Goal: Task Accomplishment & Management: Complete application form

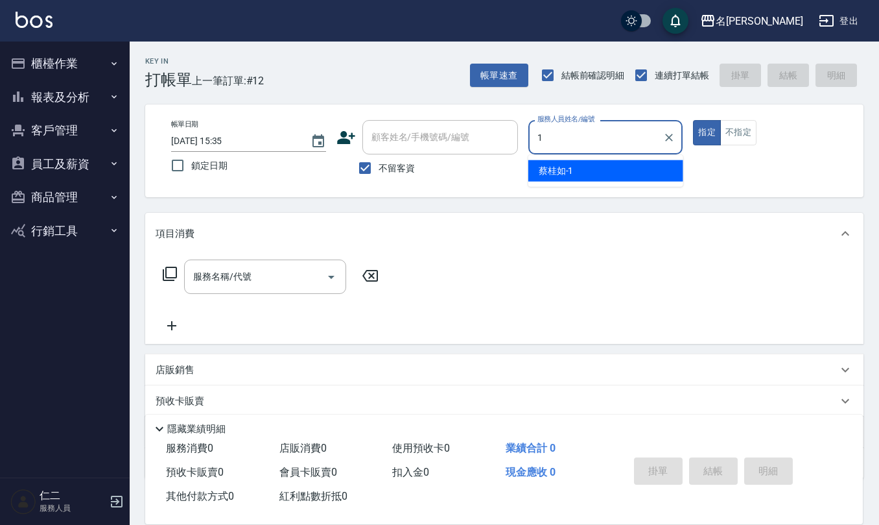
type input "[PERSON_NAME]1"
type button "true"
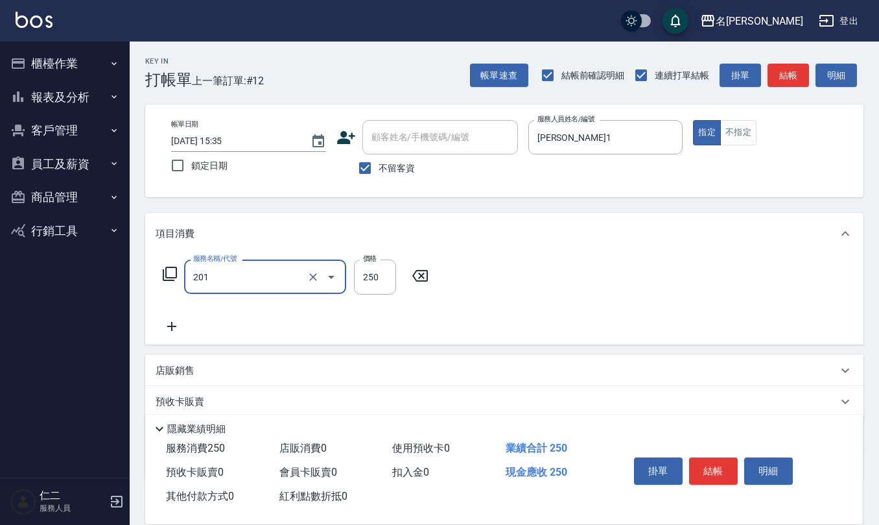
type input "洗髮(201)"
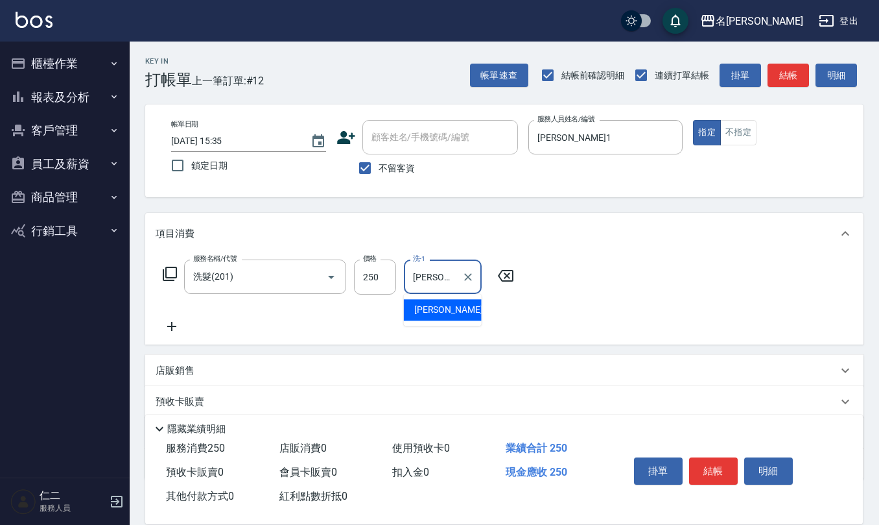
type input "[PERSON_NAME]-25"
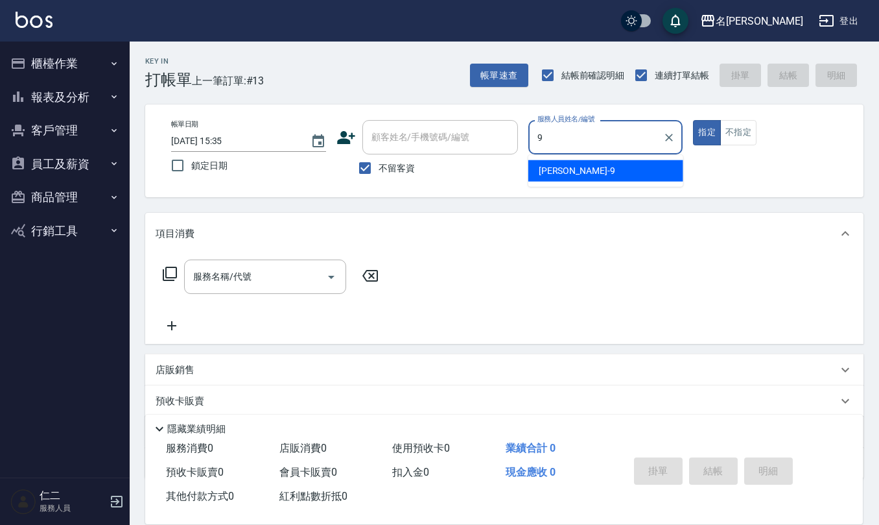
type input "[PERSON_NAME]-9"
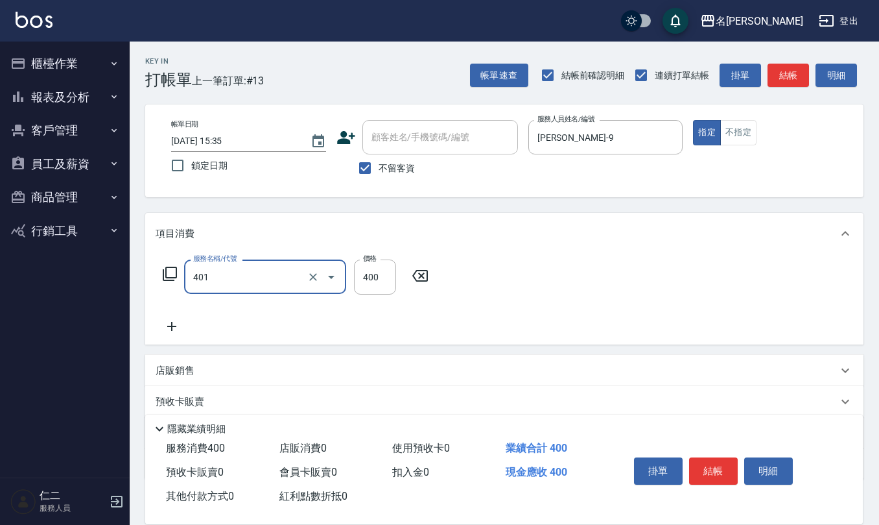
type input "剪髮(401)"
type input "300"
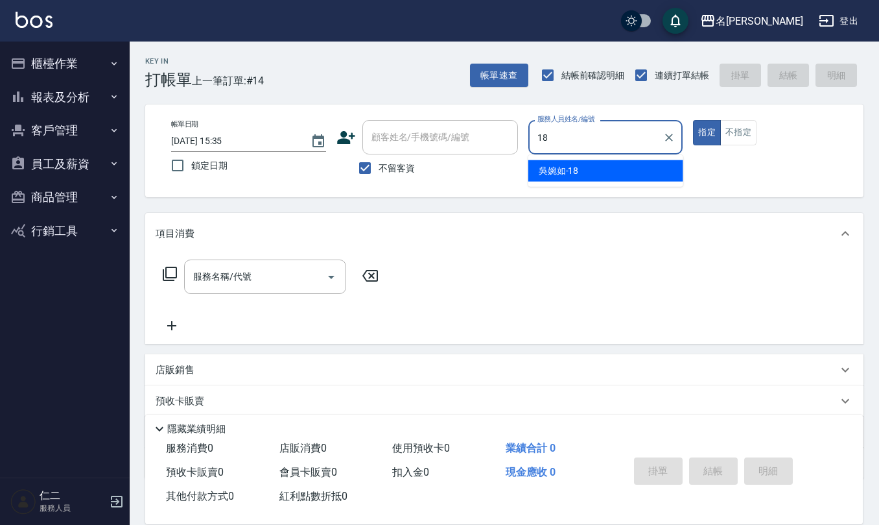
type input "[PERSON_NAME]-18"
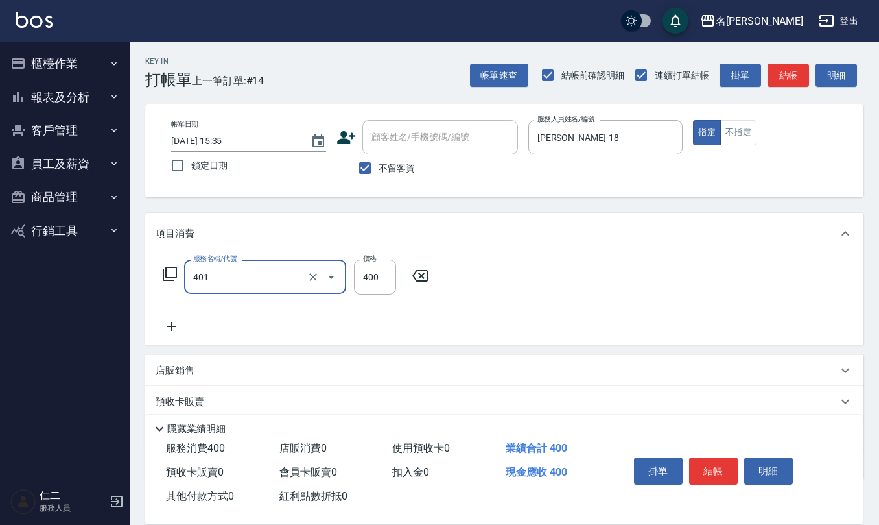
type input "剪髮(401)"
type input "150"
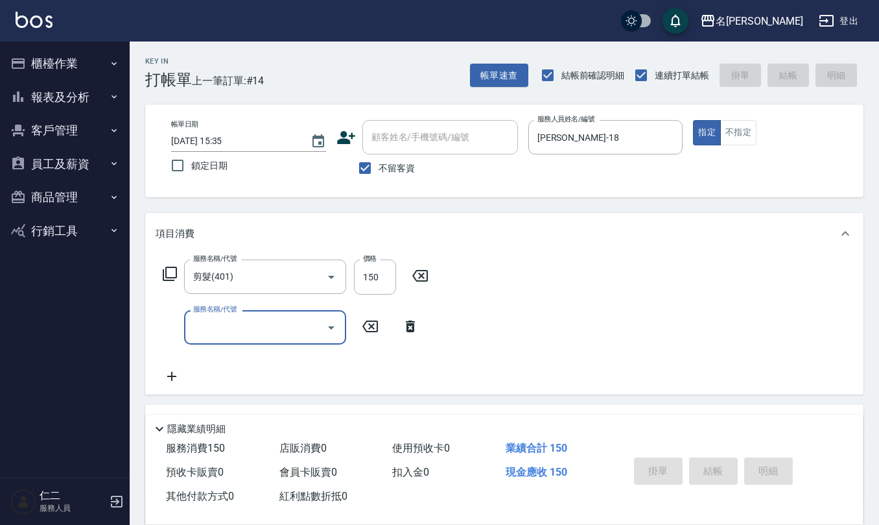
type input "2025/08/25 15:36"
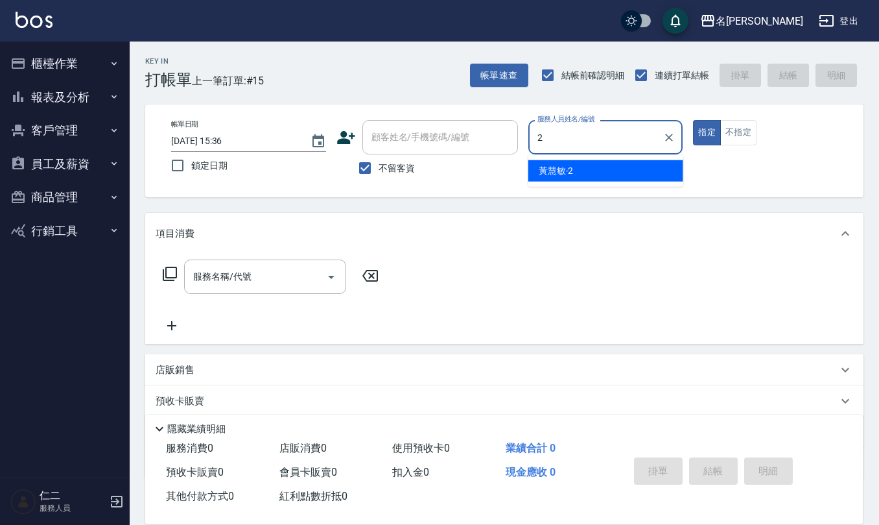
type input "[PERSON_NAME]-2"
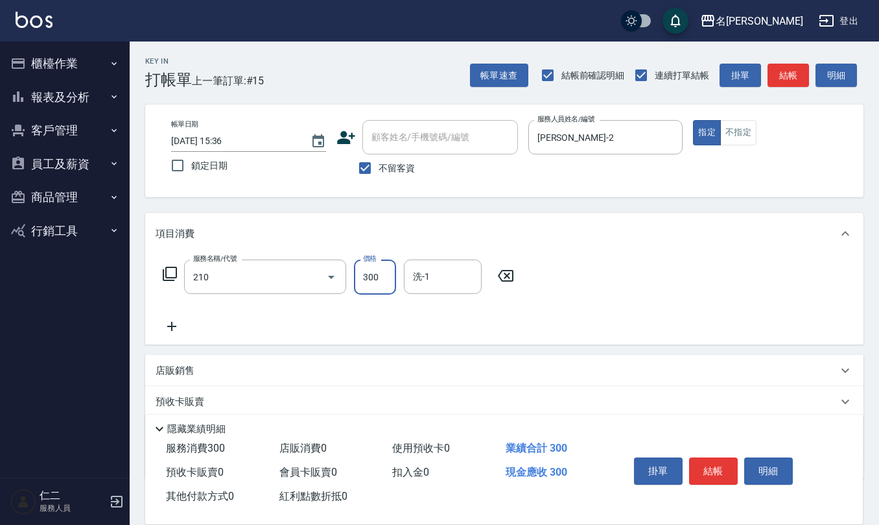
type input "[PERSON_NAME]洗髮精(210)"
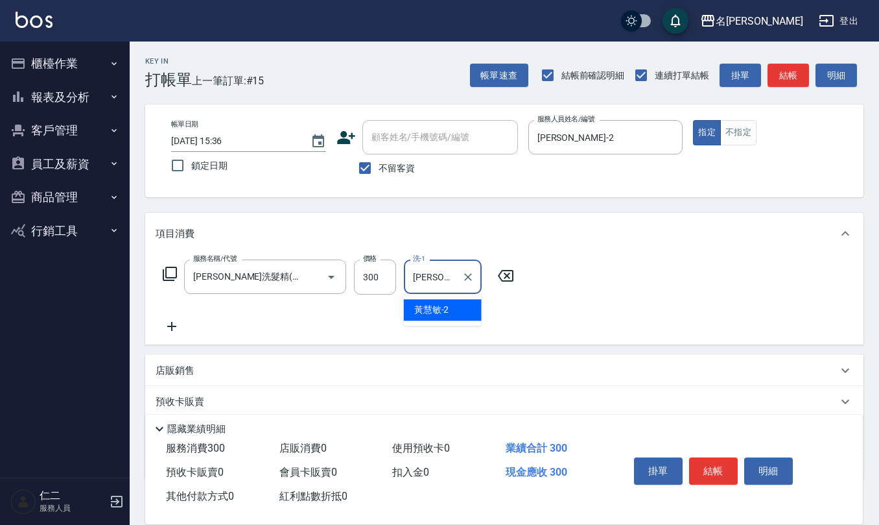
type input "[PERSON_NAME]-2"
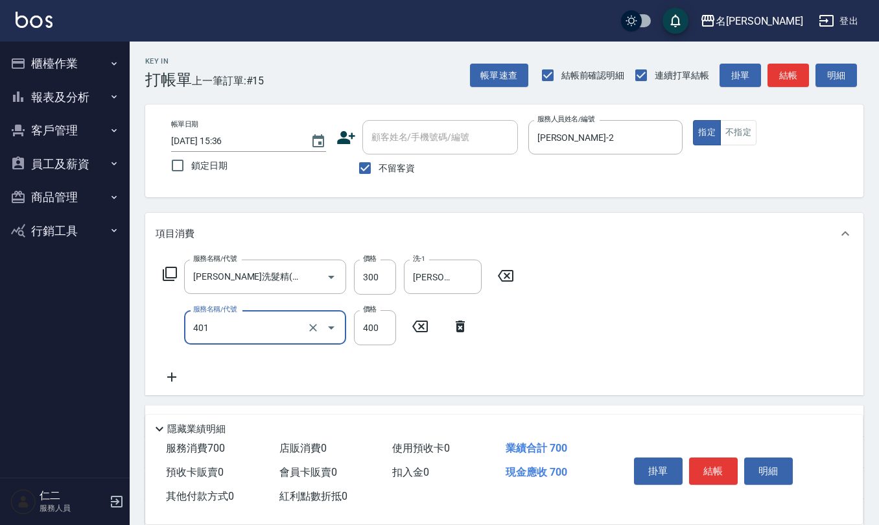
type input "剪髮(401)"
type input "200"
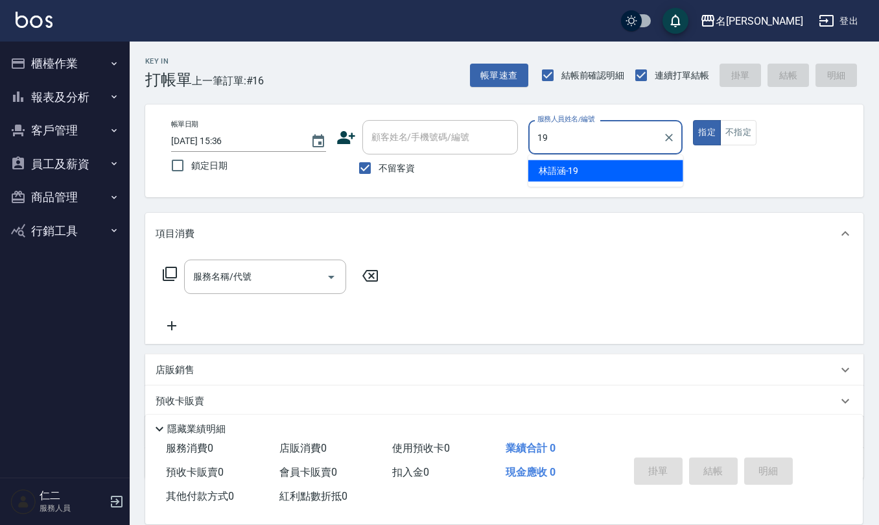
type input "林語涵-19"
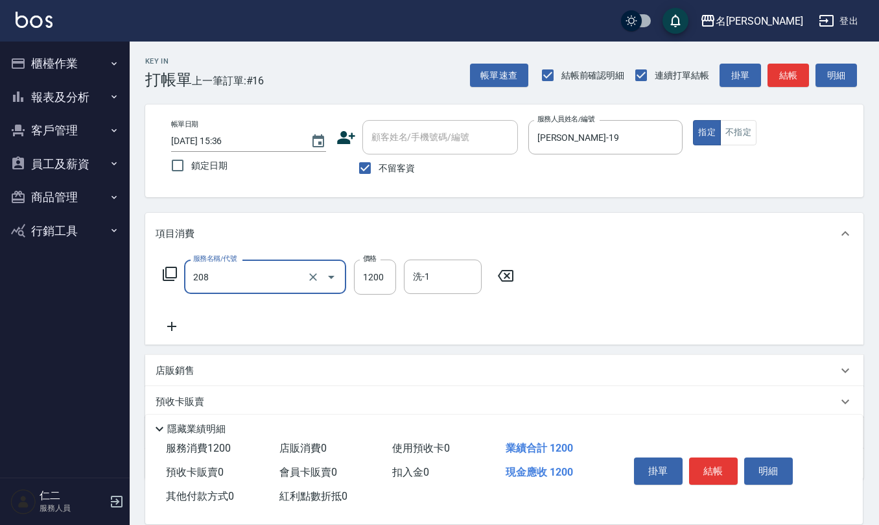
type input "深層洗(208)"
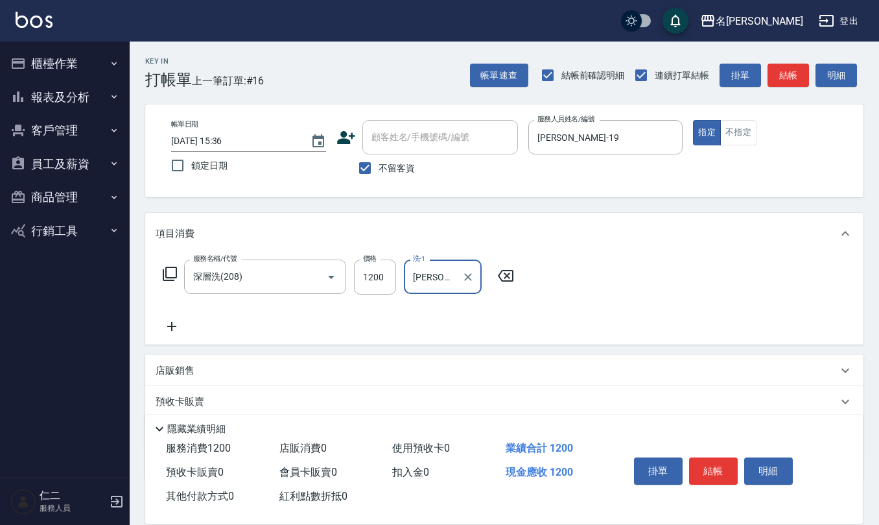
type input "[PERSON_NAME]-26"
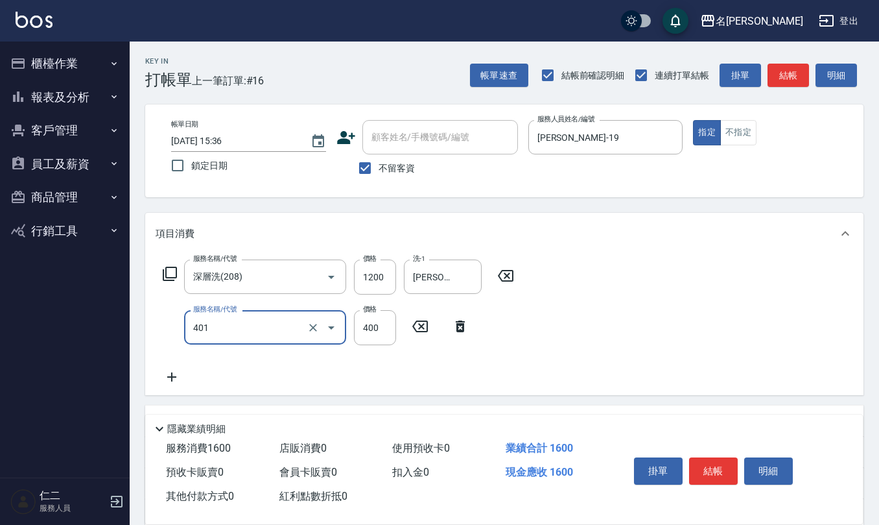
type input "剪髮(401)"
type input "500"
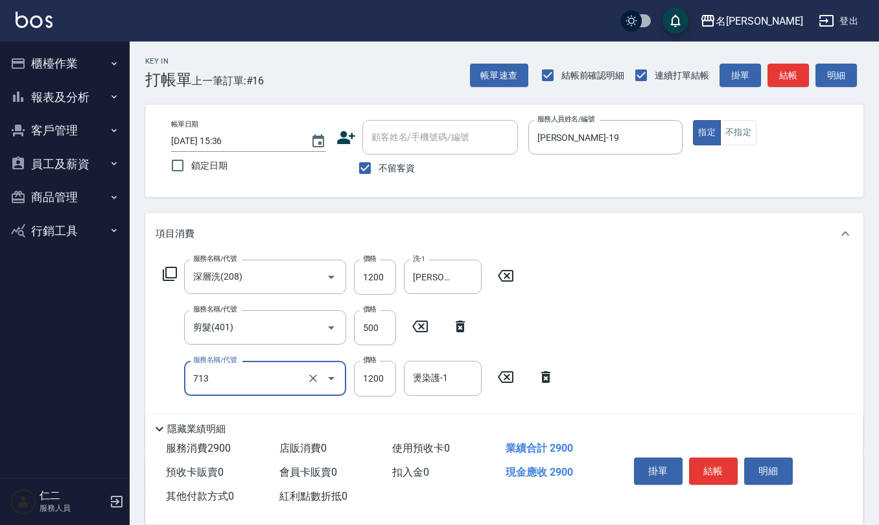
type input "水樣結構式1200(713)"
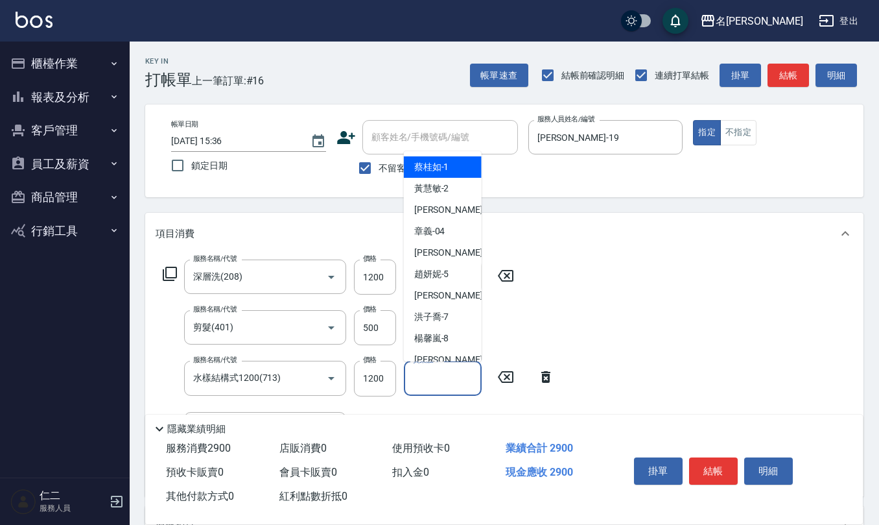
click at [421, 379] on input "燙染護-1" at bounding box center [443, 377] width 66 height 23
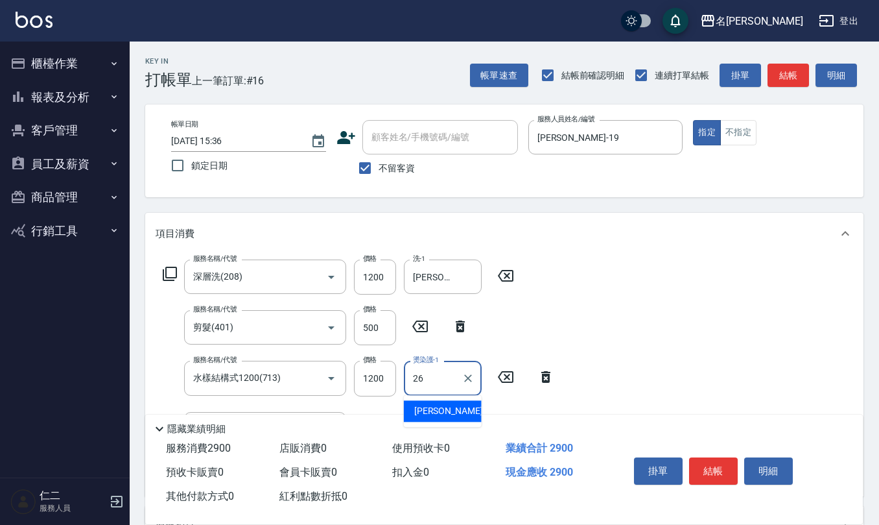
type input "[PERSON_NAME]-26"
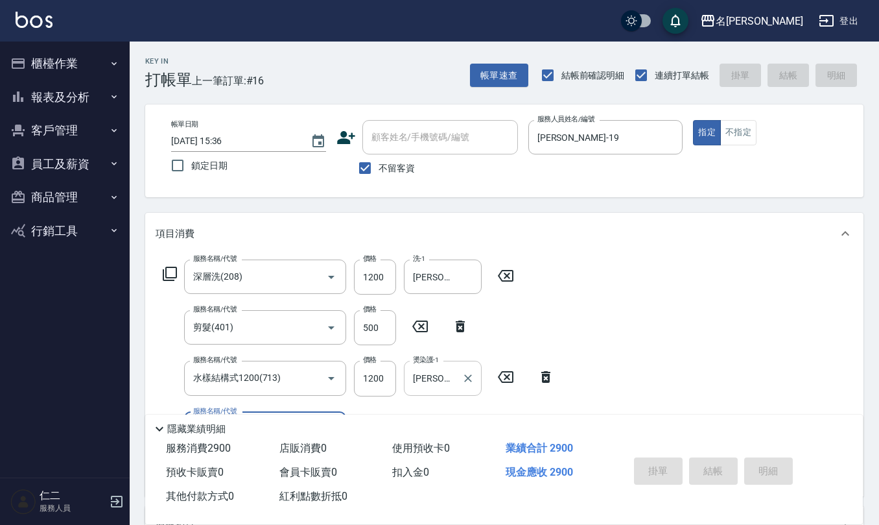
type input "2025/08/25 15:37"
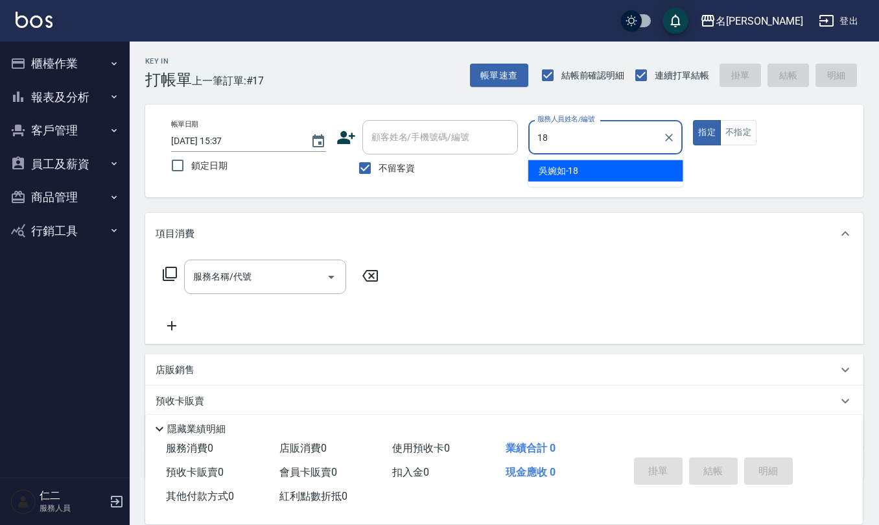
type input "[PERSON_NAME]-18"
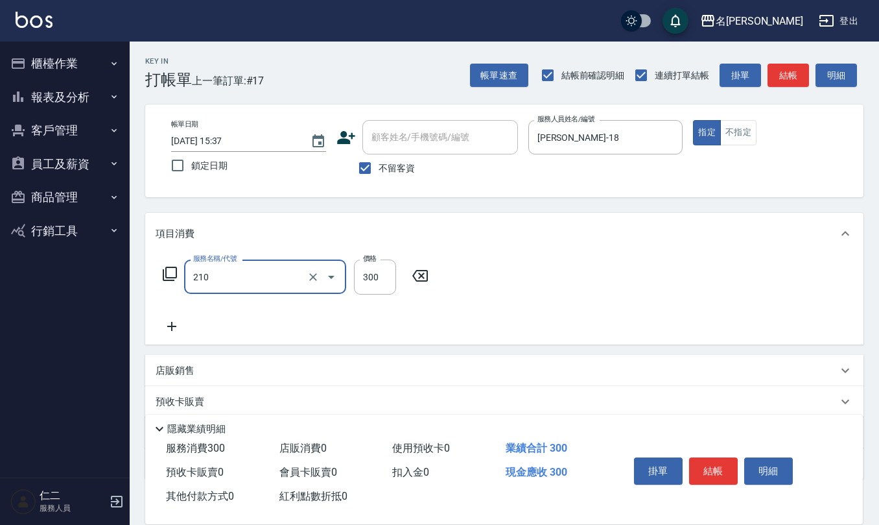
type input "[PERSON_NAME]洗髮精(210)"
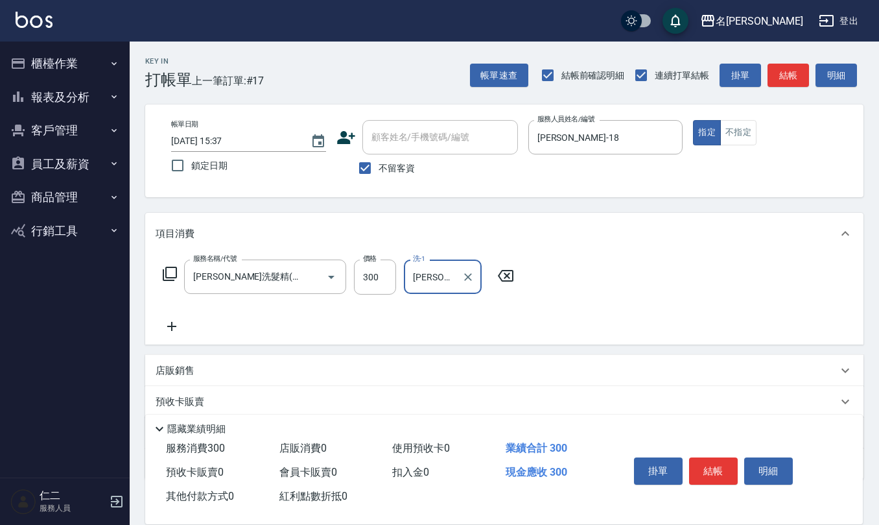
type input "[PERSON_NAME]-25"
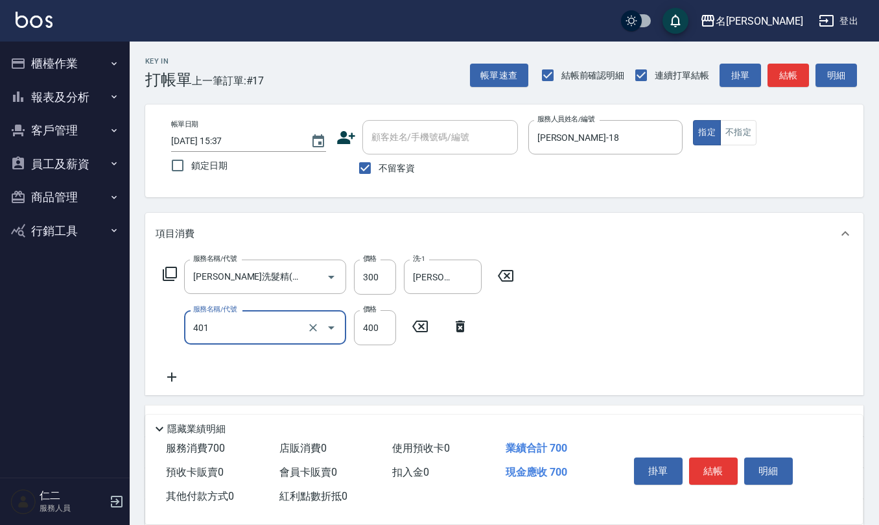
type input "剪髮(401)"
type input "200"
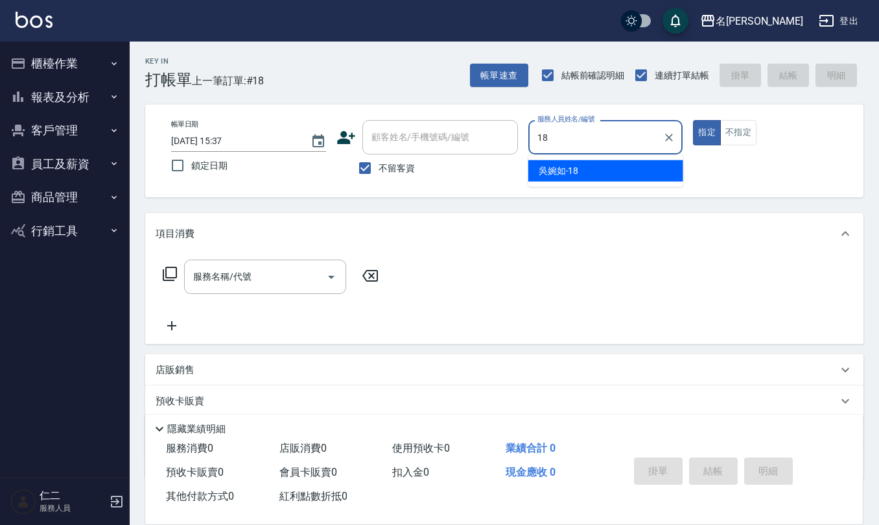
type input "[PERSON_NAME]-18"
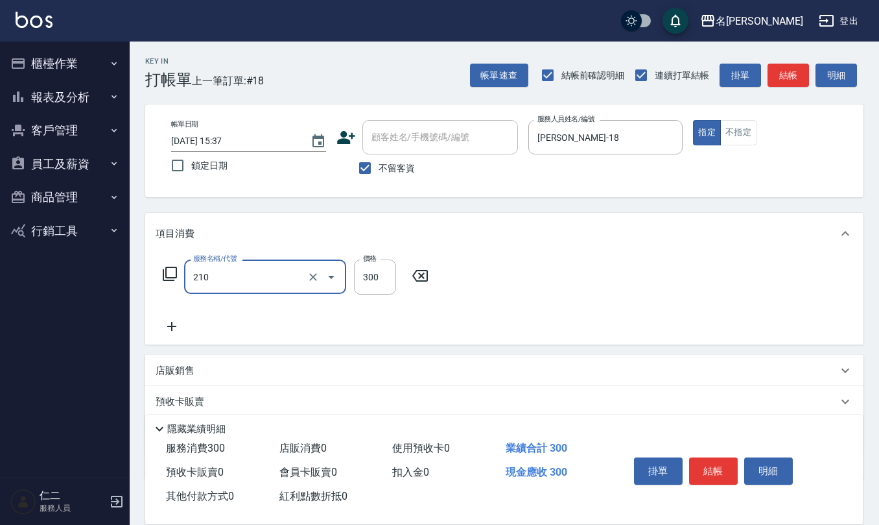
type input "[PERSON_NAME]洗髮精(210)"
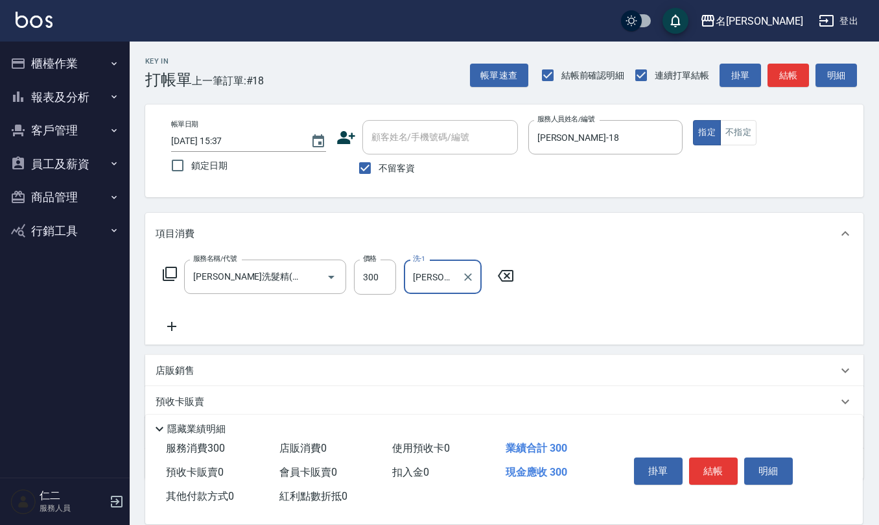
type input "[PERSON_NAME]-32"
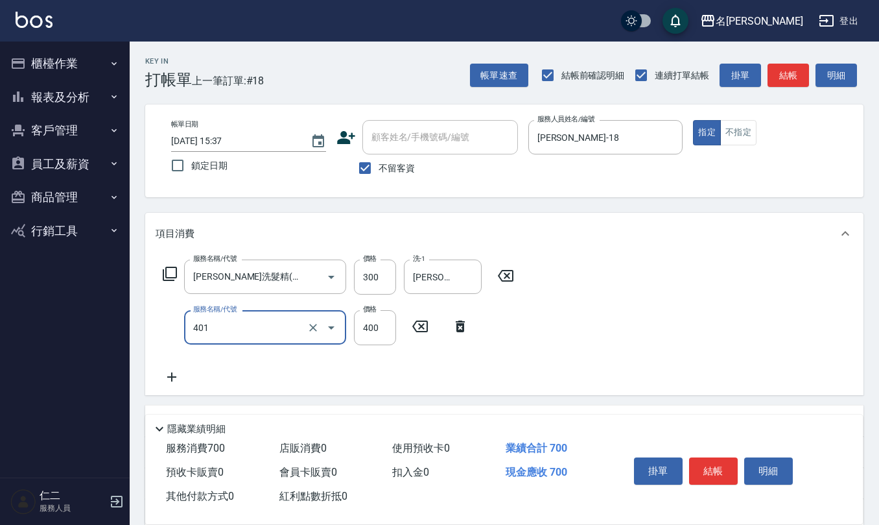
type input "剪髮(401)"
type input "200"
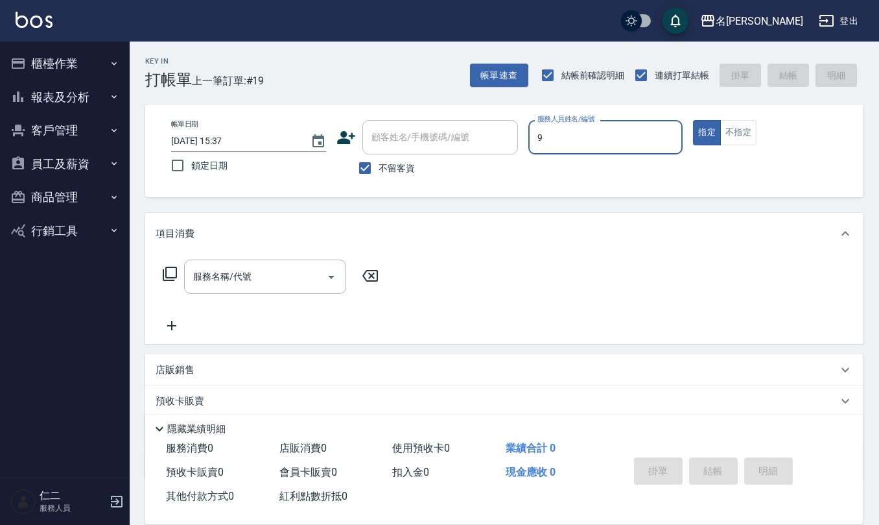
type input "[PERSON_NAME]-9"
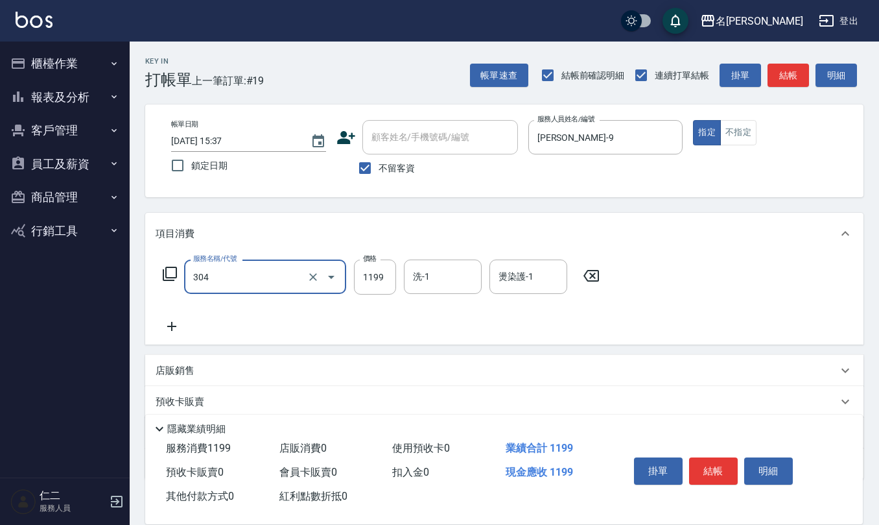
type input "離子燙(特價)(304)"
type input "1299"
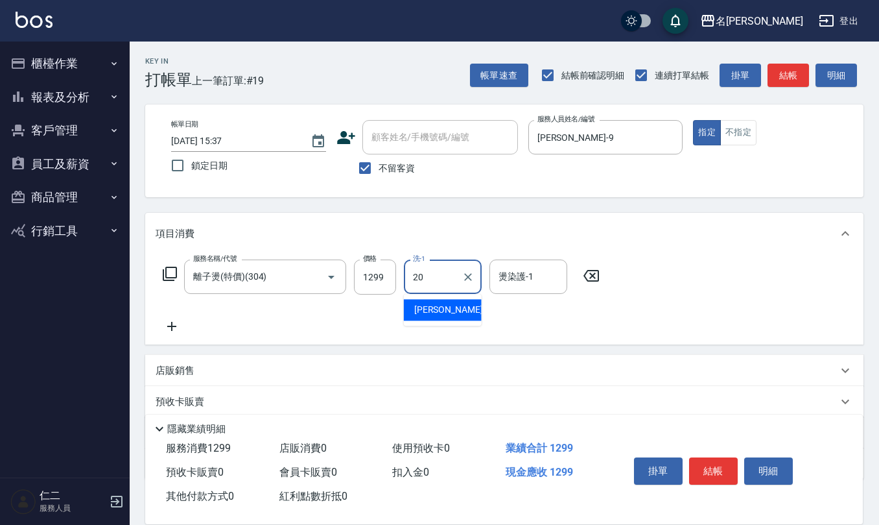
type input "[PERSON_NAME]-20"
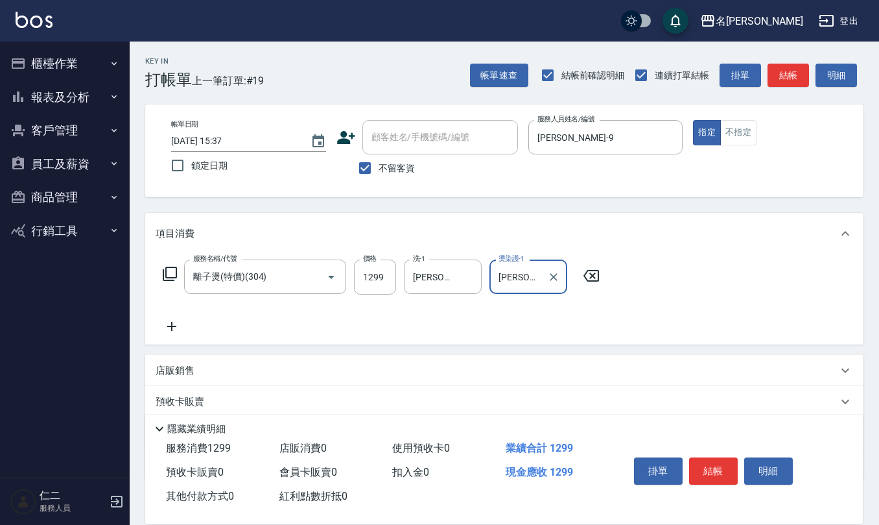
type input "[PERSON_NAME]-20"
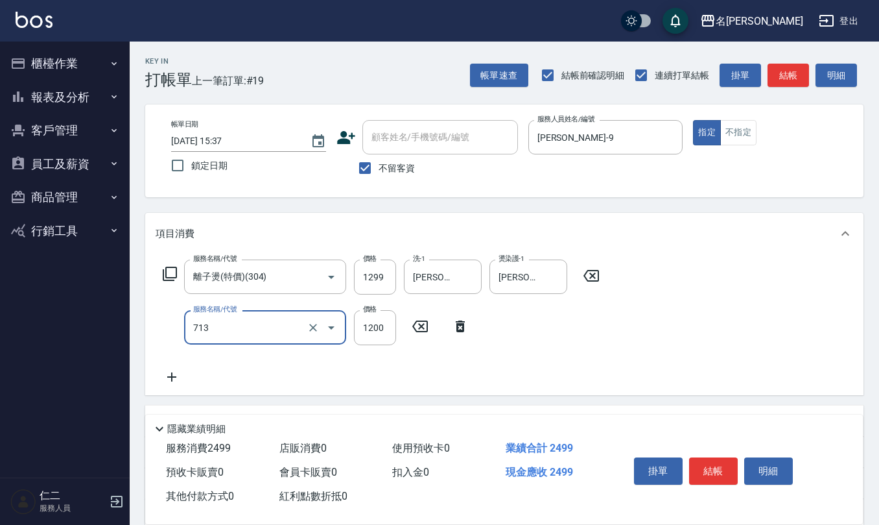
type input "水樣結構式1200(713)"
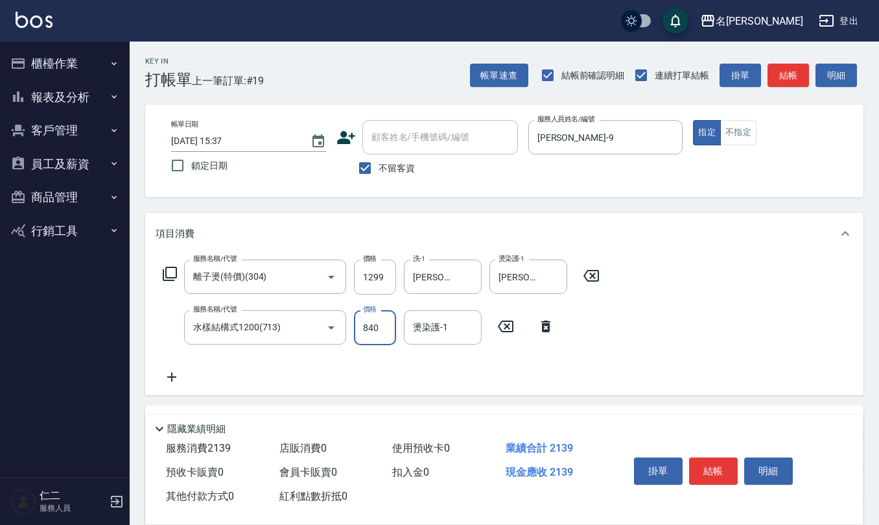
type input "840"
type input "[PERSON_NAME]-20"
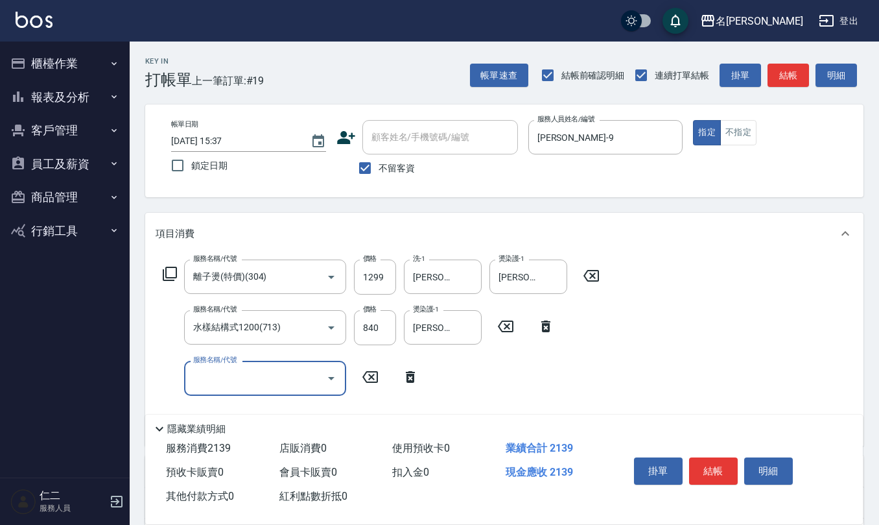
type input "-"
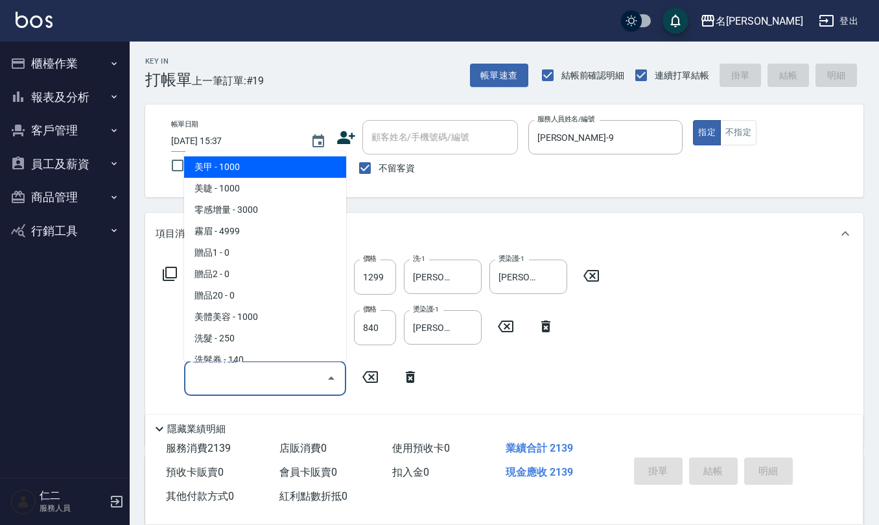
type input "2025/08/25 15:38"
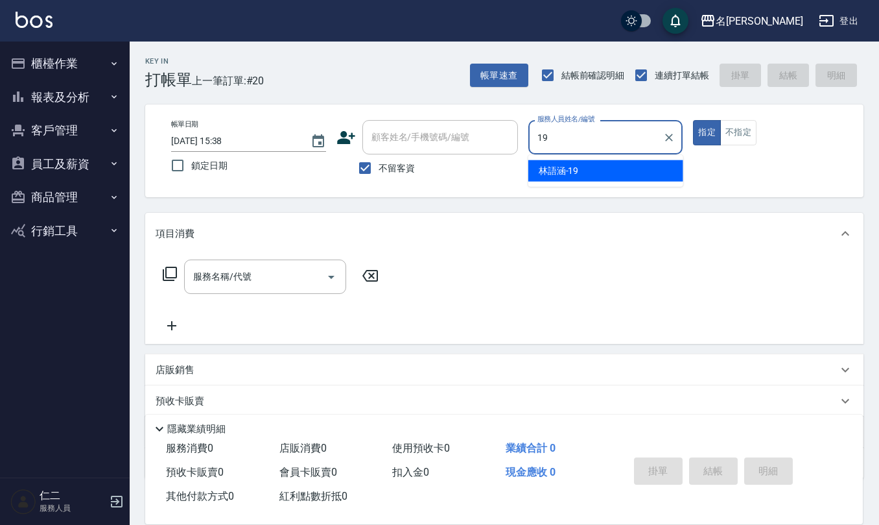
type input "林語涵-19"
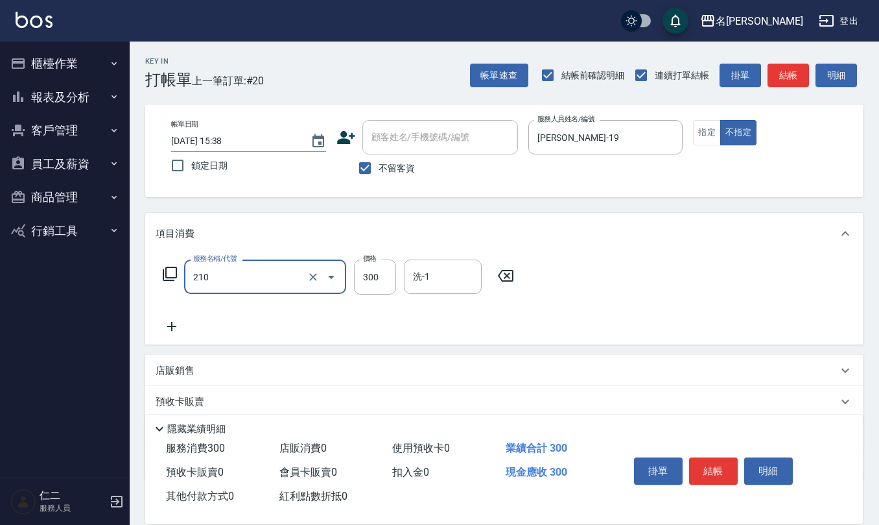
type input "[PERSON_NAME]洗髮精(210)"
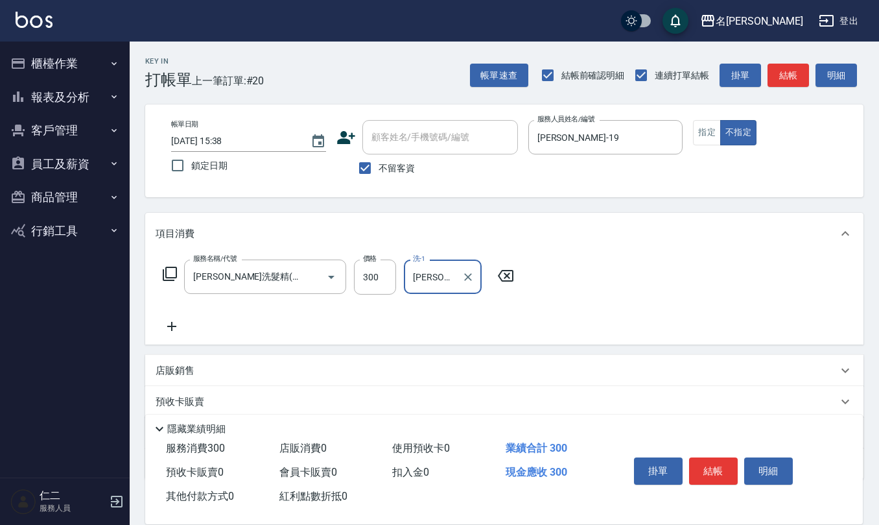
type input "[PERSON_NAME]-21"
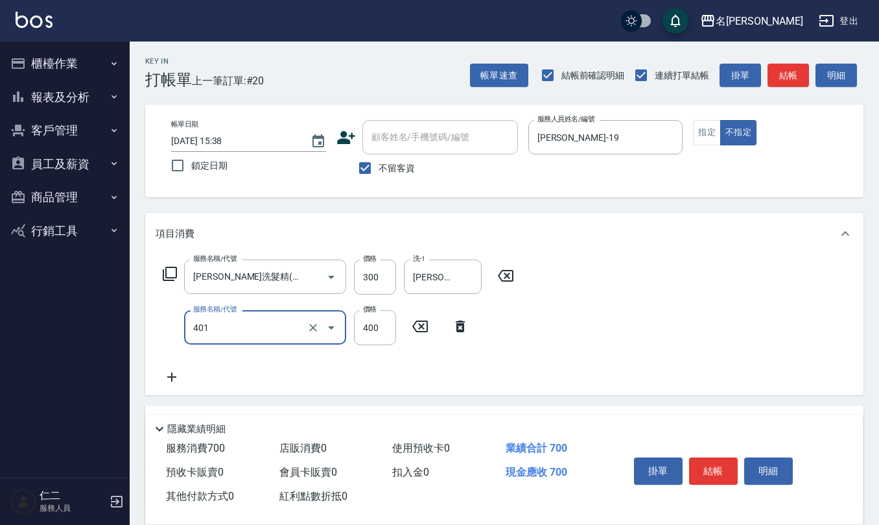
type input "剪髮(401)"
type input "200"
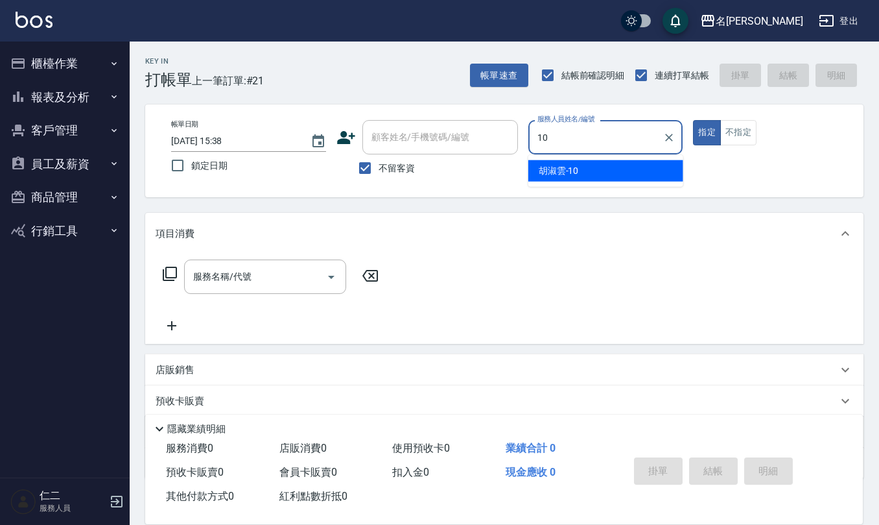
type input "胡淑雲-10"
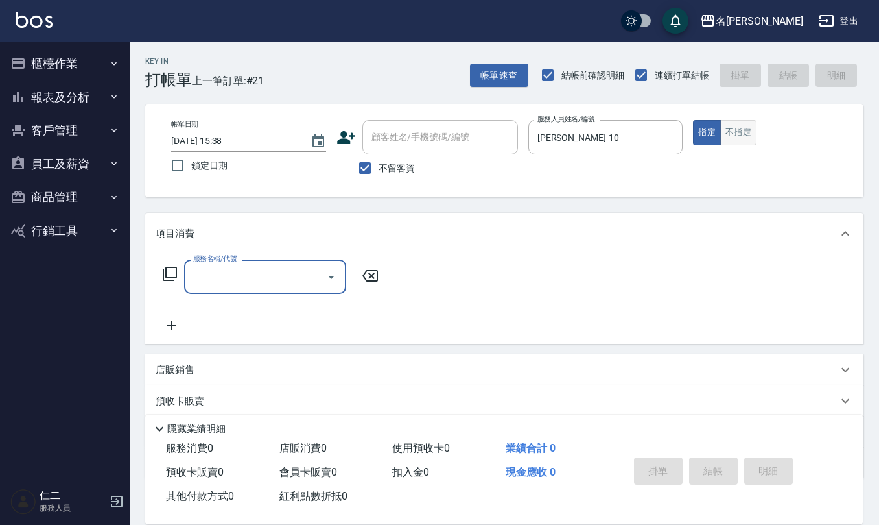
click at [741, 137] on button "不指定" at bounding box center [739, 132] width 36 height 25
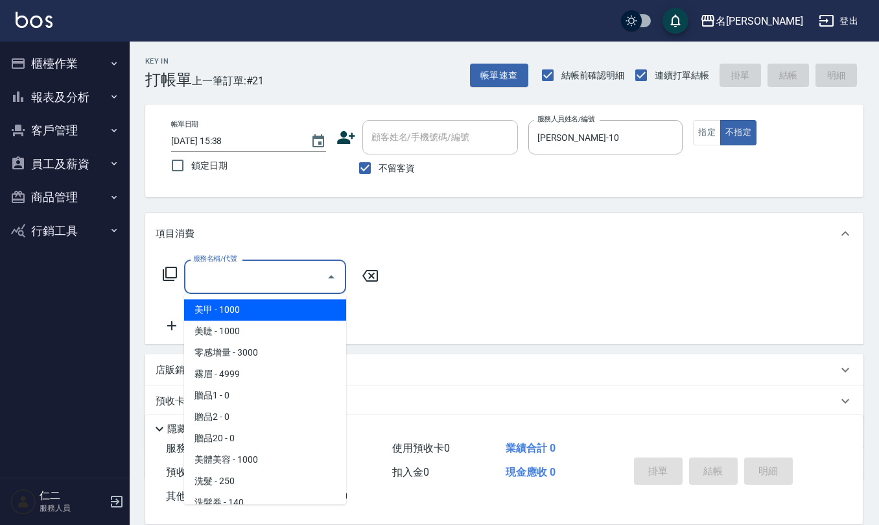
click at [236, 286] on input "服務名稱/代號" at bounding box center [255, 276] width 131 height 23
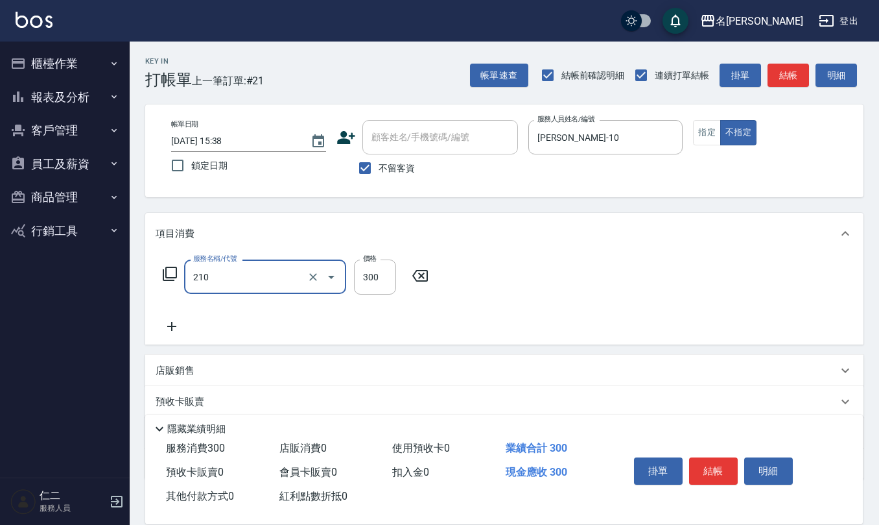
type input "[PERSON_NAME]洗髮精(210)"
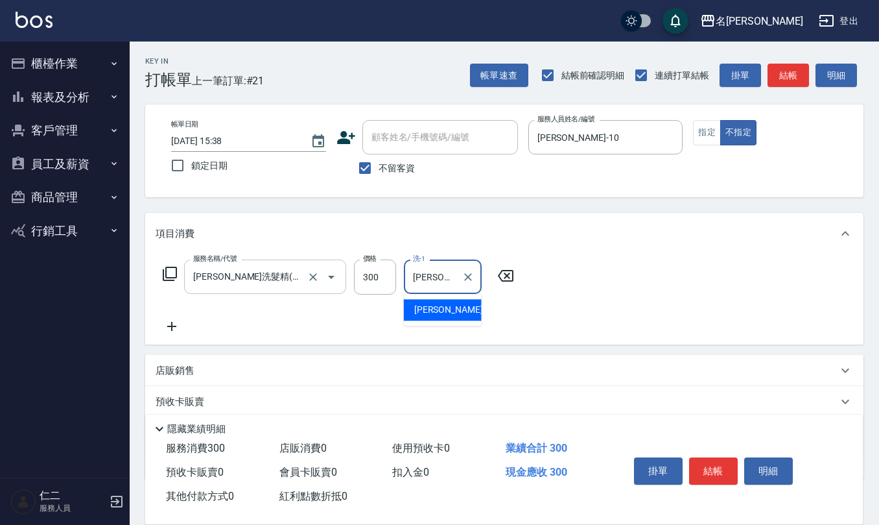
type input "[PERSON_NAME]-32"
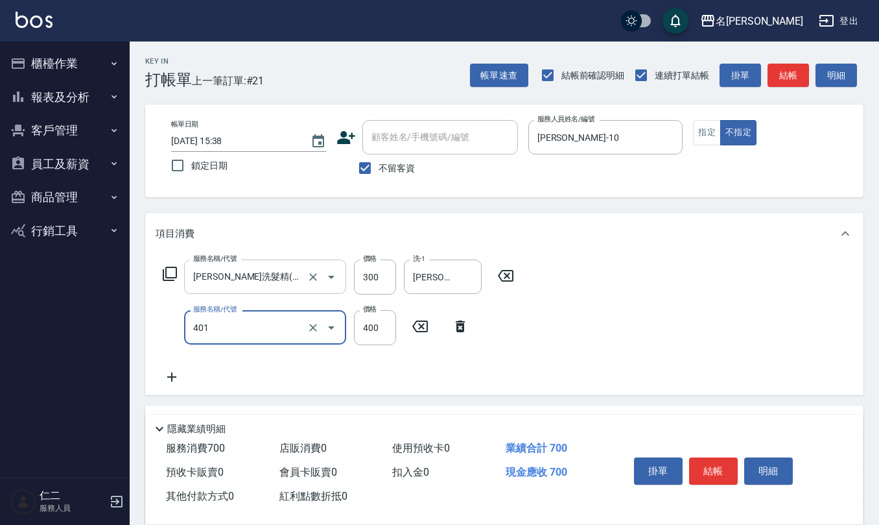
type input "剪髮(401)"
type input "200"
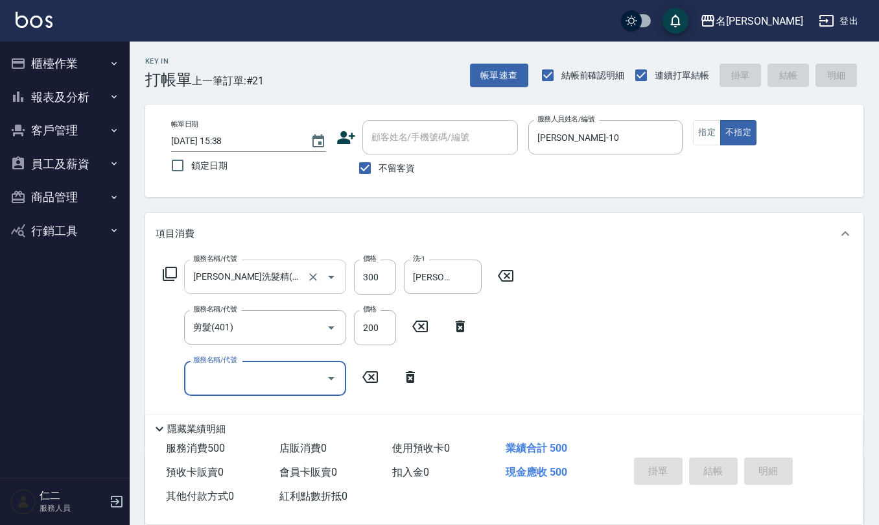
type input "2025/08/25 15:39"
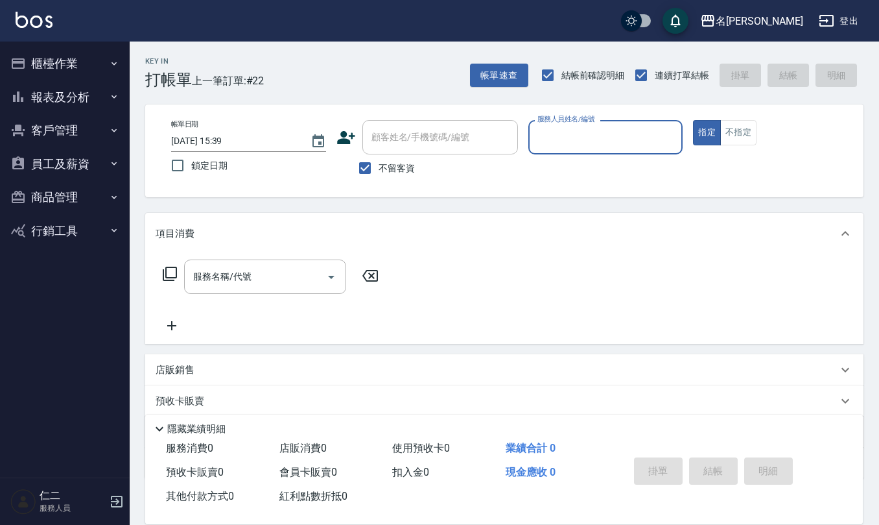
click at [58, 62] on button "櫃檯作業" at bounding box center [64, 64] width 119 height 34
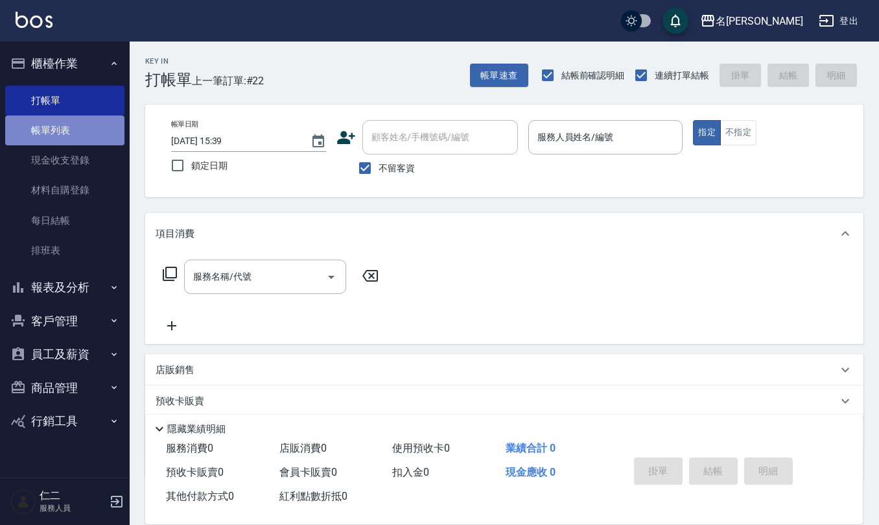
click at [30, 125] on link "帳單列表" at bounding box center [64, 130] width 119 height 30
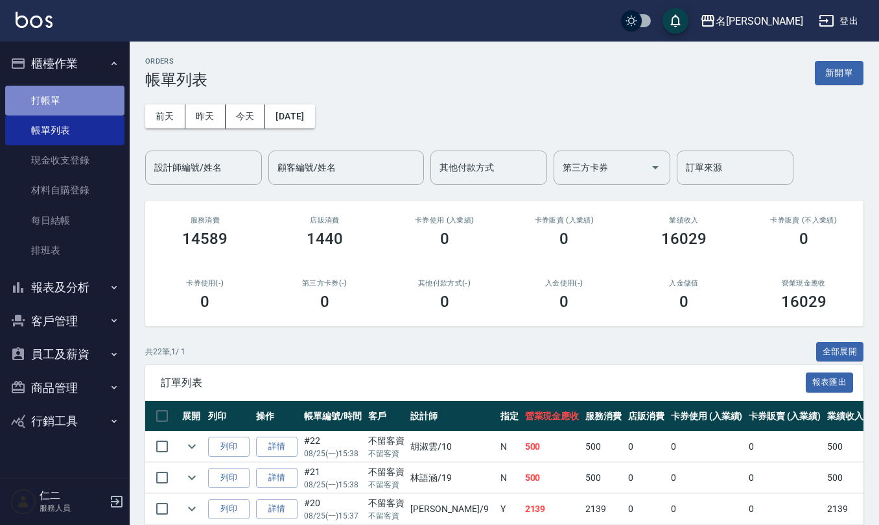
click at [56, 86] on link "打帳單" at bounding box center [64, 101] width 119 height 30
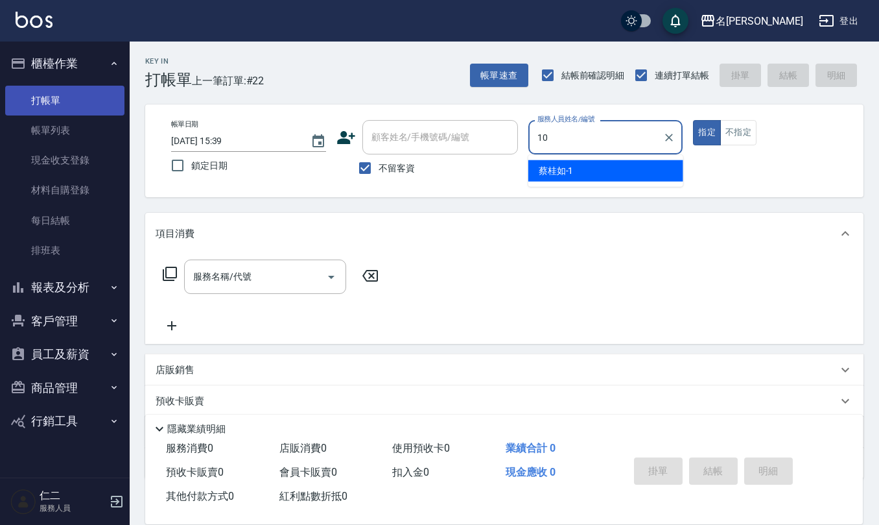
type input "胡淑雲-10"
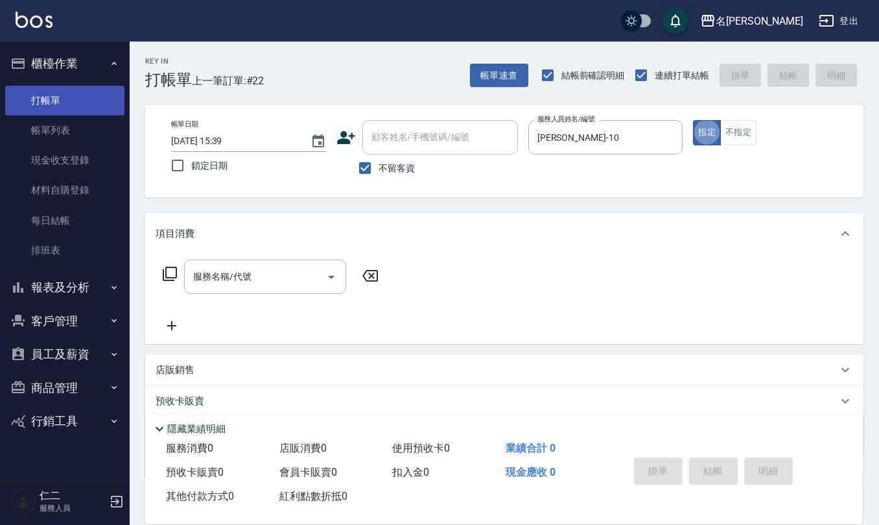
type button "true"
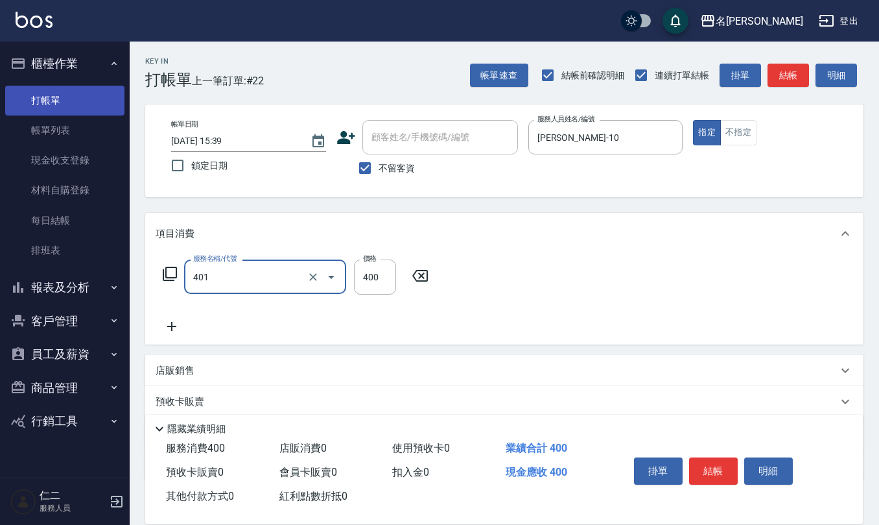
type input "剪髮(401)"
type input "360"
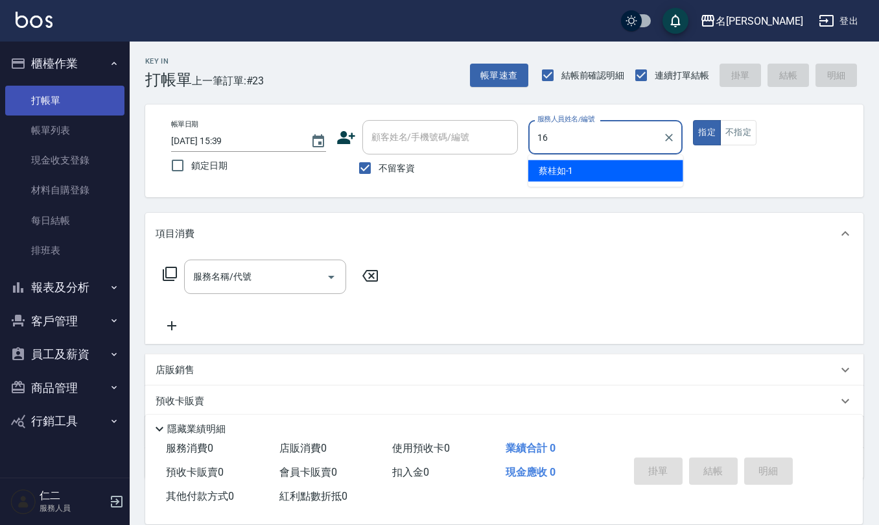
type input "趙恬誼-16"
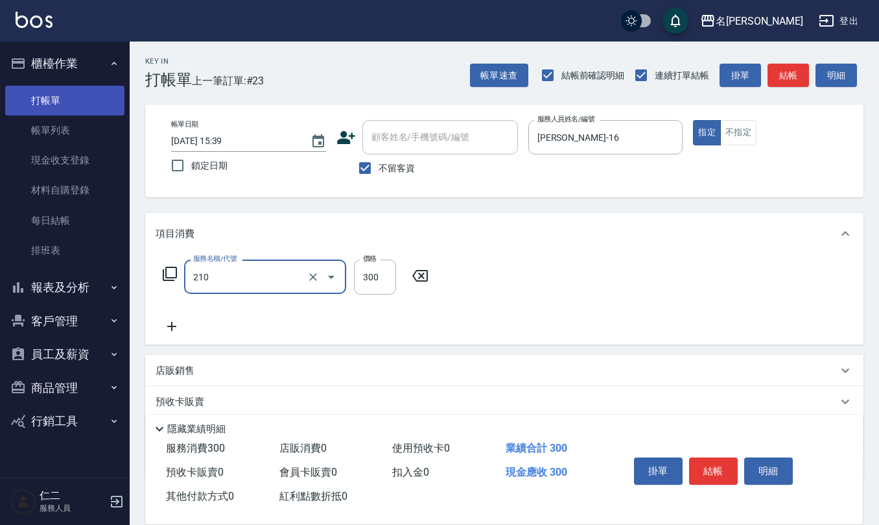
type input "[PERSON_NAME]洗髮精(210)"
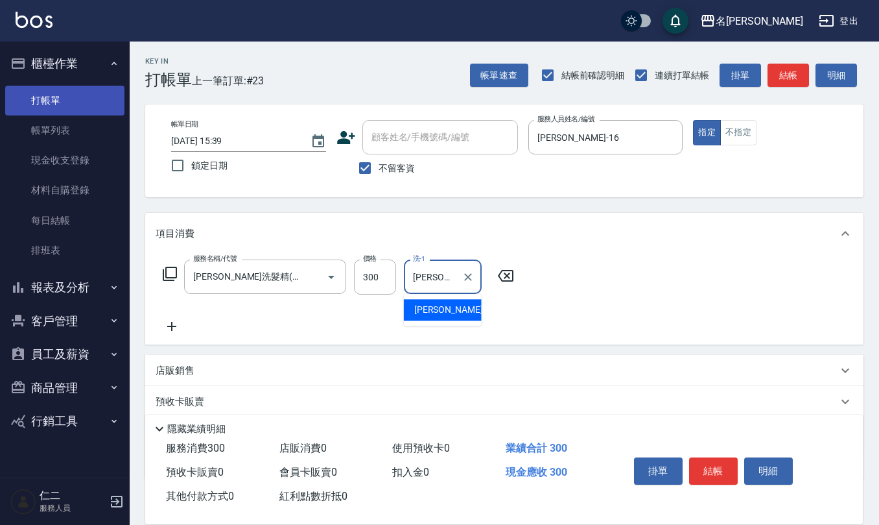
type input "[PERSON_NAME]-20"
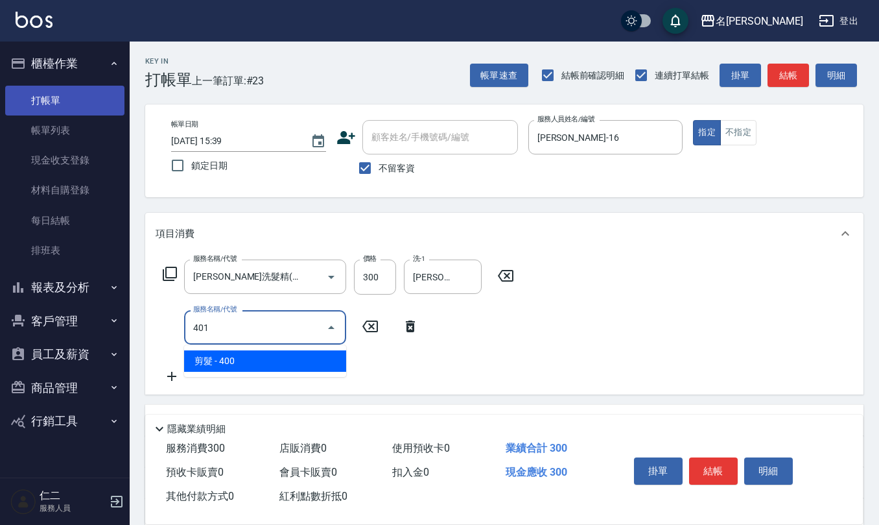
type input "剪髮(401)"
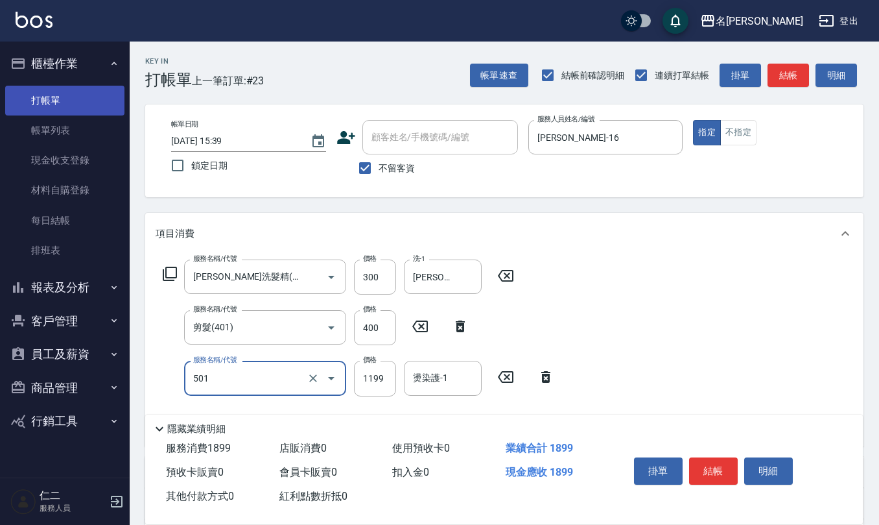
type input "染髮(501)"
type input "2125"
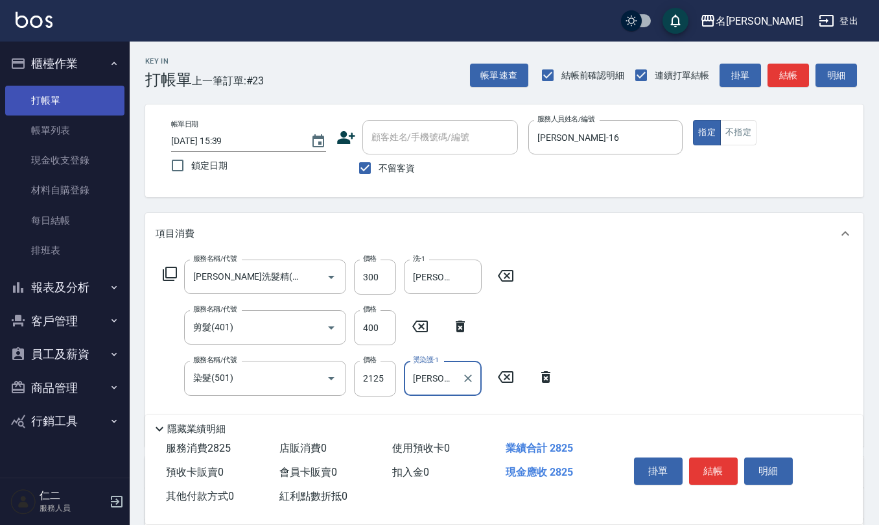
type input "[PERSON_NAME]-20"
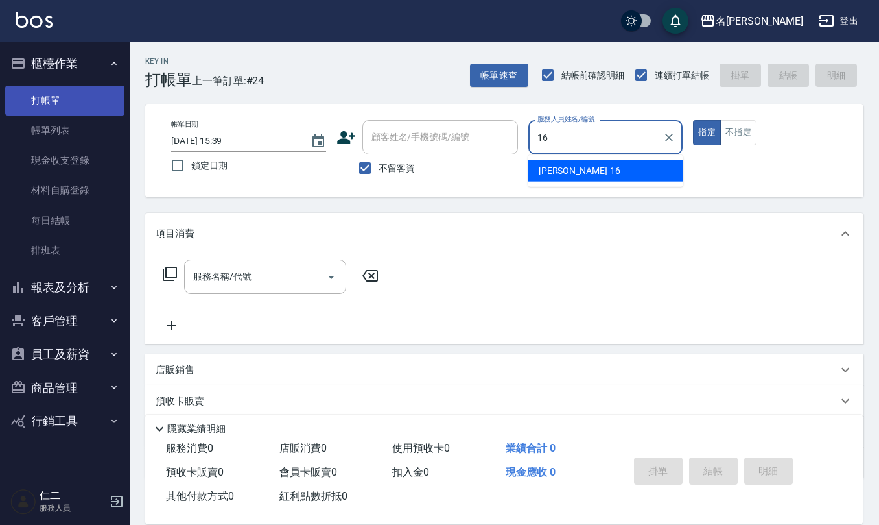
type input "趙恬誼-16"
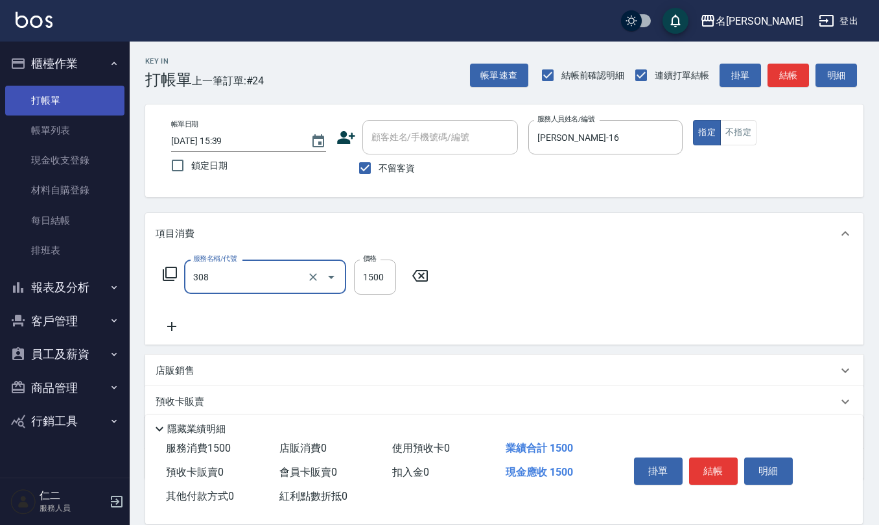
type input "效能離子燙1500(308)"
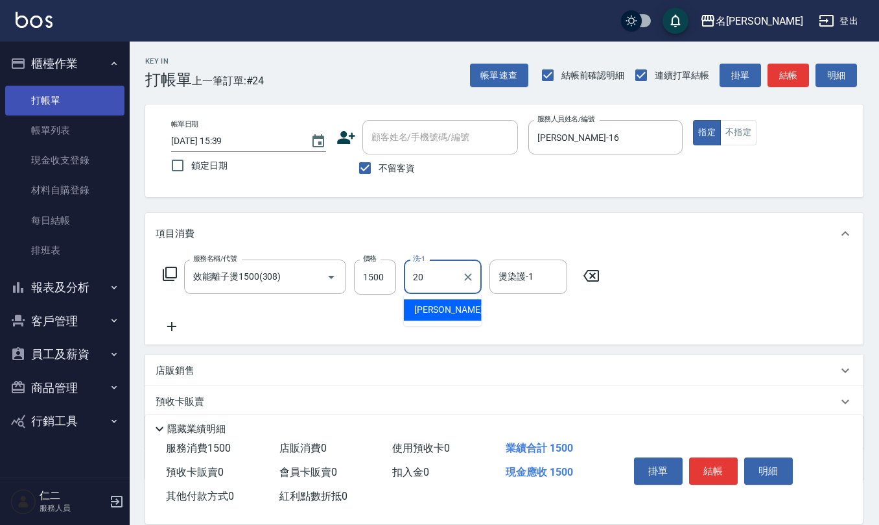
type input "[PERSON_NAME]-20"
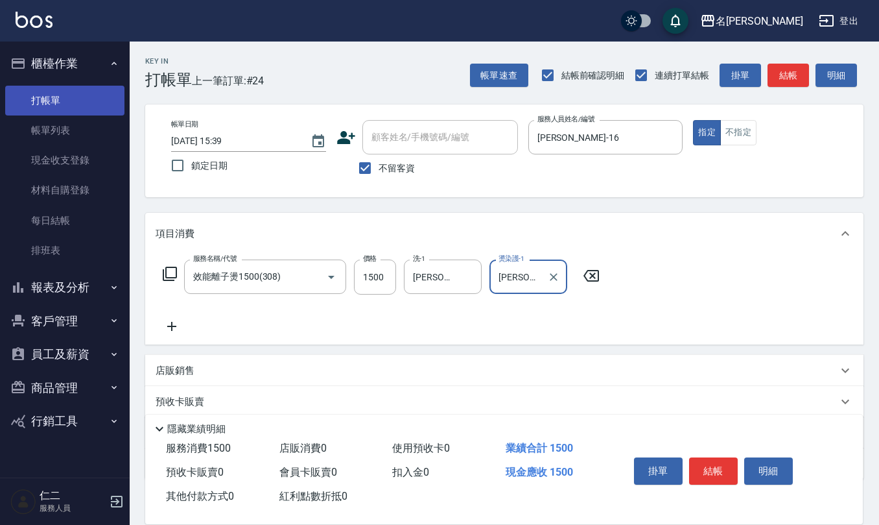
type input "[PERSON_NAME]-20"
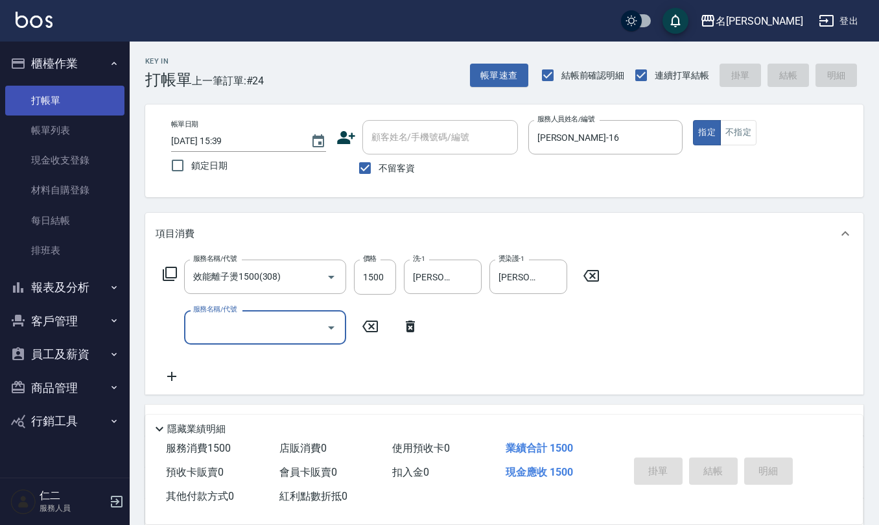
type input "2025/08/25 15:40"
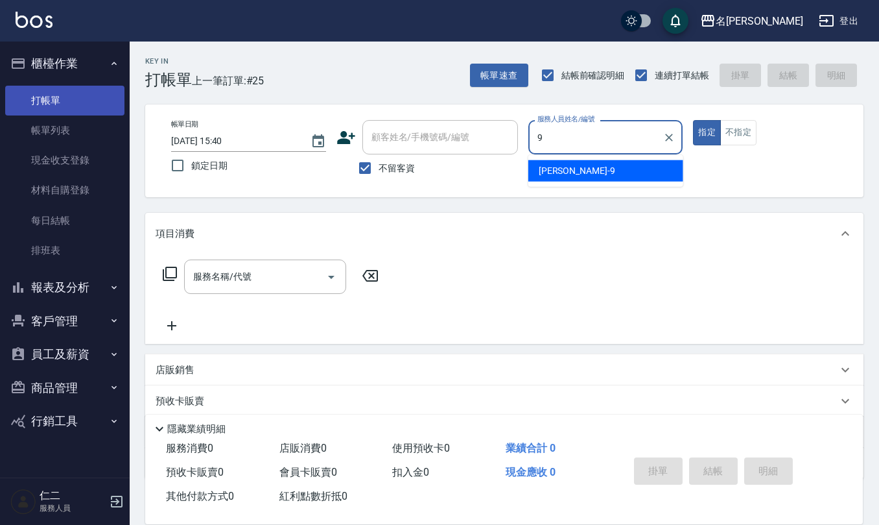
type input "[PERSON_NAME]-9"
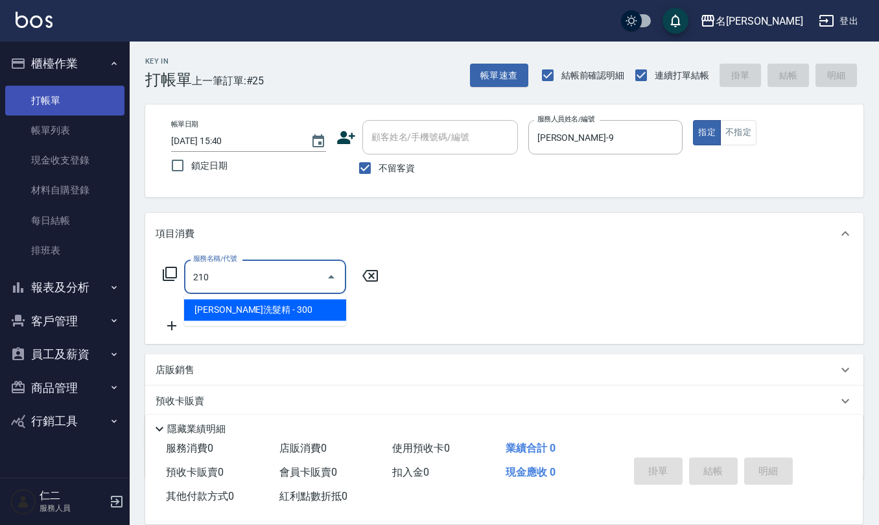
type input "[PERSON_NAME]洗髮精(210)"
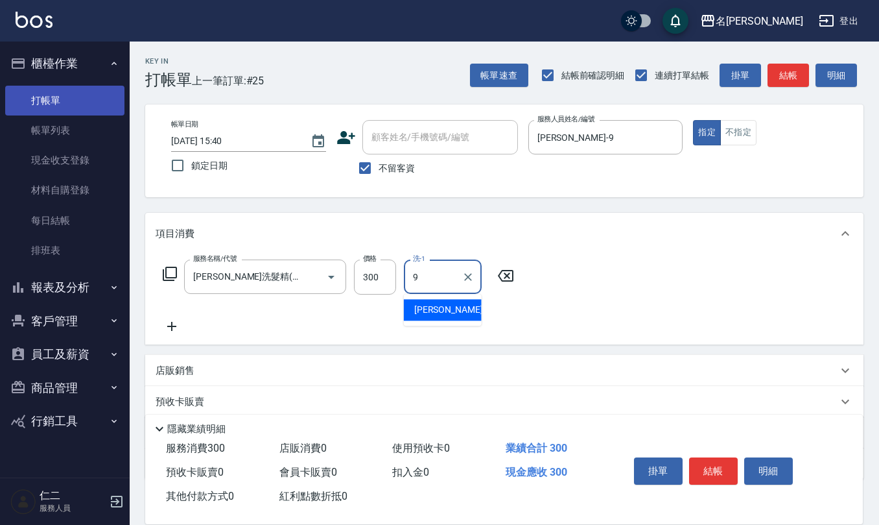
type input "[PERSON_NAME]-9"
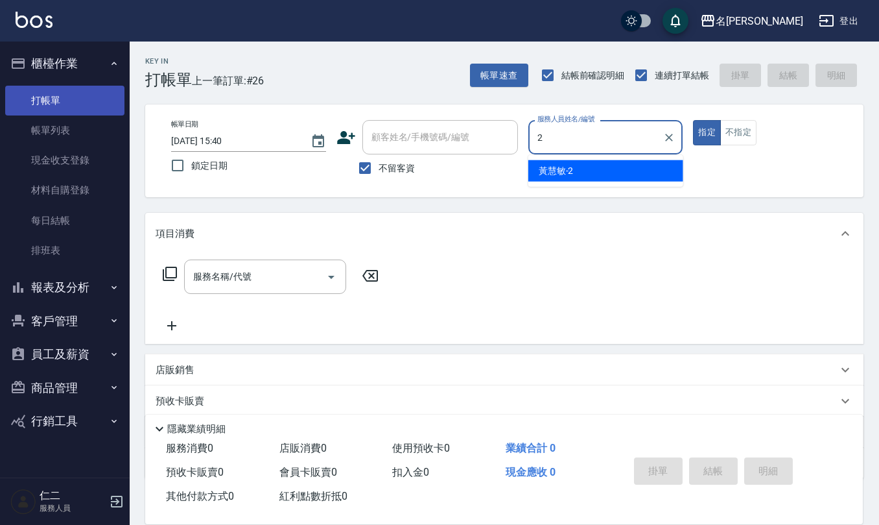
type input "[PERSON_NAME]-2"
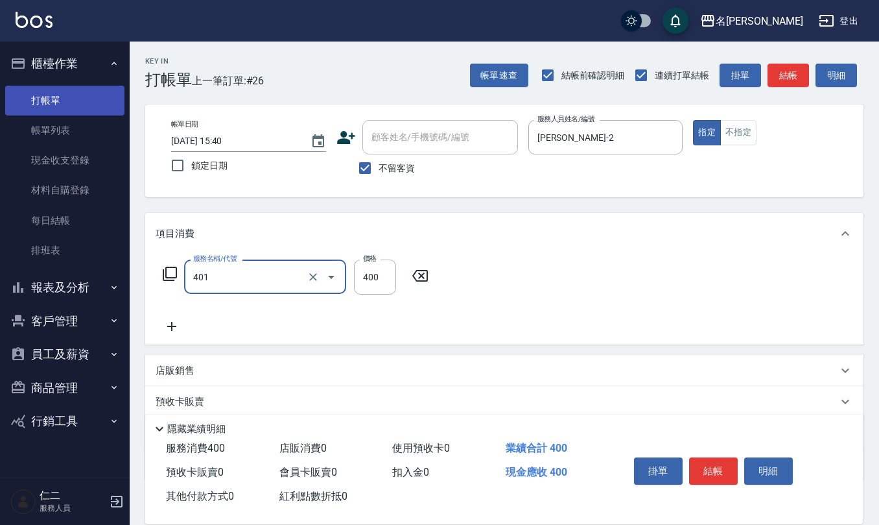
type input "剪髮(401)"
type input "320"
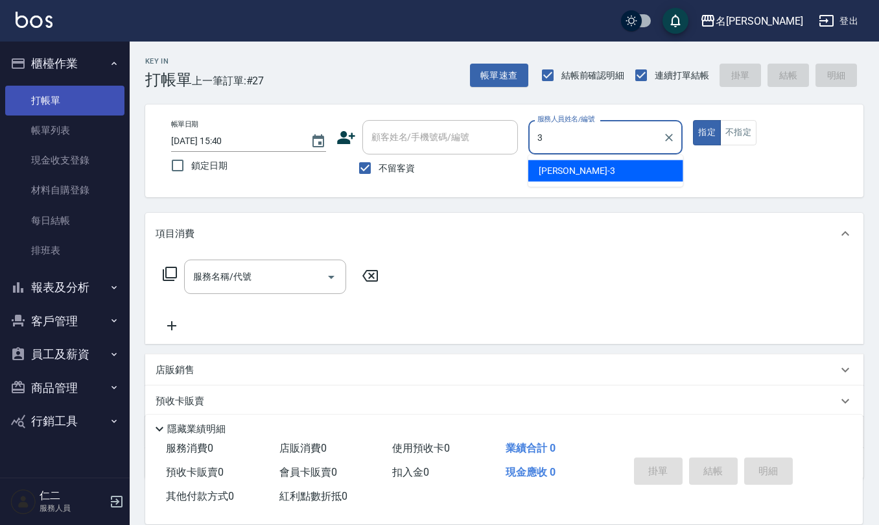
type input "陳旅玨-3"
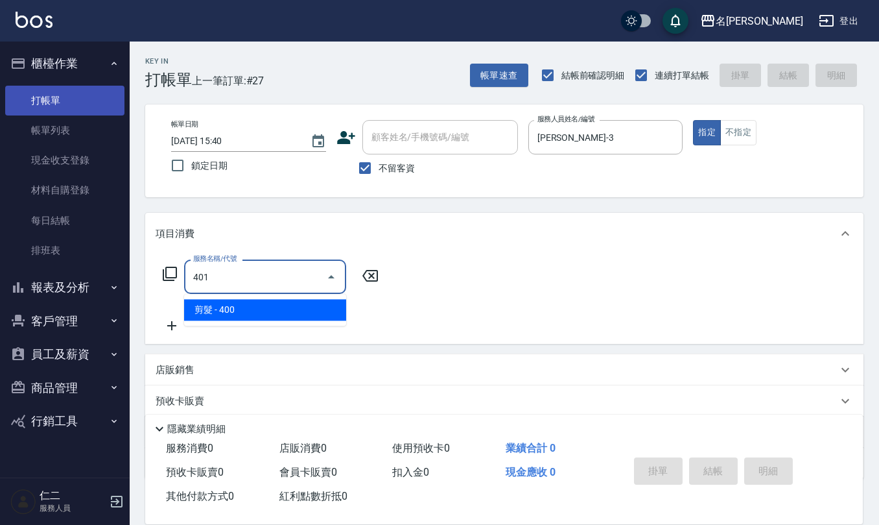
type input "剪髮(401)"
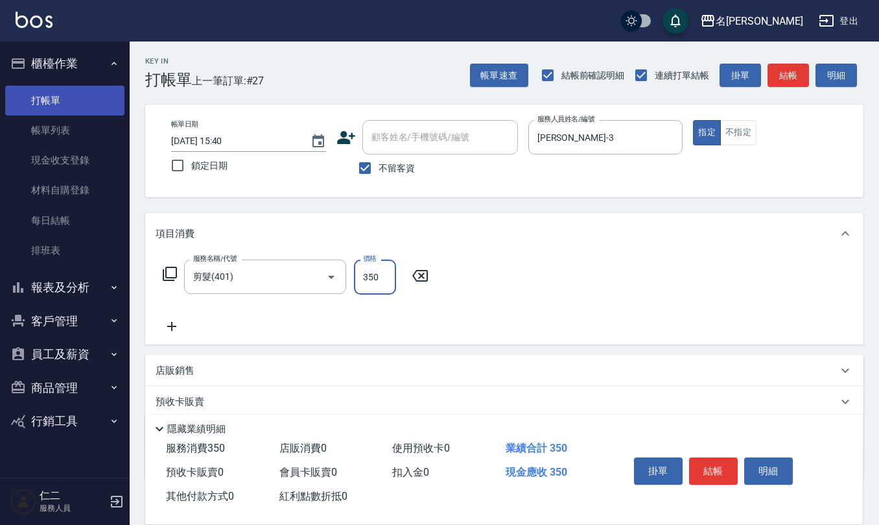
type input "350"
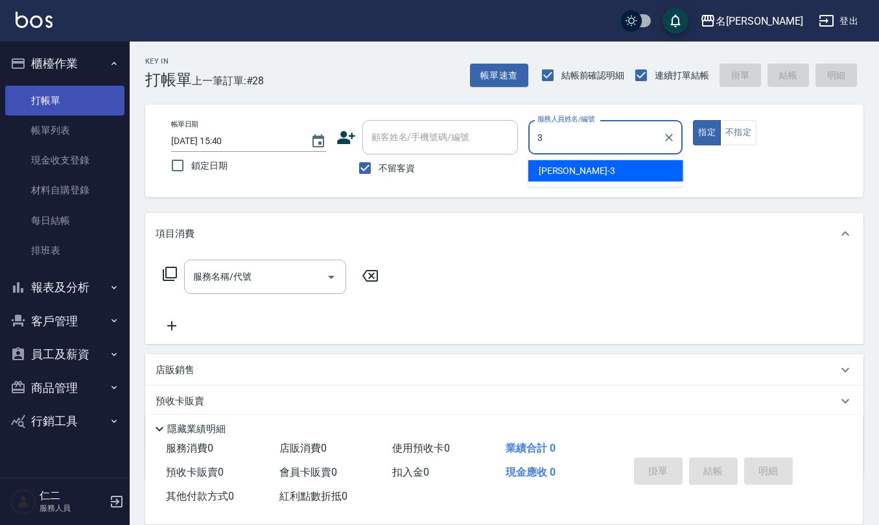
type input "陳旅玨-3"
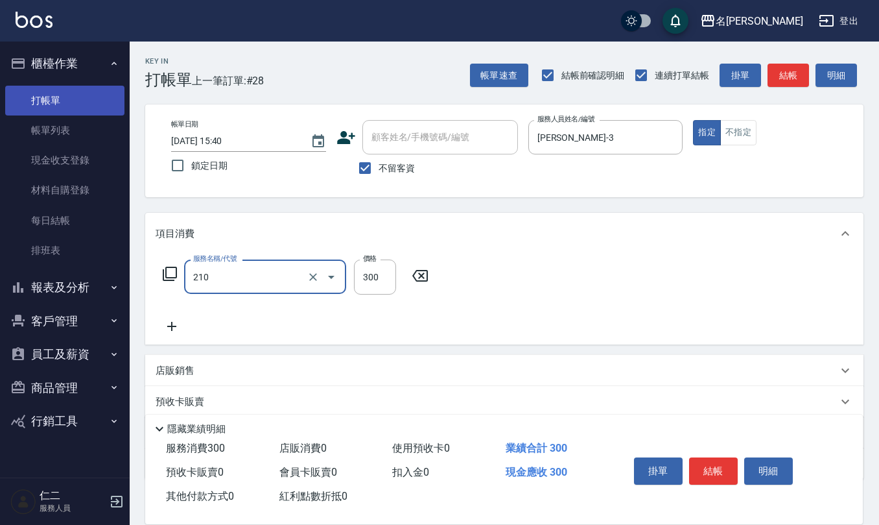
type input "[PERSON_NAME]洗髮精(210)"
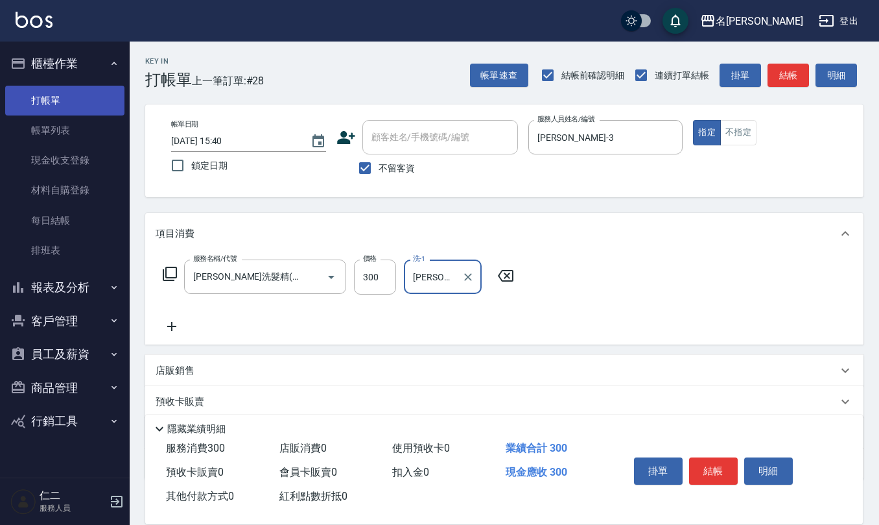
type input "[PERSON_NAME]-32"
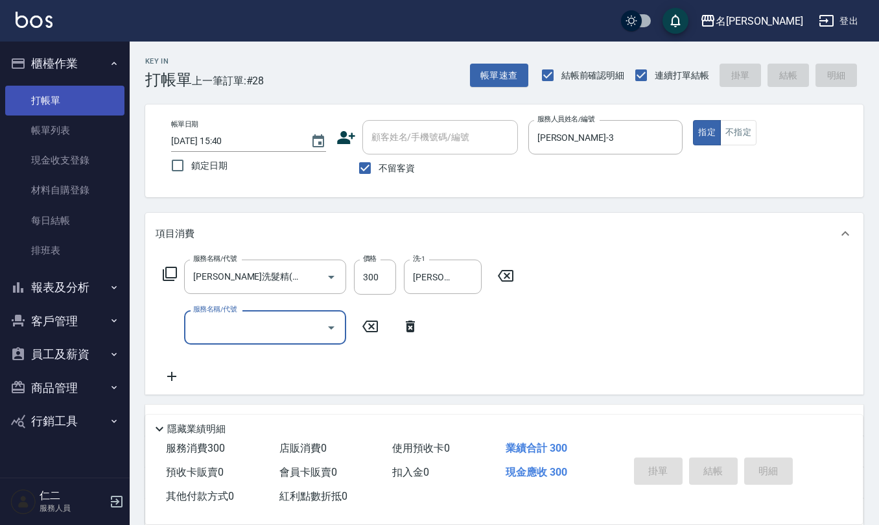
type input "2025/08/25 15:41"
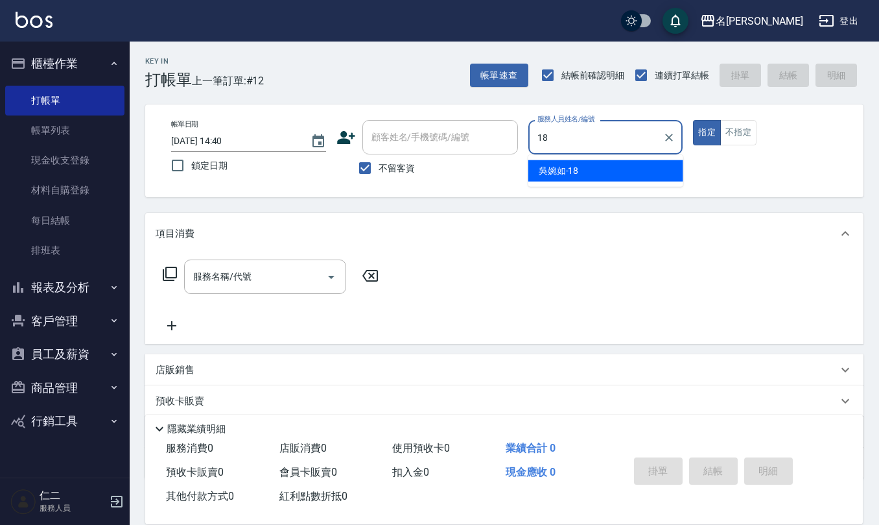
type input "[PERSON_NAME]-18"
type button "true"
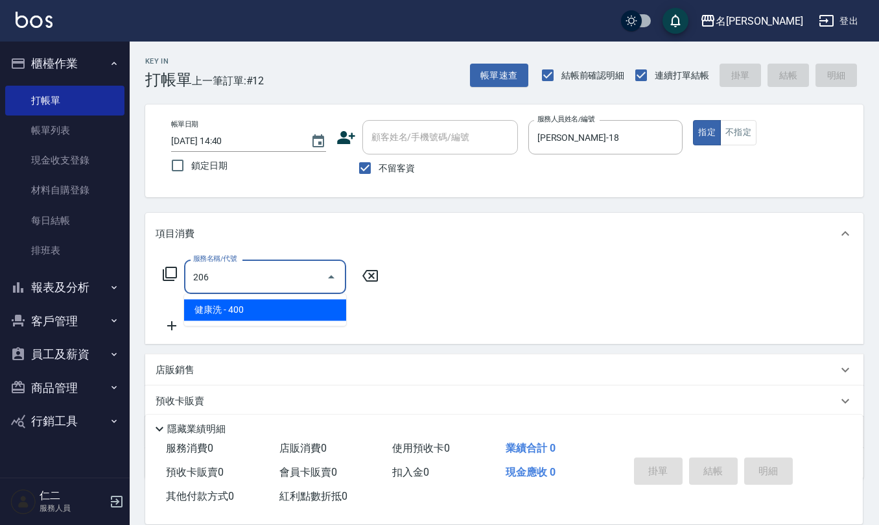
type input "健康洗(206)"
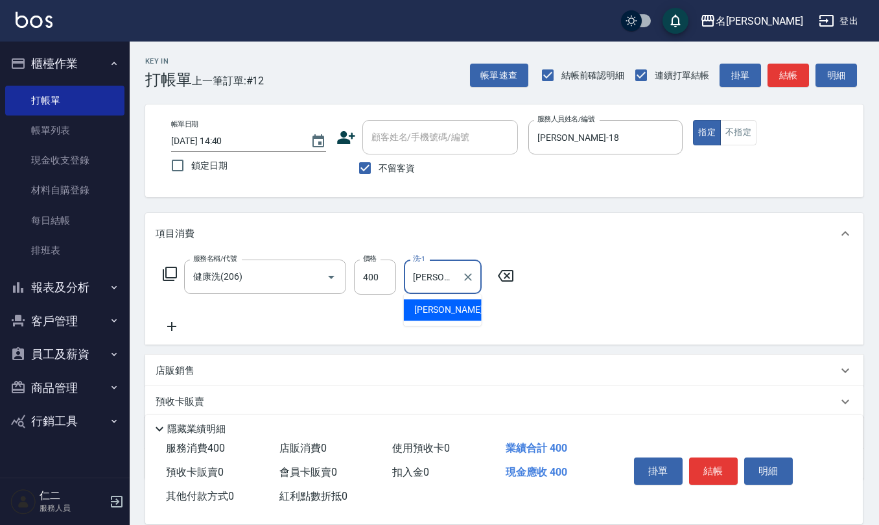
type input "[PERSON_NAME]-26"
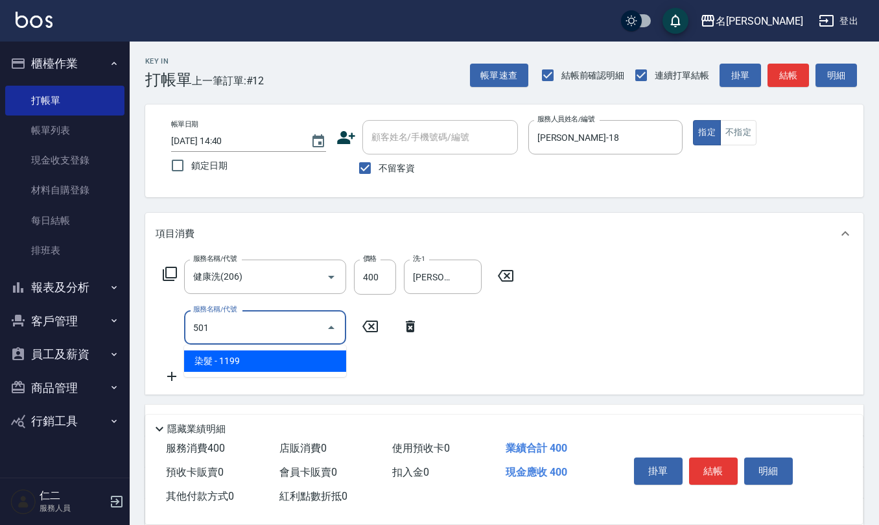
type input "染髮(501)"
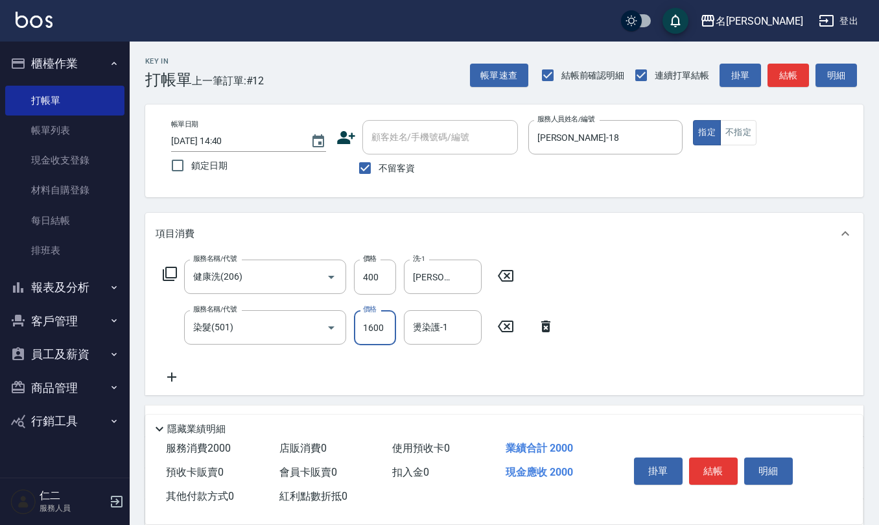
type input "1600"
type input "[PERSON_NAME]-26"
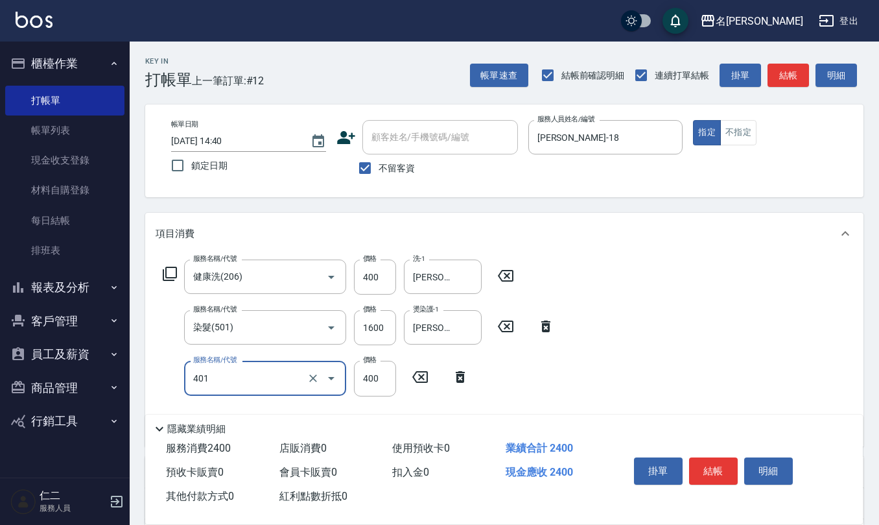
type input "剪髮(401)"
type input "350"
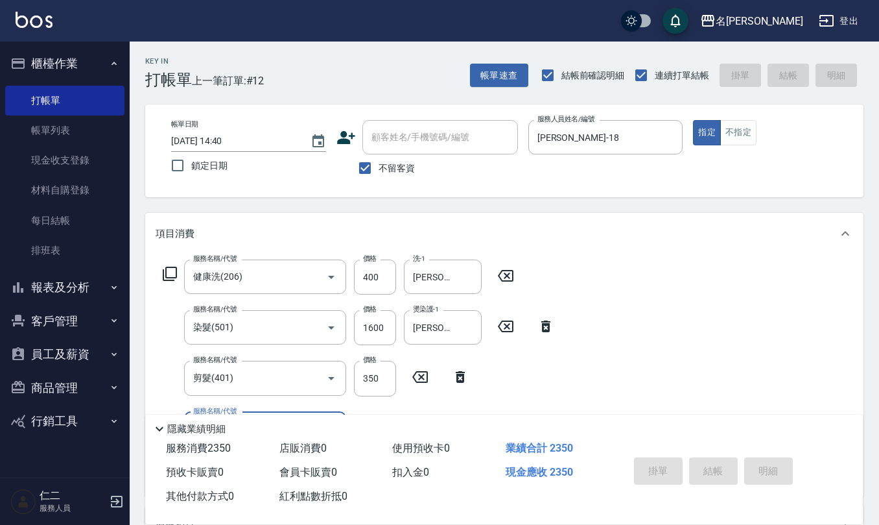
type input "[DATE] 16:23"
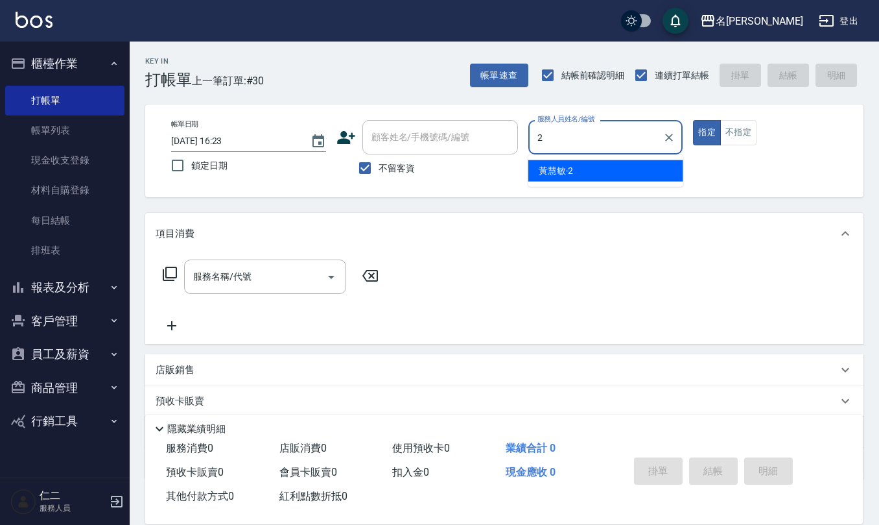
type input "[PERSON_NAME]-2"
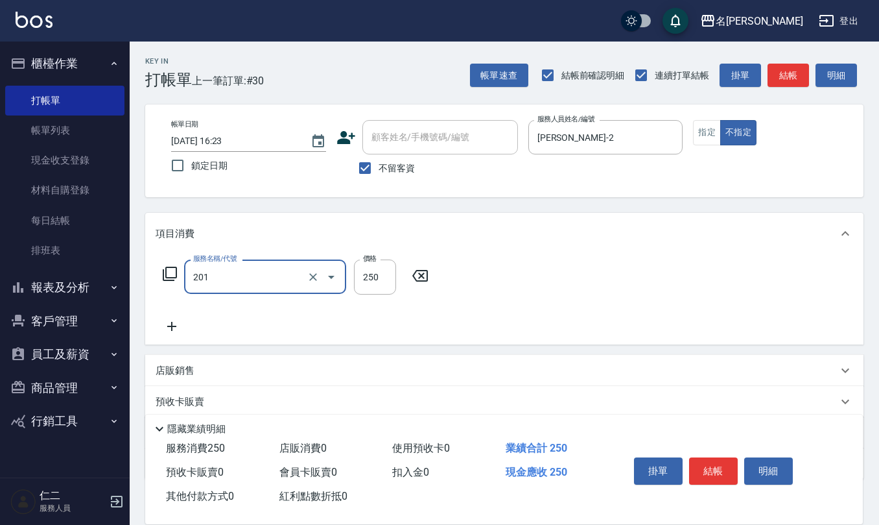
type input "洗髮(201)"
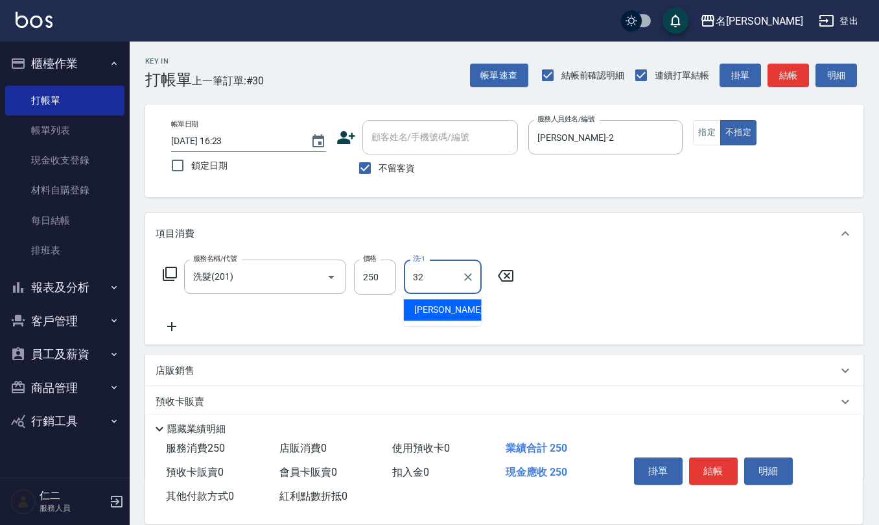
type input "[PERSON_NAME]-32"
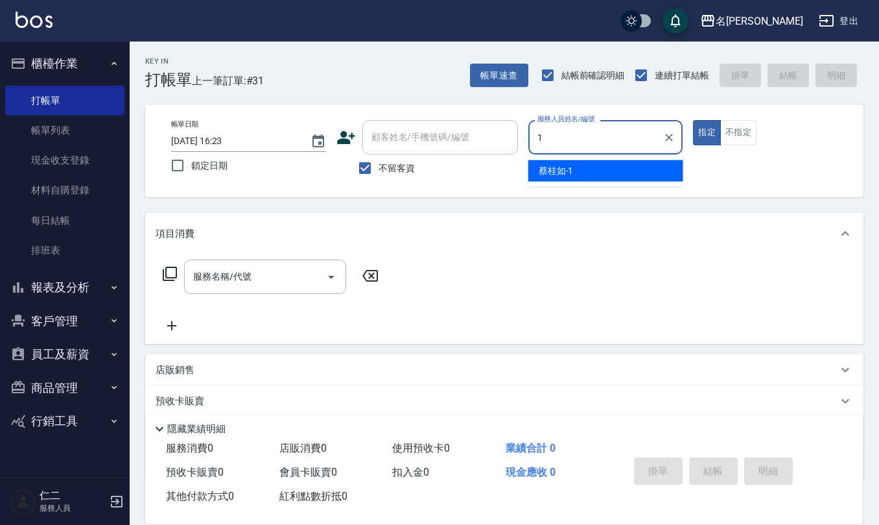
type input "[PERSON_NAME]1"
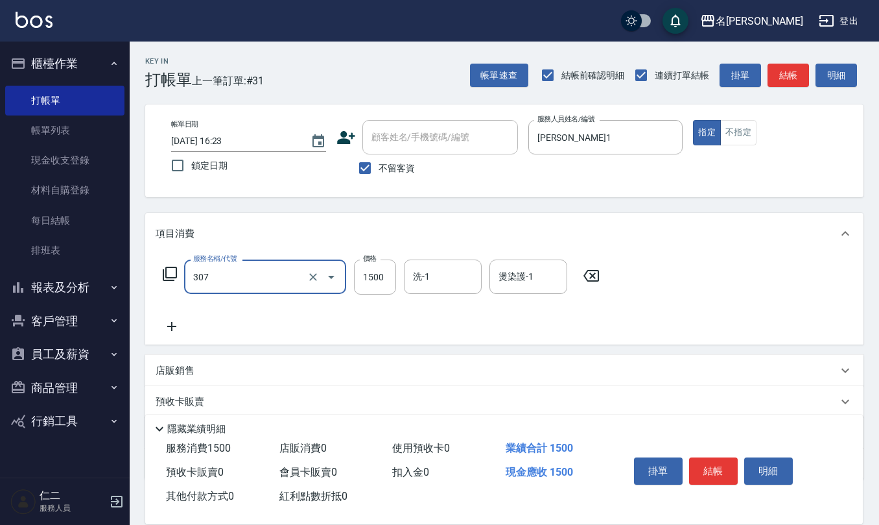
type input "EF麥拉寧燙髮1500(307)"
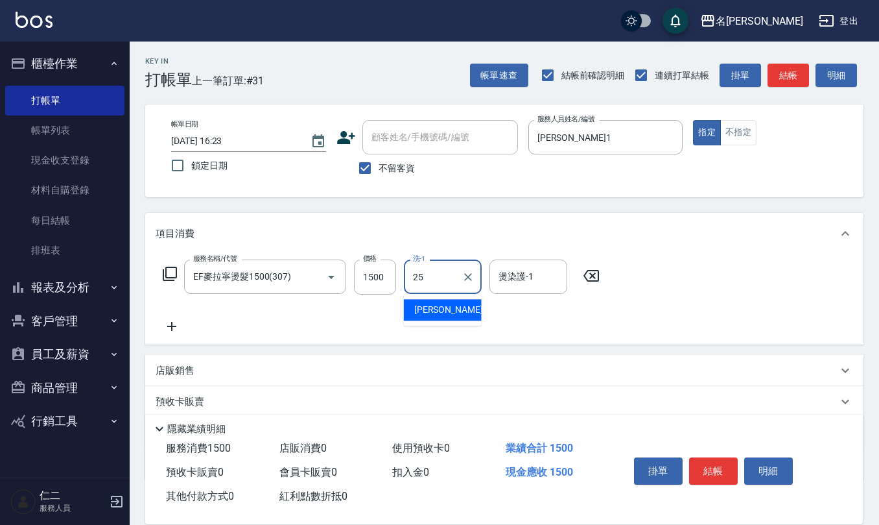
type input "[PERSON_NAME]-25"
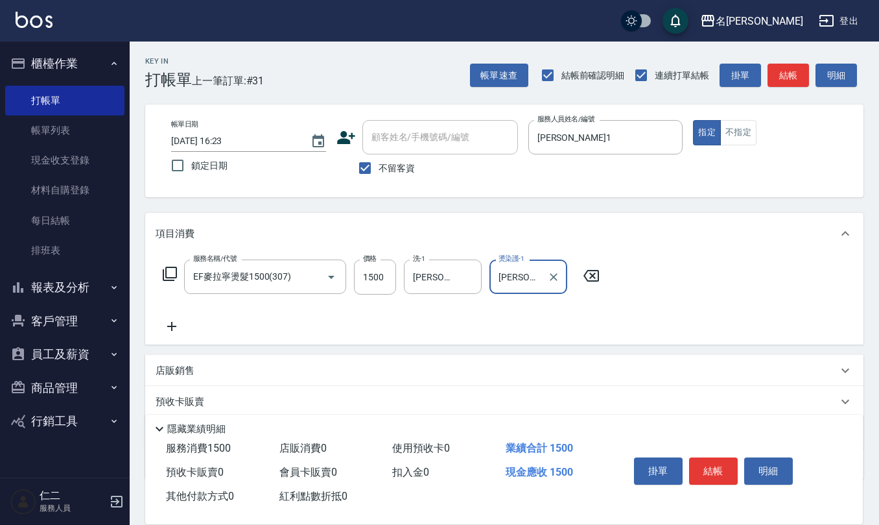
type input "[PERSON_NAME]-25"
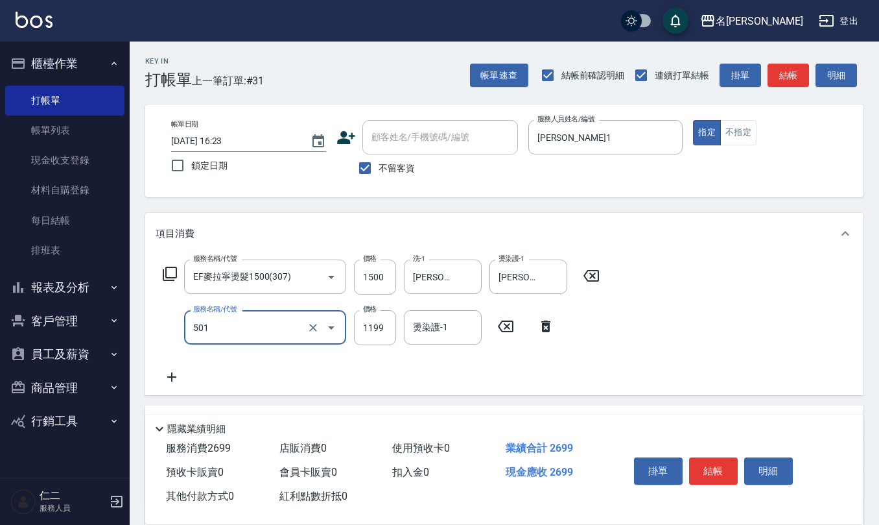
type input "染髮(501)"
type input "2650"
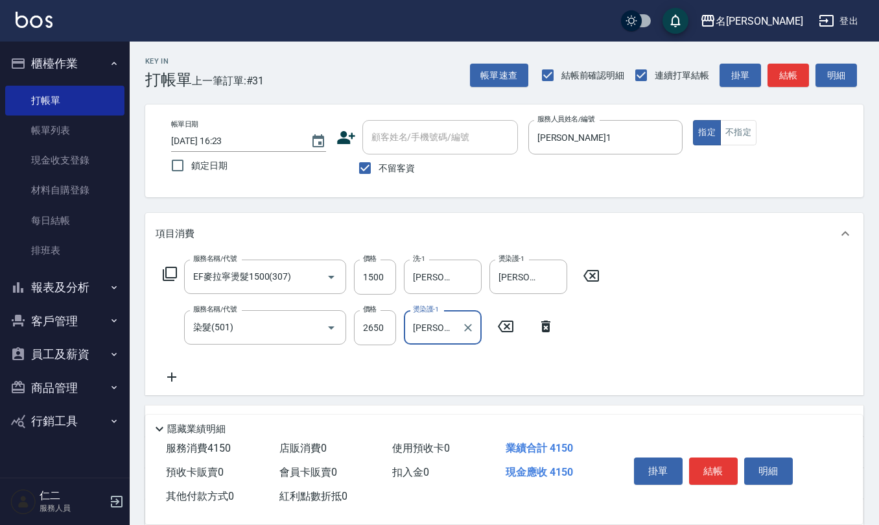
type input "[PERSON_NAME]-25"
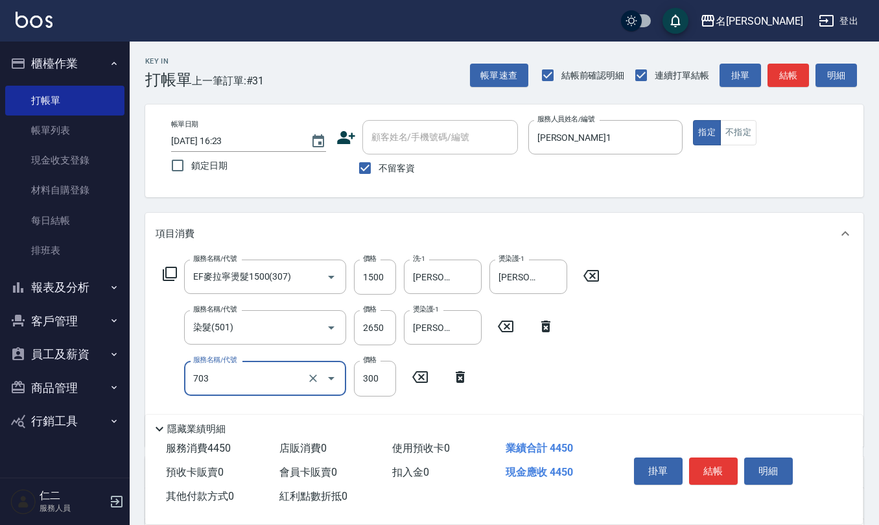
type input "(1236)設計師(703)"
type input "500"
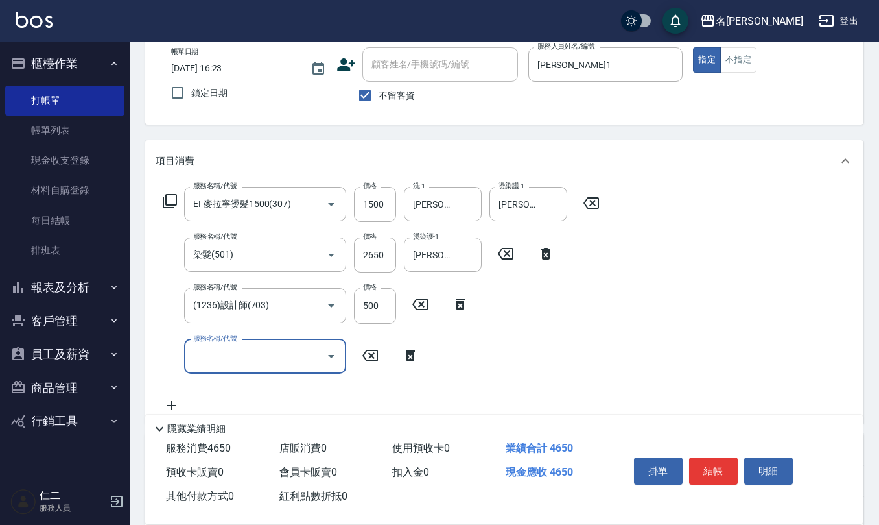
scroll to position [173, 0]
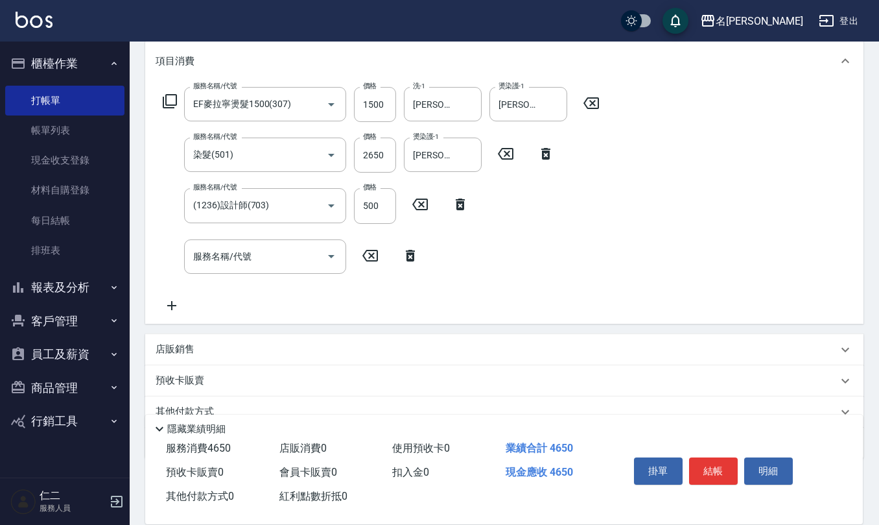
click at [219, 340] on div "店販銷售" at bounding box center [504, 349] width 719 height 31
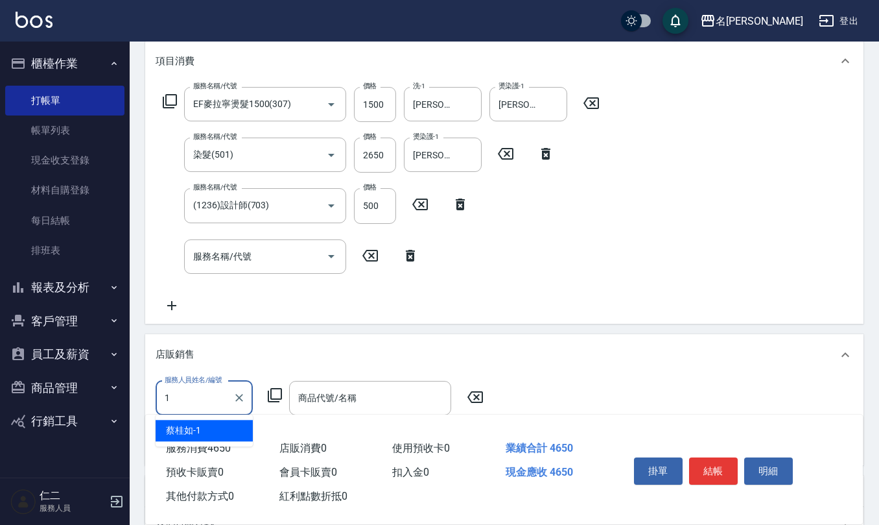
type input "[PERSON_NAME]1"
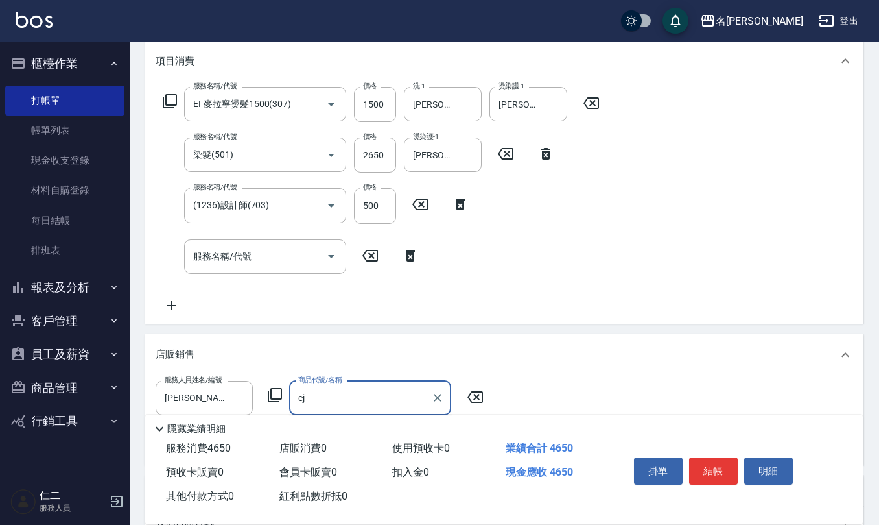
type input "c"
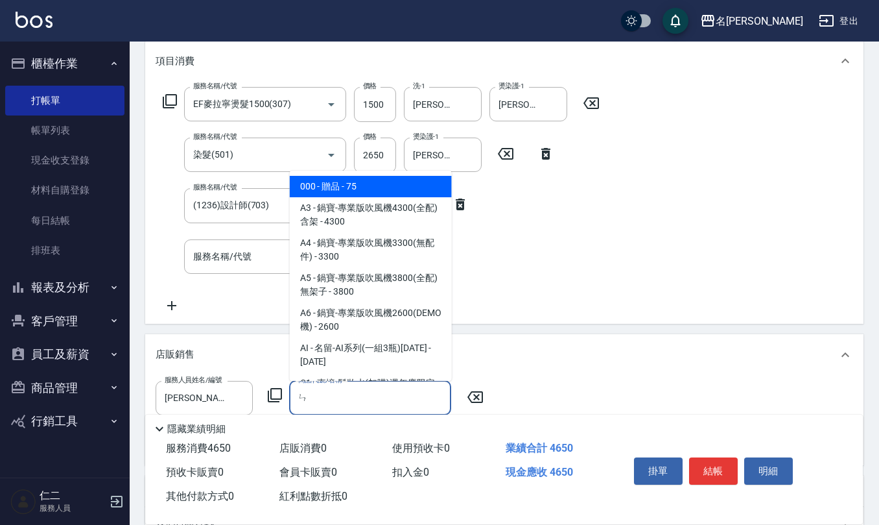
type input "恩"
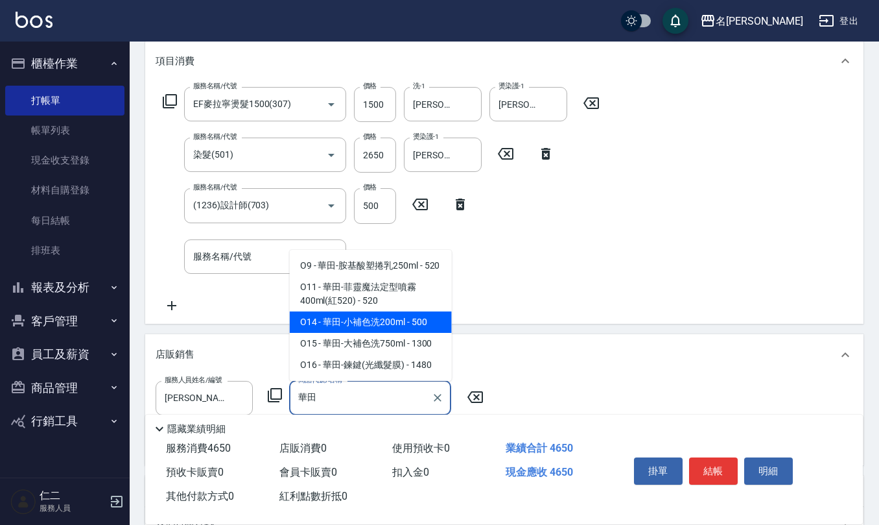
type input "華田-小補色洗200ml"
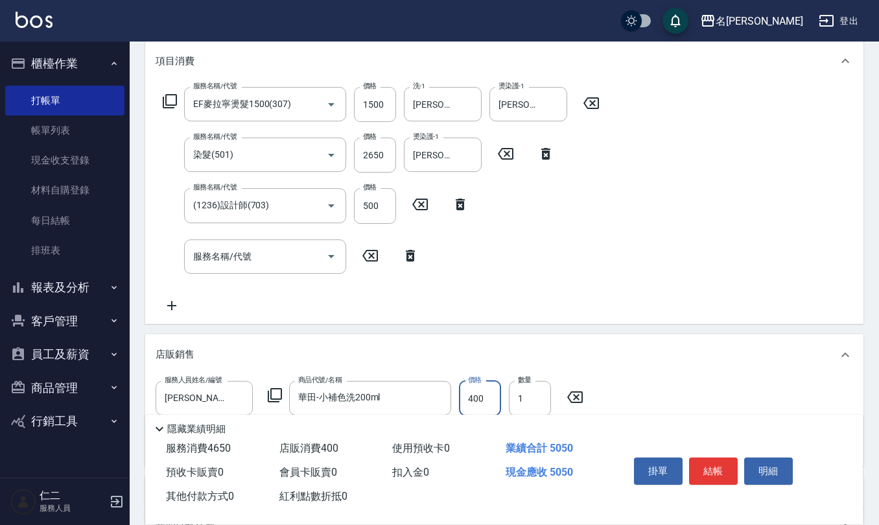
type input "400"
type input "2"
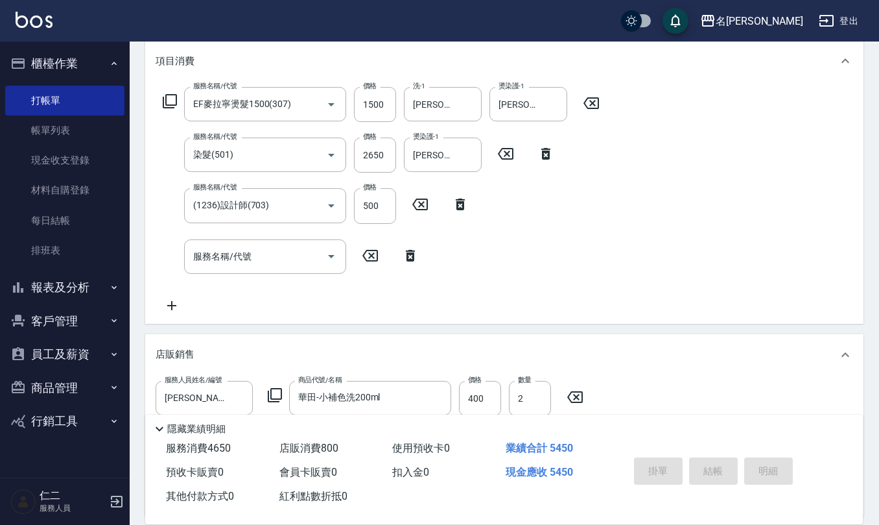
type input "[DATE] 16:25"
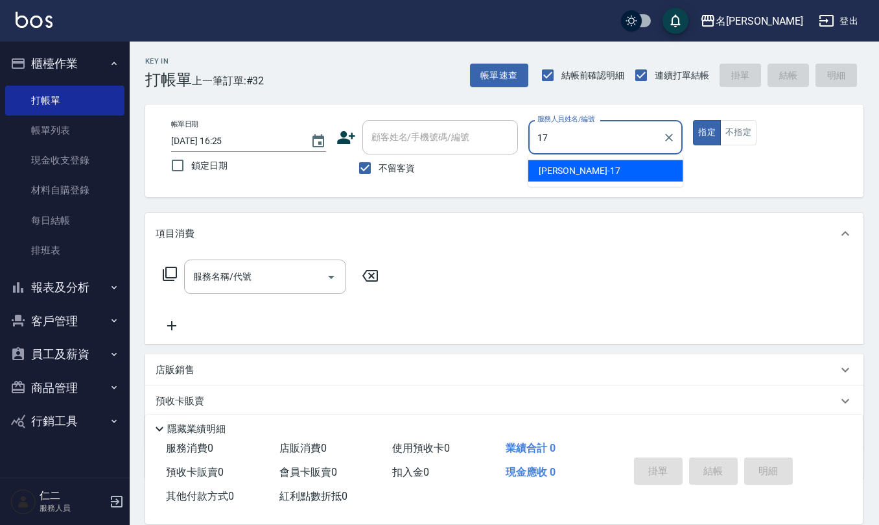
type input "[PERSON_NAME]-17"
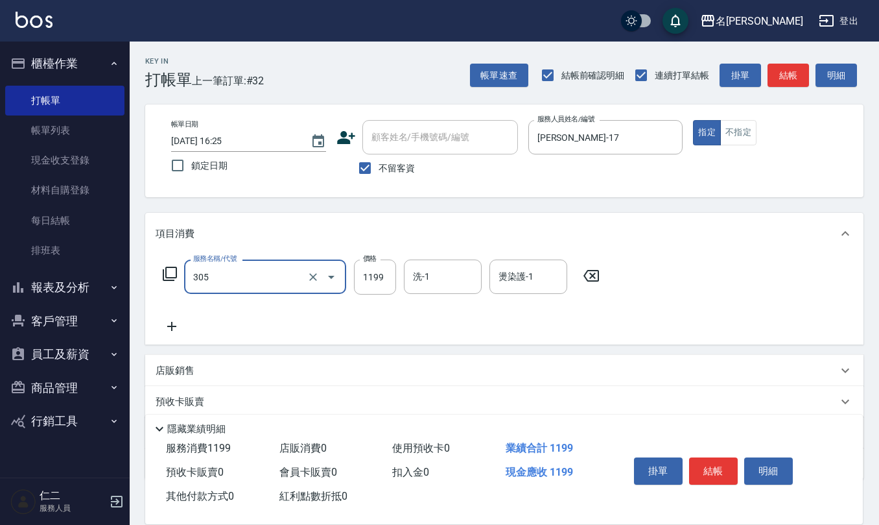
type input "燙髮(活動)(305)"
type input "1200"
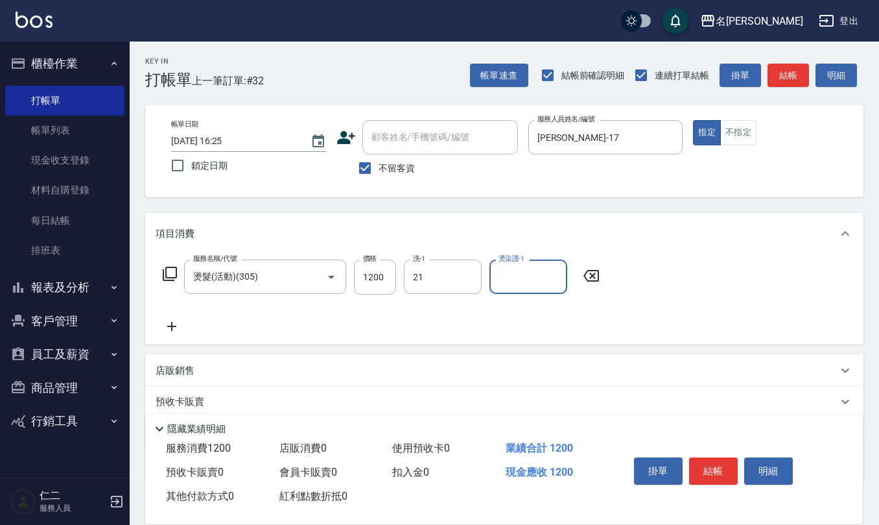
type input "[PERSON_NAME]-21"
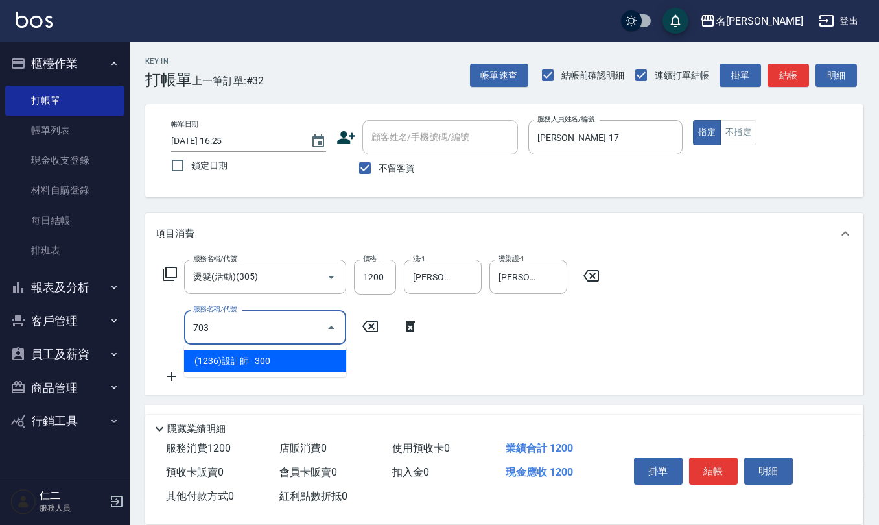
type input "(1236)設計師(703)"
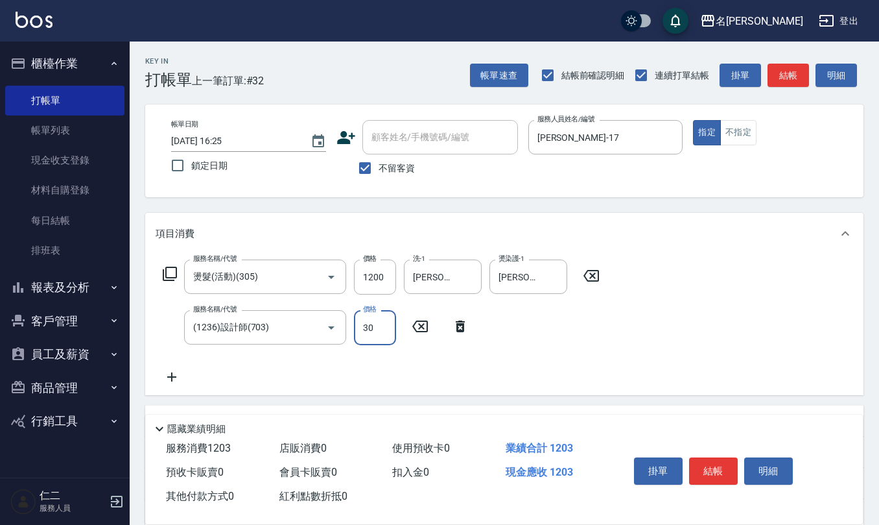
type input "300"
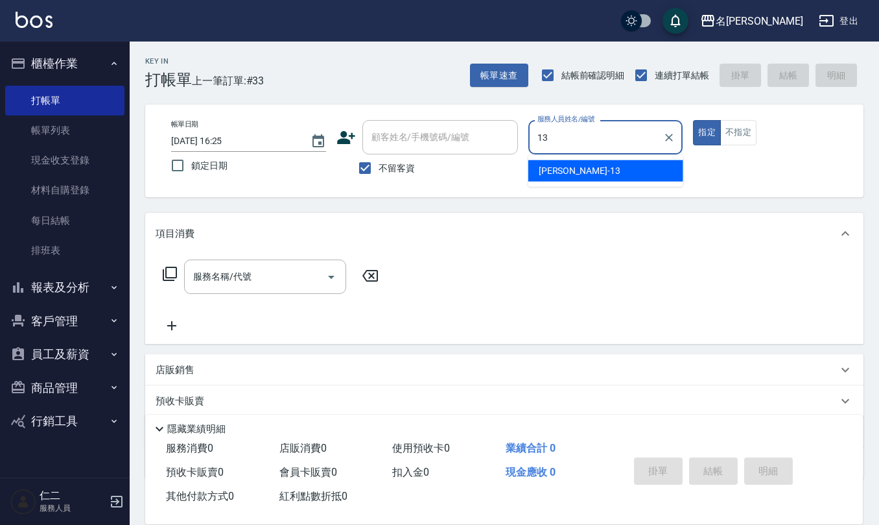
type input "[PERSON_NAME]-13"
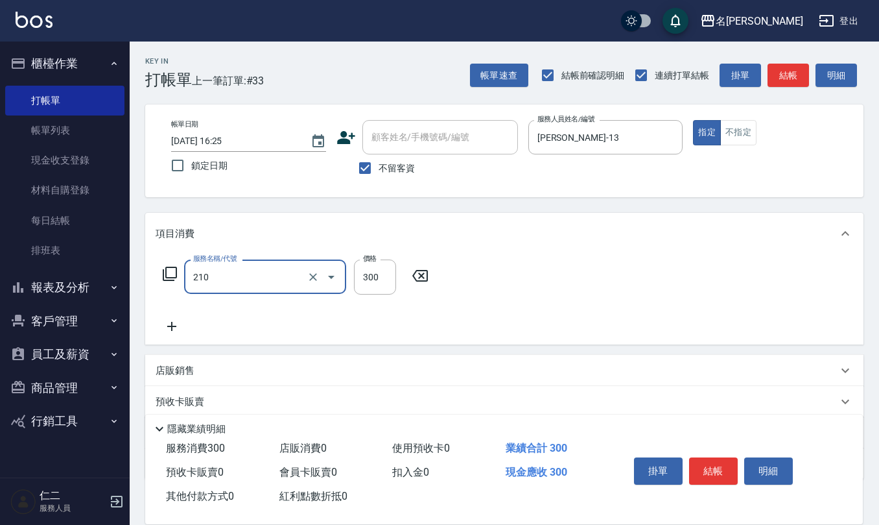
type input "[PERSON_NAME]洗髮精(210)"
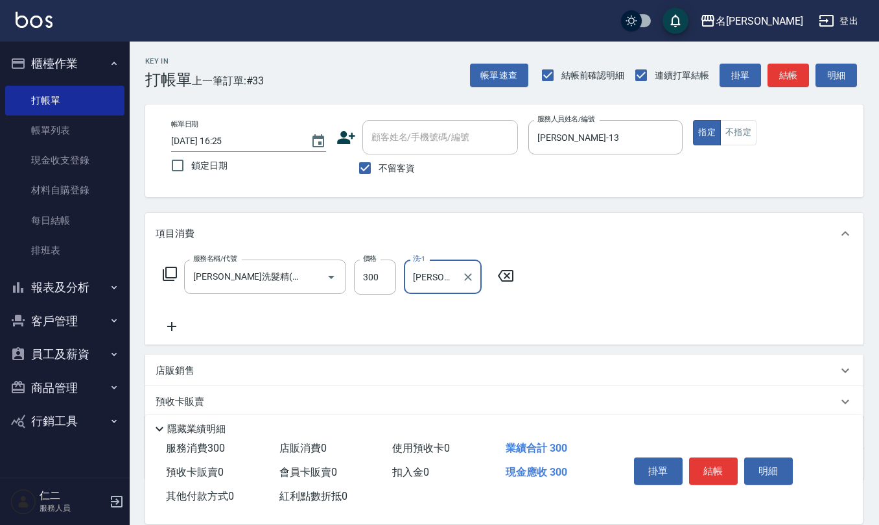
type input "[PERSON_NAME]-24"
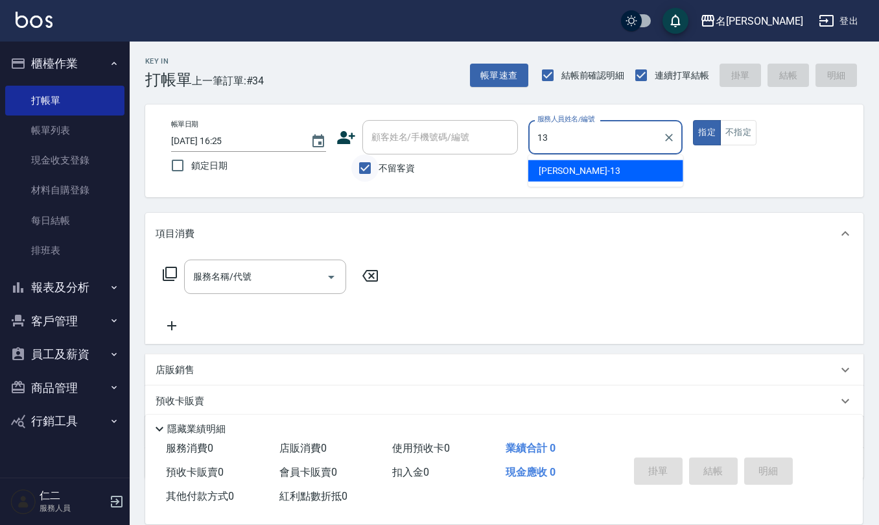
type input "13"
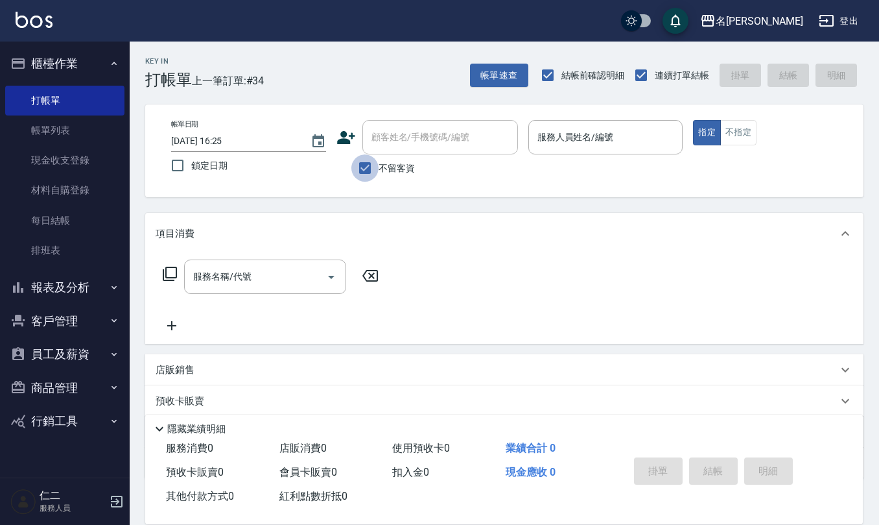
click at [366, 169] on input "不留客資" at bounding box center [365, 167] width 27 height 27
checkbox input "false"
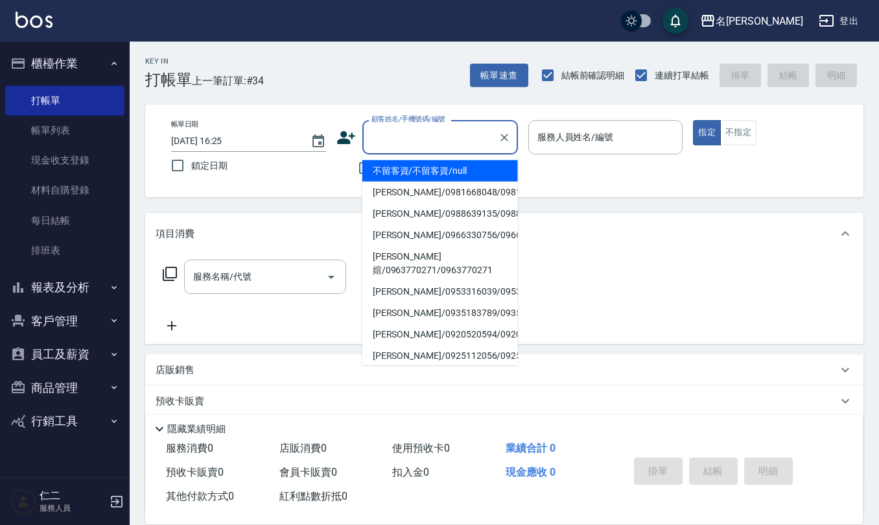
click at [379, 141] on input "顧客姓名/手機號碼/編號" at bounding box center [430, 137] width 125 height 23
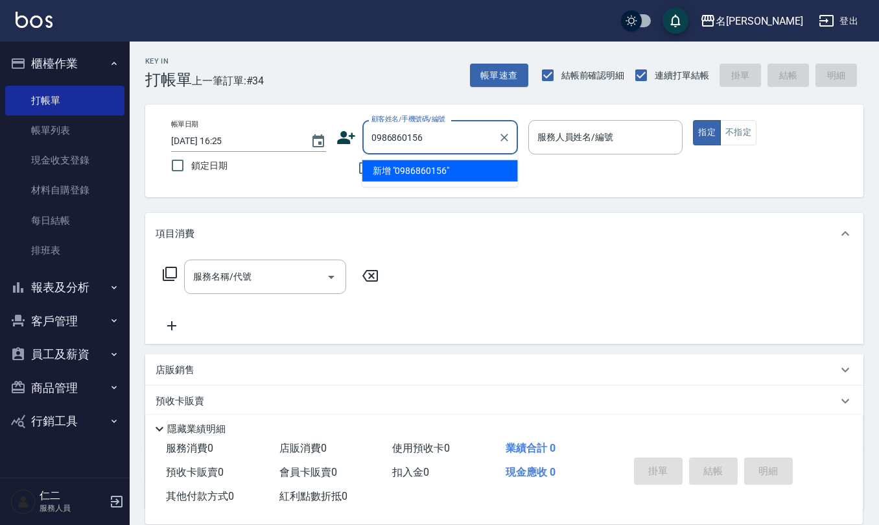
drag, startPoint x: 429, startPoint y: 138, endPoint x: 374, endPoint y: 137, distance: 55.1
click at [372, 137] on input "0986860156" at bounding box center [430, 137] width 125 height 23
click at [434, 139] on input "0986860156" at bounding box center [430, 137] width 125 height 23
drag, startPoint x: 428, startPoint y: 136, endPoint x: 372, endPoint y: 133, distance: 56.5
click at [372, 133] on input "0986860156" at bounding box center [430, 137] width 125 height 23
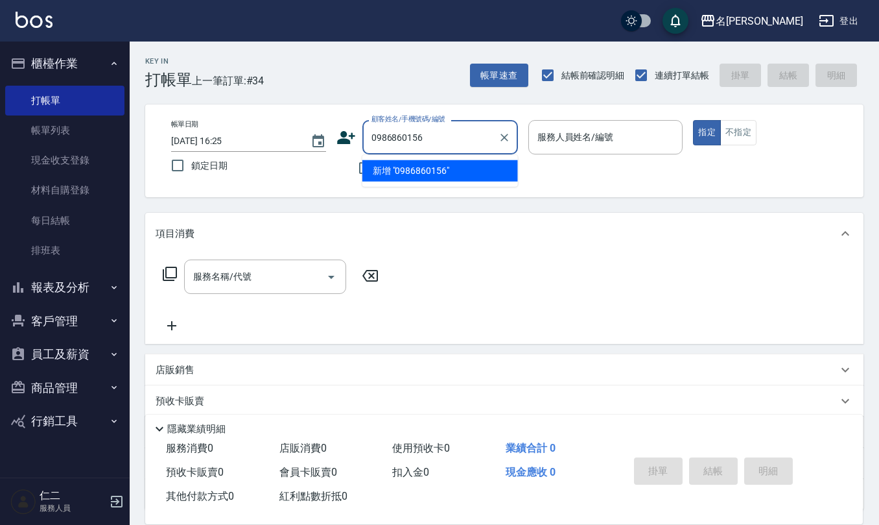
type input "0986860156"
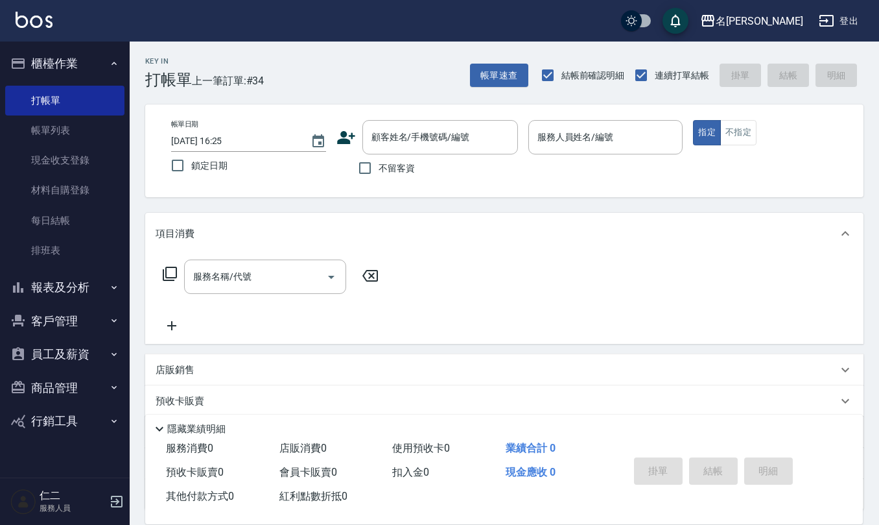
click at [351, 133] on icon at bounding box center [346, 137] width 18 height 13
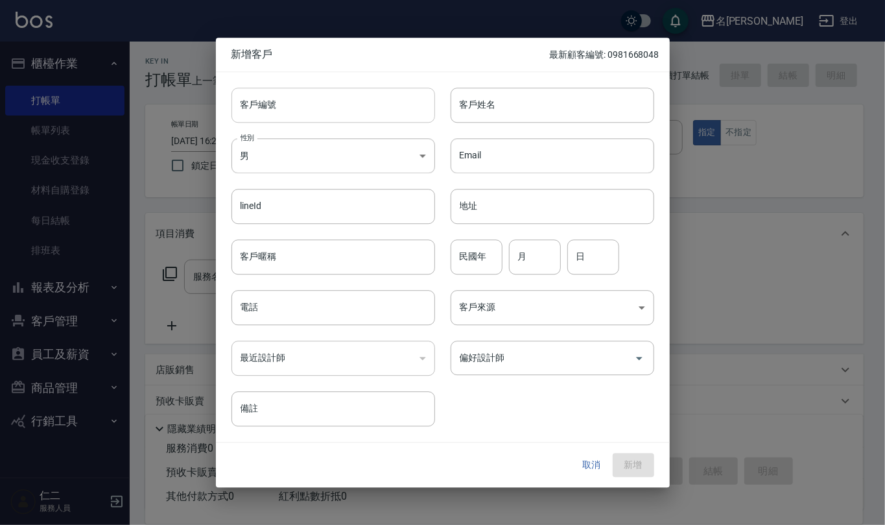
click at [355, 117] on input "客戶編號" at bounding box center [334, 105] width 204 height 35
drag, startPoint x: 298, startPoint y: 109, endPoint x: 234, endPoint y: 109, distance: 64.2
click at [234, 109] on input "0986860156" at bounding box center [319, 105] width 174 height 35
type input "0986860156"
click at [307, 302] on input "電話" at bounding box center [334, 307] width 204 height 35
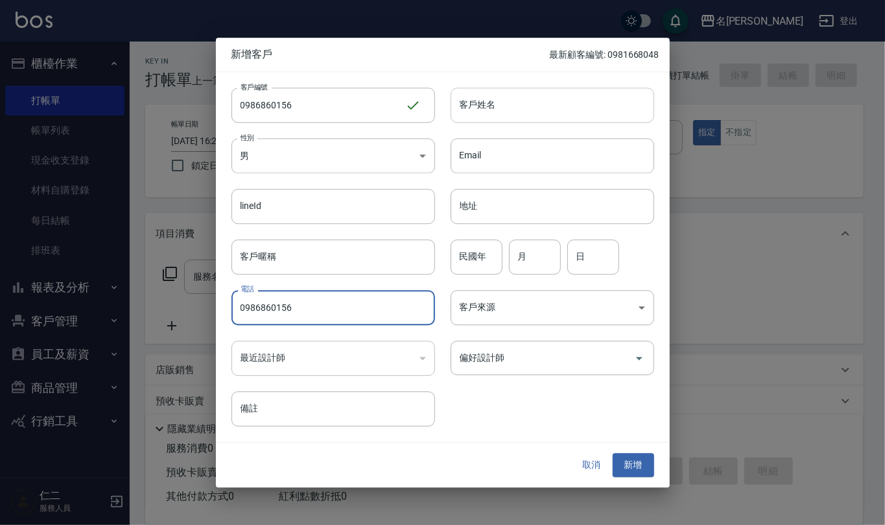
type input "0986860156"
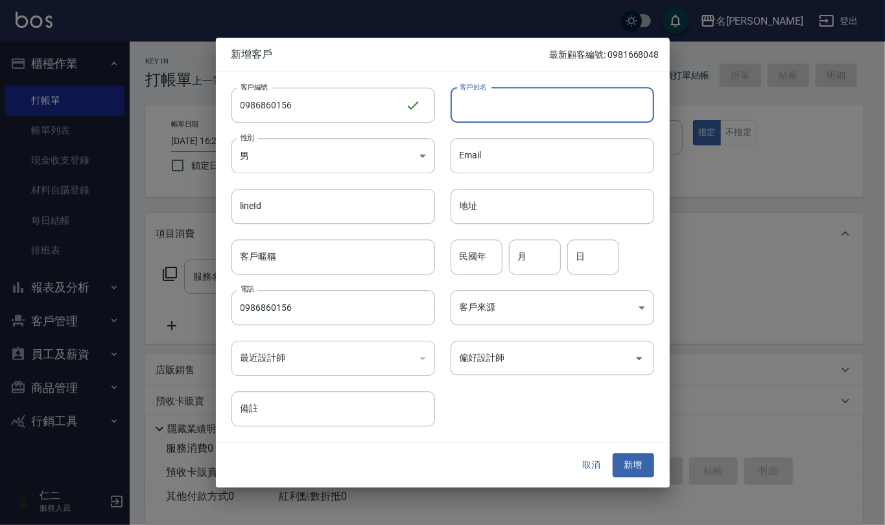
click at [494, 106] on input "客戶姓名" at bounding box center [553, 105] width 204 height 35
type input "[PERSON_NAME]"
click at [466, 257] on input "民國年" at bounding box center [477, 256] width 52 height 35
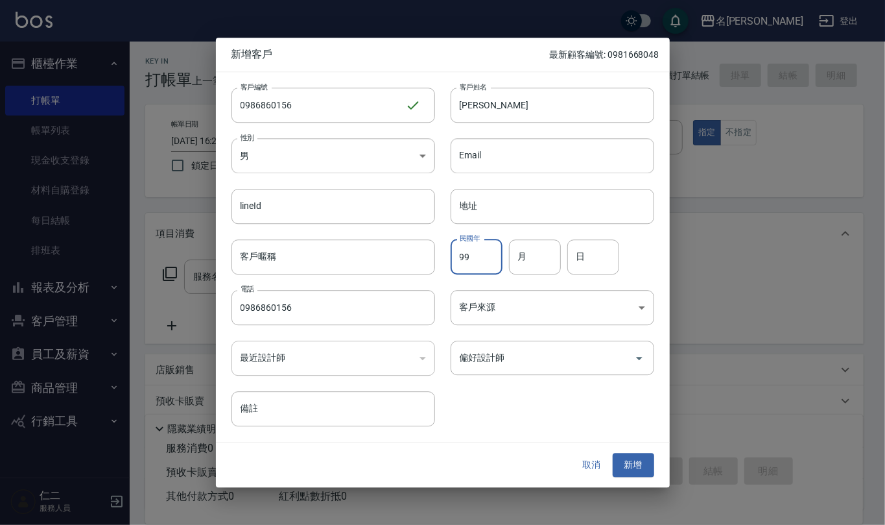
type input "99"
type input "10"
type input "11"
click at [421, 156] on body "名留仁二 登出 櫃檯作業 打帳單 帳單列表 現金收支登錄 材料自購登錄 每日結帳 排班表 報表及分析 報表目錄 店家區間累計表 店家日報表 互助日報表 互助月…" at bounding box center [442, 316] width 885 height 632
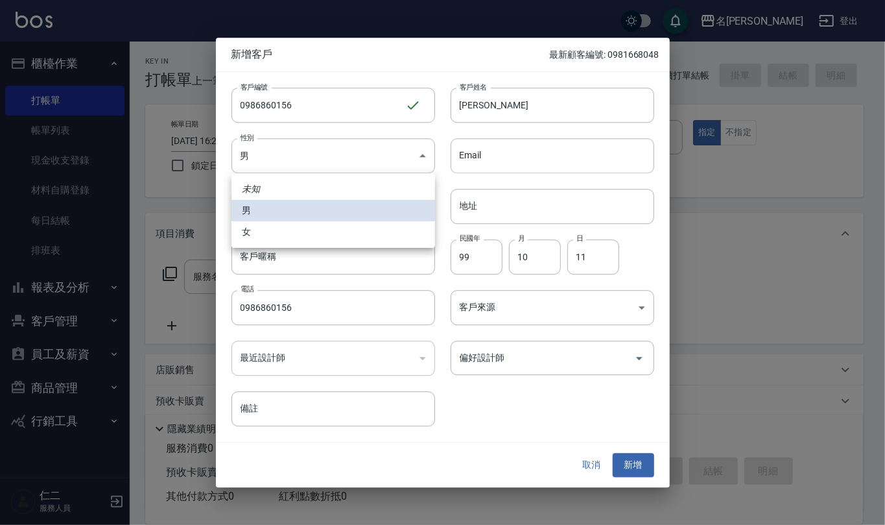
click at [409, 223] on li "女" at bounding box center [334, 231] width 204 height 21
type input "[DEMOGRAPHIC_DATA]"
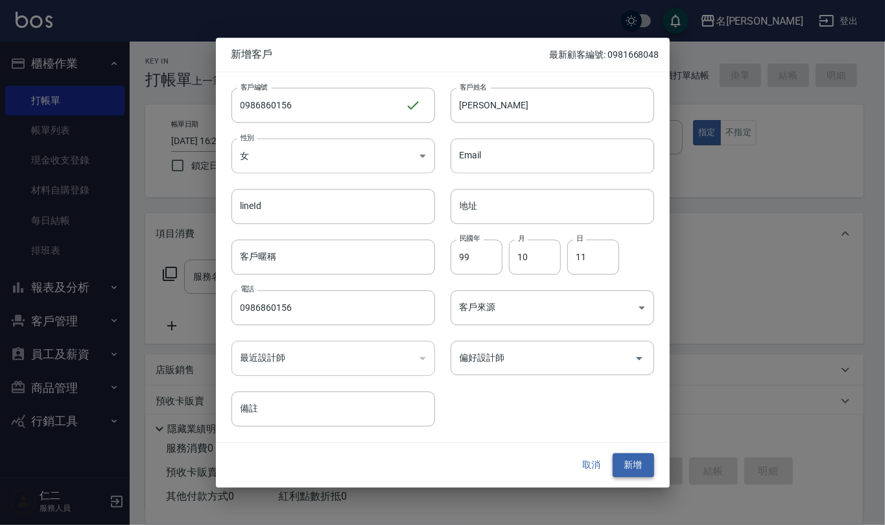
click at [628, 466] on button "新增" at bounding box center [634, 465] width 42 height 24
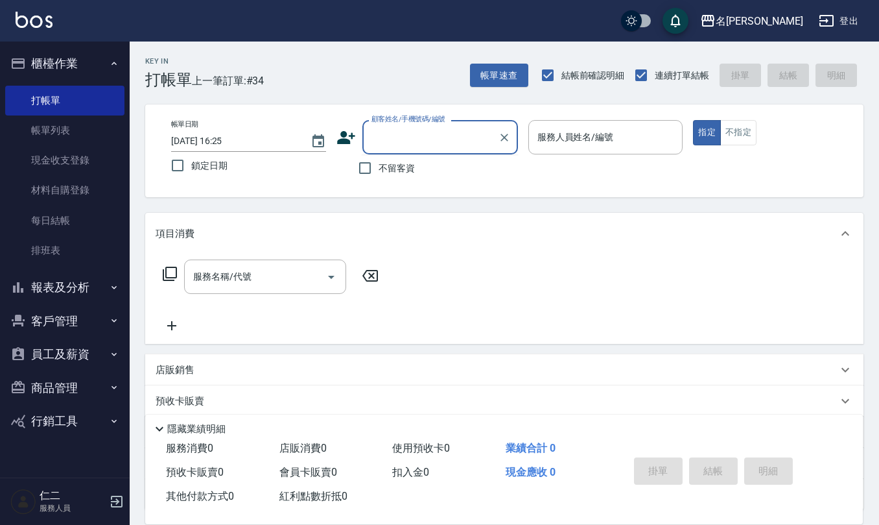
click at [375, 141] on input "顧客姓名/手機號碼/編號" at bounding box center [430, 137] width 125 height 23
type input "[PERSON_NAME]/0986860156/0986860156"
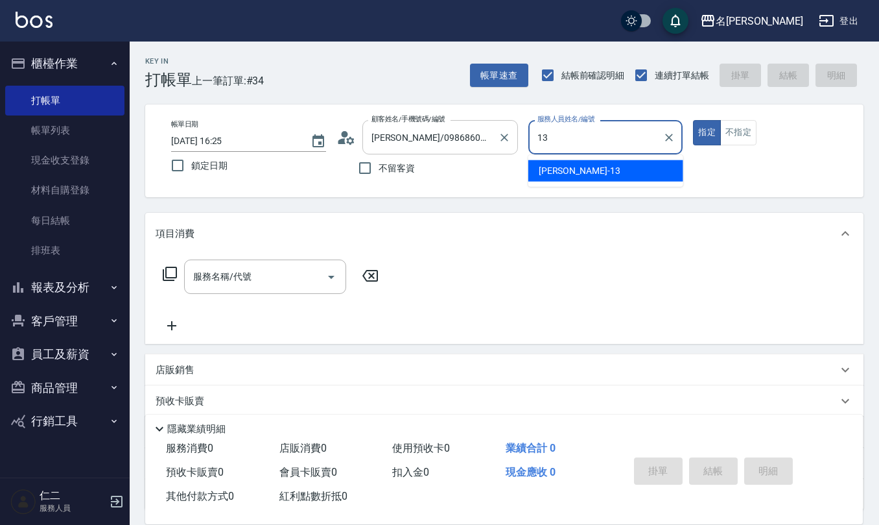
type input "[PERSON_NAME]-13"
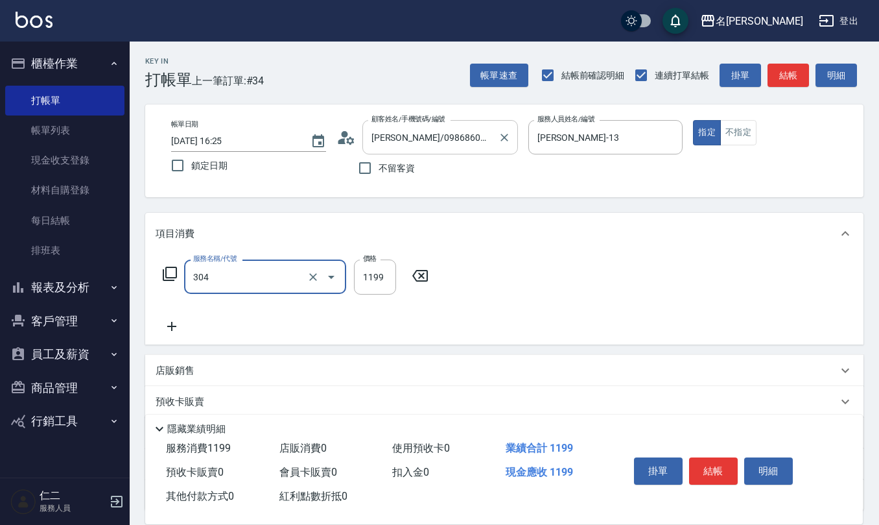
type input "離子燙(特價)(304)"
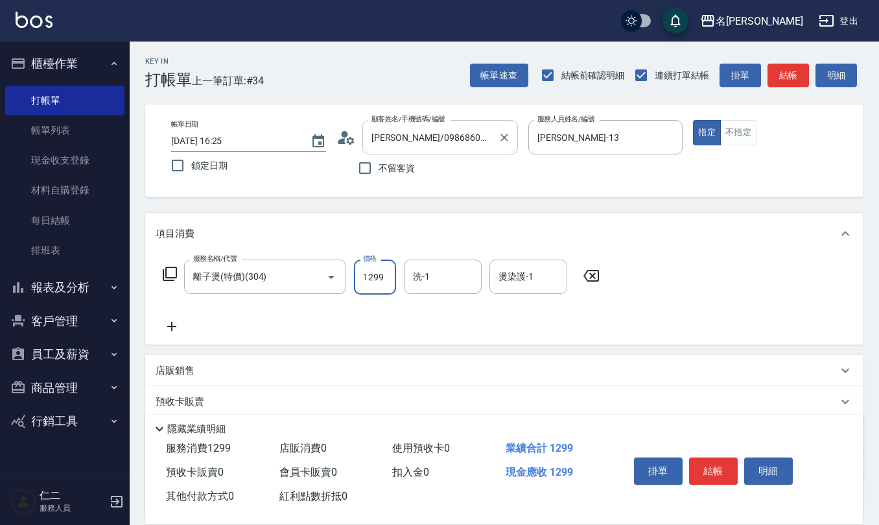
type input "1299"
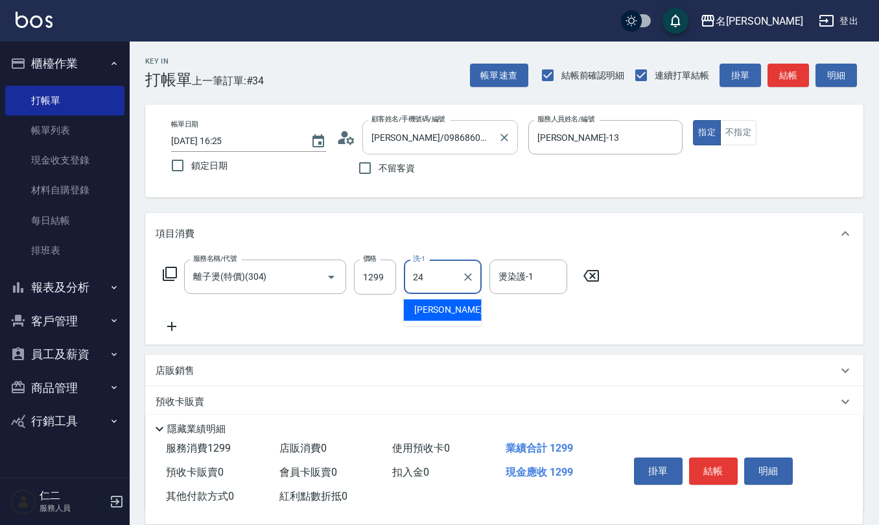
type input "[PERSON_NAME]-24"
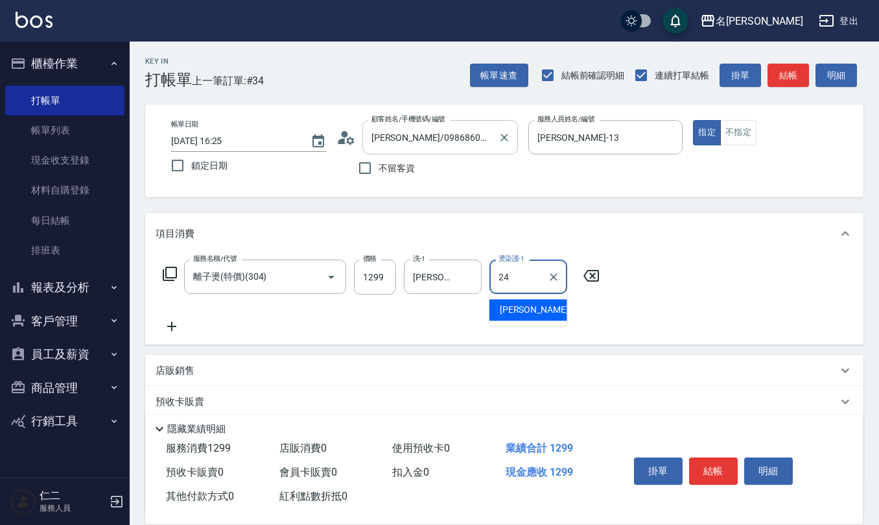
type input "[PERSON_NAME]-24"
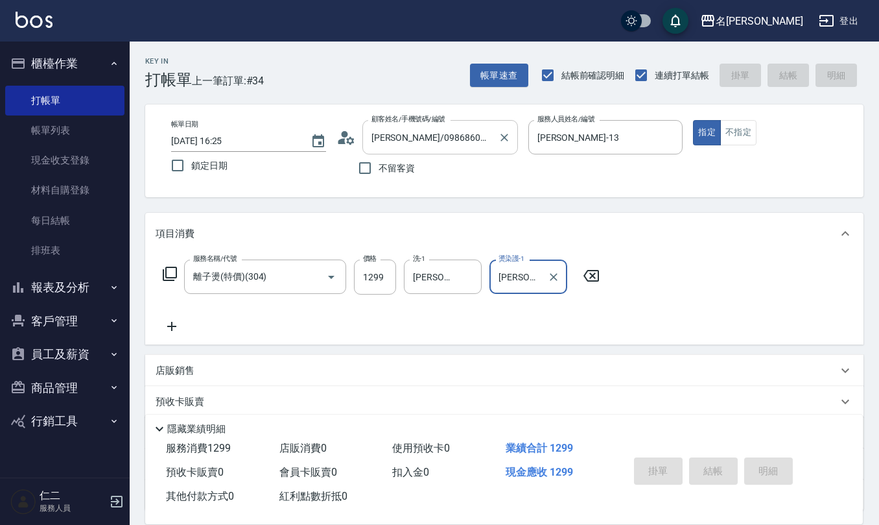
type input "[DATE] 16:28"
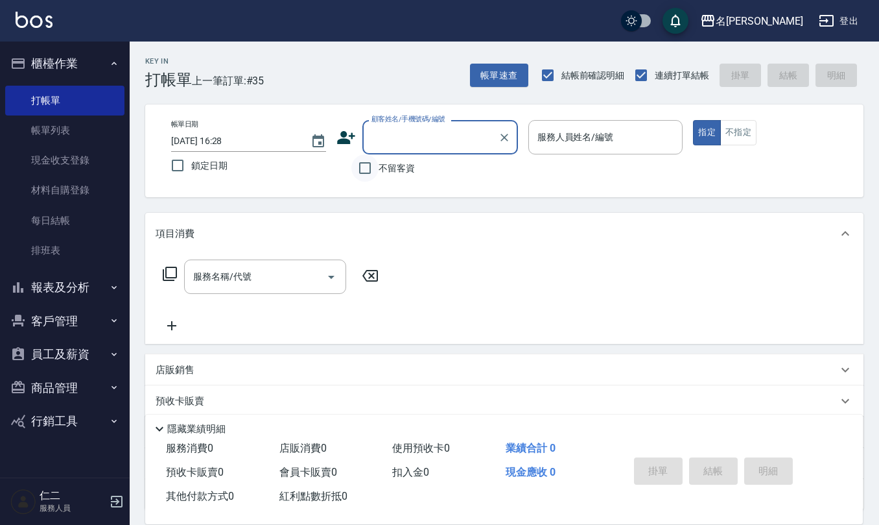
click at [363, 169] on input "不留客資" at bounding box center [365, 167] width 27 height 27
checkbox input "true"
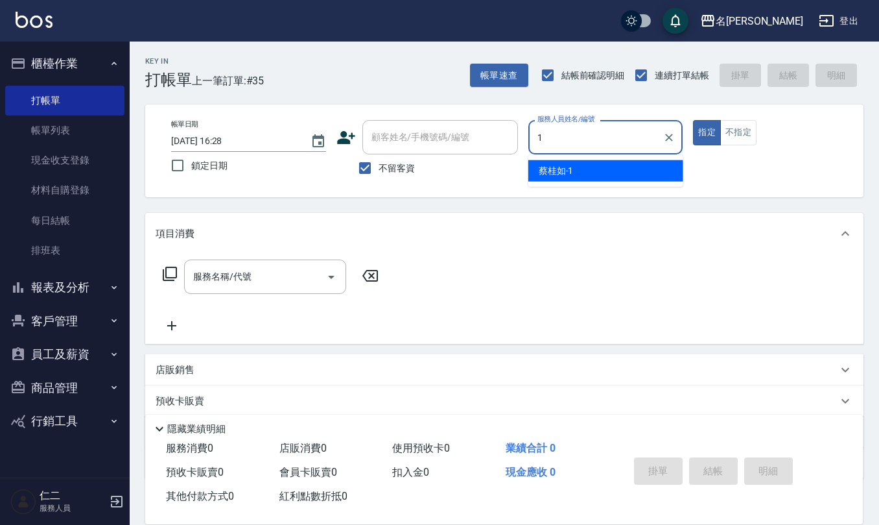
type input "[PERSON_NAME]1"
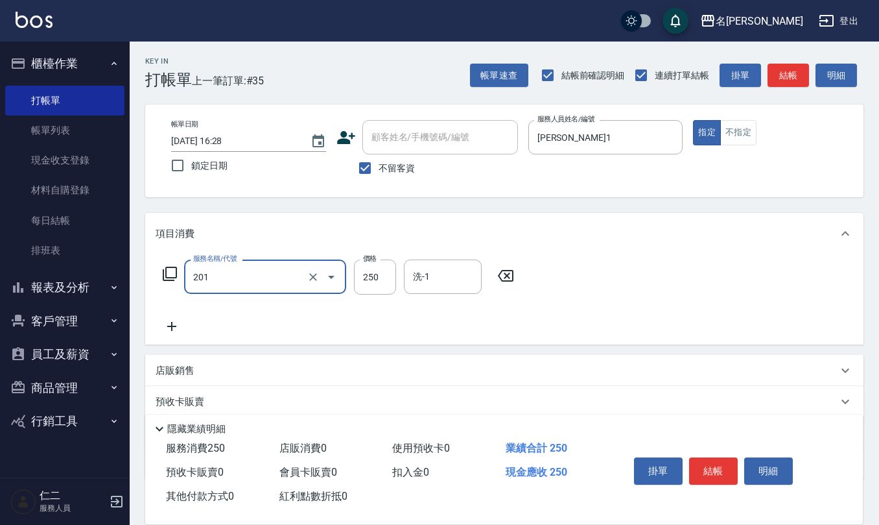
type input "洗髮(201)"
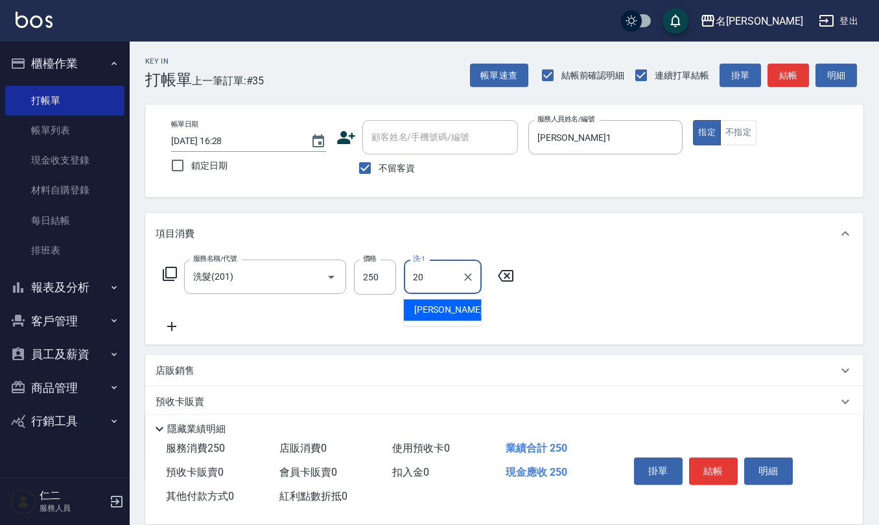
type input "[PERSON_NAME]-20"
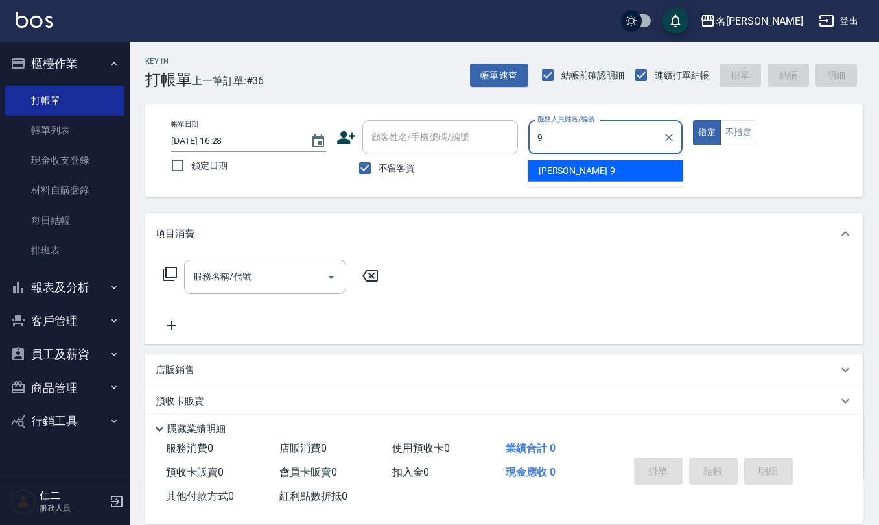
type input "[PERSON_NAME]-9"
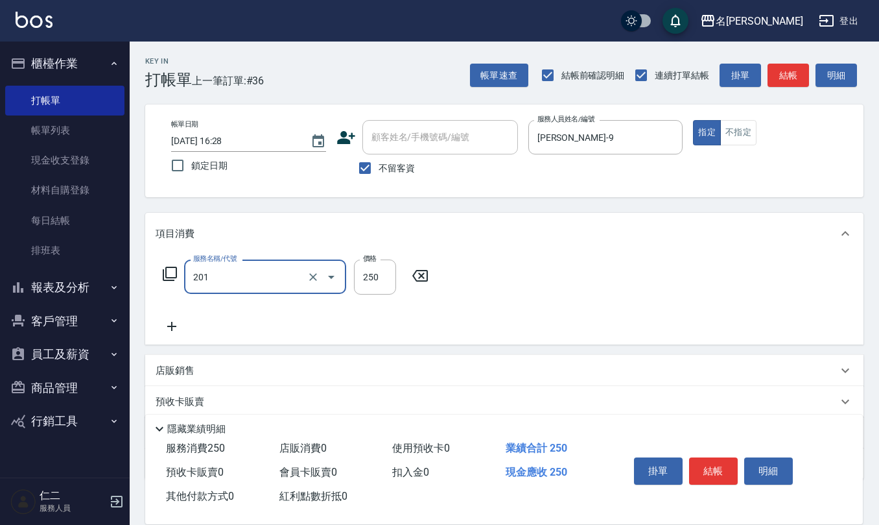
type input "洗髮(201)"
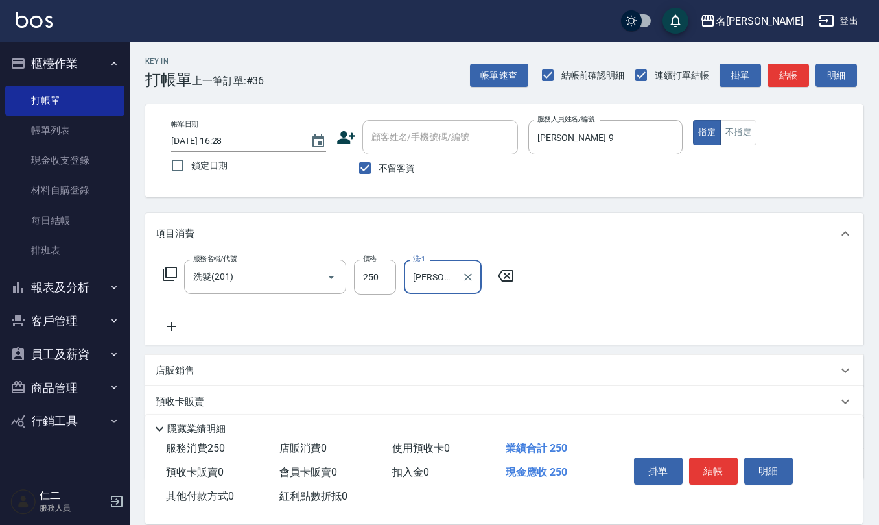
type input "[PERSON_NAME]-21"
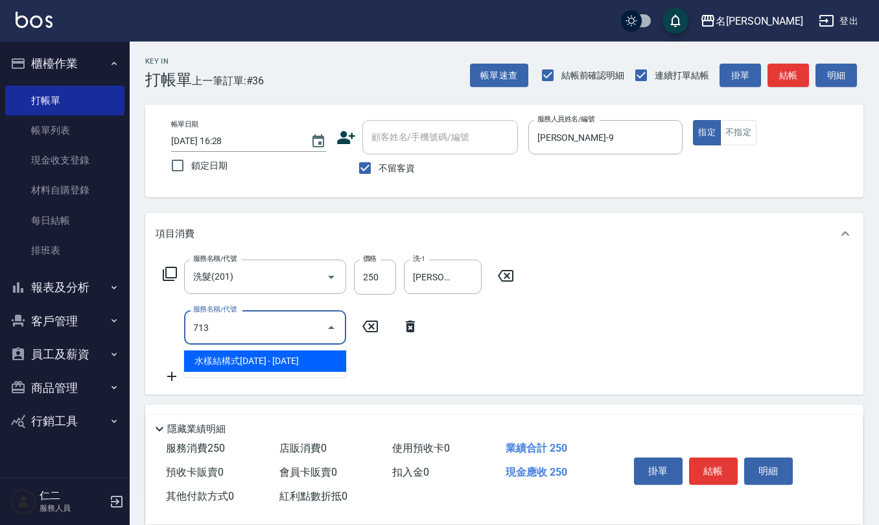
type input "水樣結構式1200(713)"
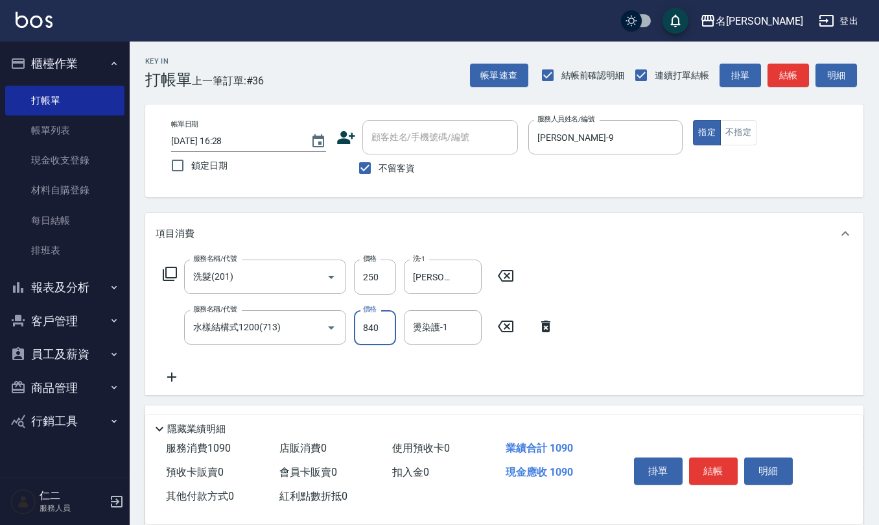
type input "840"
type input "[PERSON_NAME]-21"
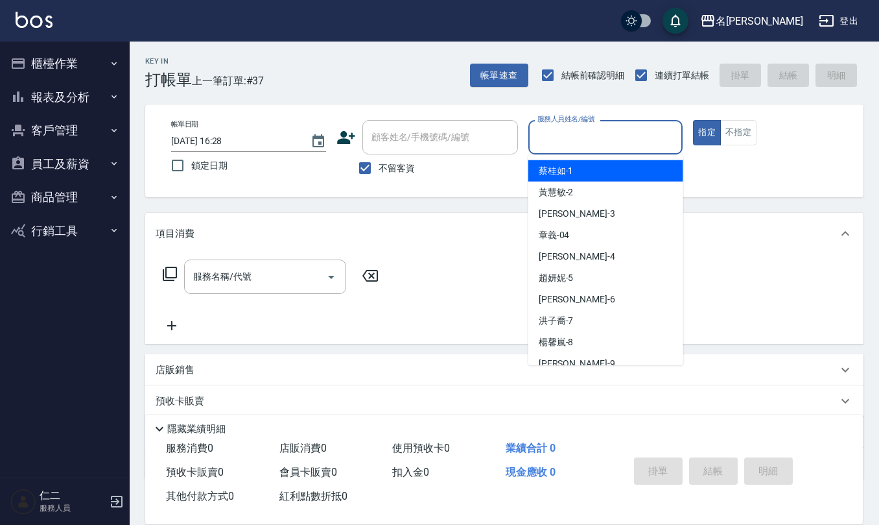
drag, startPoint x: 550, startPoint y: 139, endPoint x: 475, endPoint y: 187, distance: 89.6
click at [475, 187] on div "帳單日期 2025/08/25 16:28 鎖定日期 顧客姓名/手機號碼/編號 顧客姓名/手機號碼/編號 不留客資 服務人員姓名/編號 服務人員姓名/編號 指…" at bounding box center [504, 150] width 719 height 93
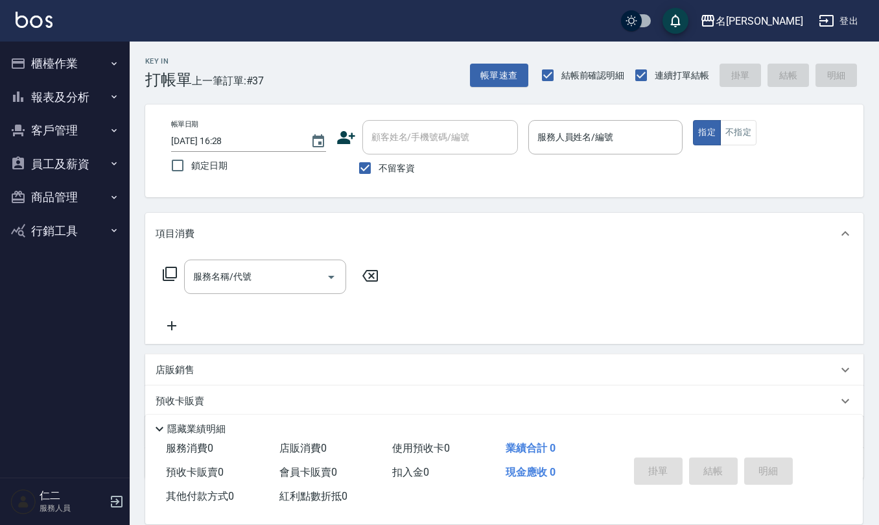
drag, startPoint x: 540, startPoint y: 144, endPoint x: 499, endPoint y: 174, distance: 51.1
drag, startPoint x: 499, startPoint y: 174, endPoint x: 457, endPoint y: 174, distance: 41.5
click at [457, 174] on div "不留客資" at bounding box center [428, 167] width 182 height 27
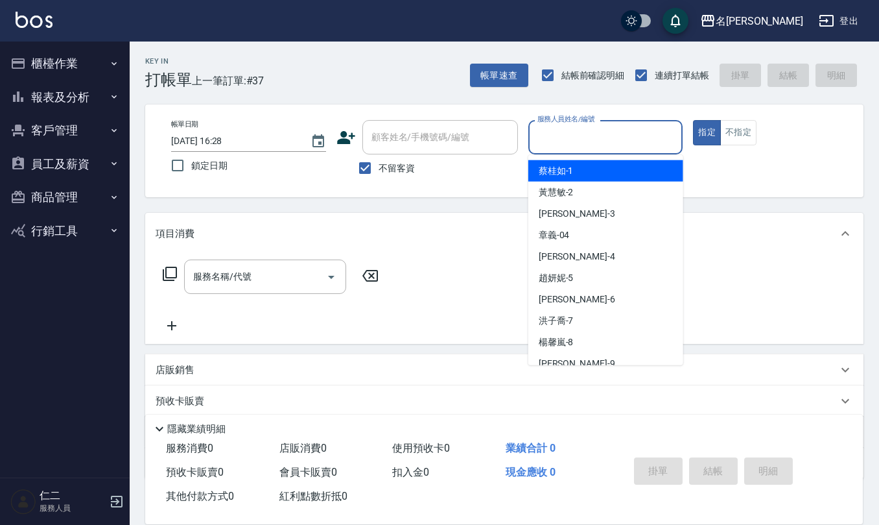
drag, startPoint x: 540, startPoint y: 139, endPoint x: 527, endPoint y: 140, distance: 13.0
click at [527, 140] on div "帳單日期 2025/08/25 16:28 鎖定日期 顧客姓名/手機號碼/編號 顧客姓名/手機號碼/編號 不留客資 服務人員姓名/編號 服務人員姓名/編號 指…" at bounding box center [504, 151] width 687 height 62
click at [538, 140] on input "服務人員姓名/編號" at bounding box center [605, 137] width 143 height 23
click at [553, 137] on input "服務人員姓名/編號" at bounding box center [605, 137] width 143 height 23
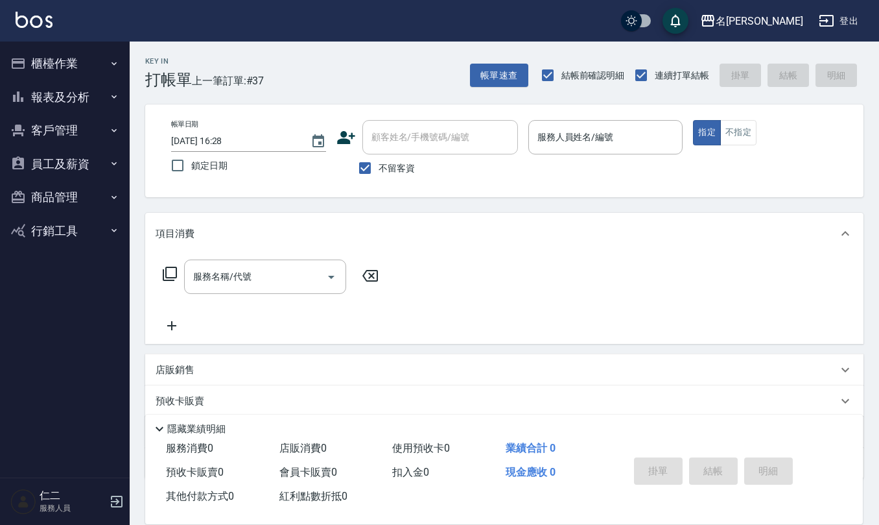
drag, startPoint x: 501, startPoint y: 180, endPoint x: 475, endPoint y: 233, distance: 59.2
click at [475, 233] on div "項目消費" at bounding box center [497, 234] width 682 height 14
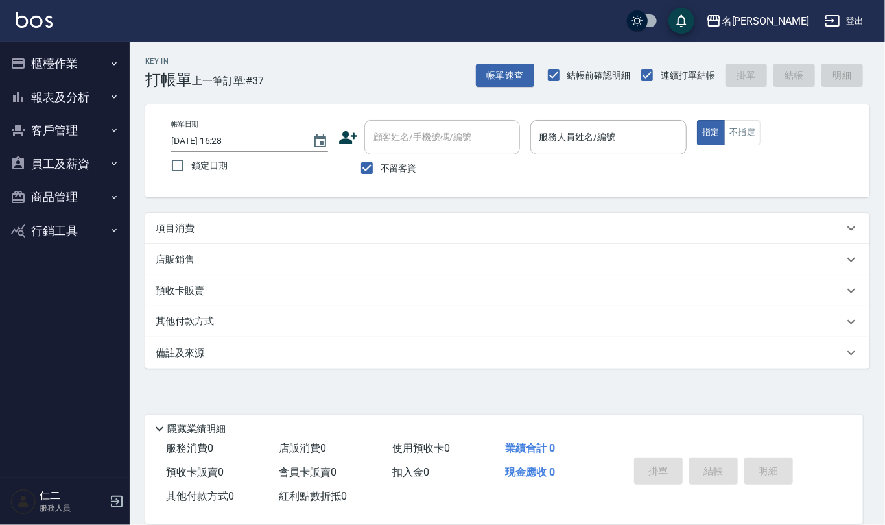
click at [483, 219] on div "項目消費" at bounding box center [507, 228] width 724 height 31
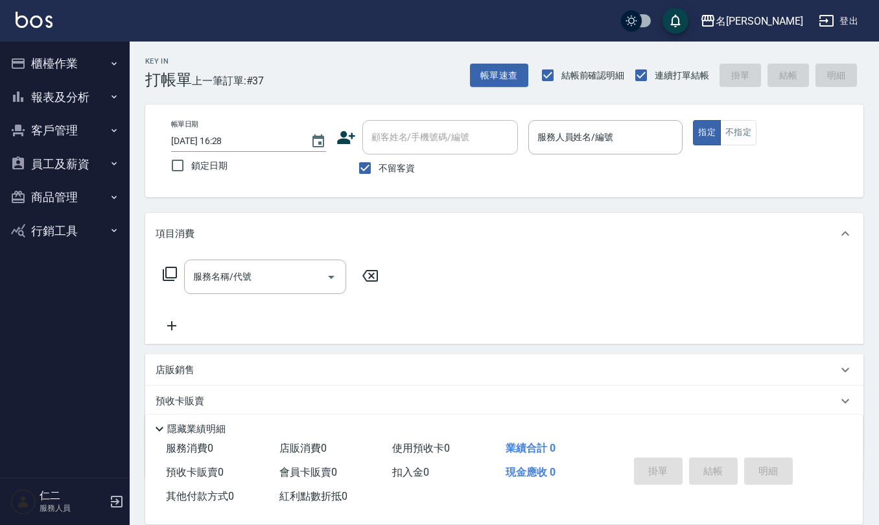
drag, startPoint x: 484, startPoint y: 217, endPoint x: 494, endPoint y: 221, distance: 10.5
click at [494, 221] on div "項目消費" at bounding box center [504, 234] width 719 height 42
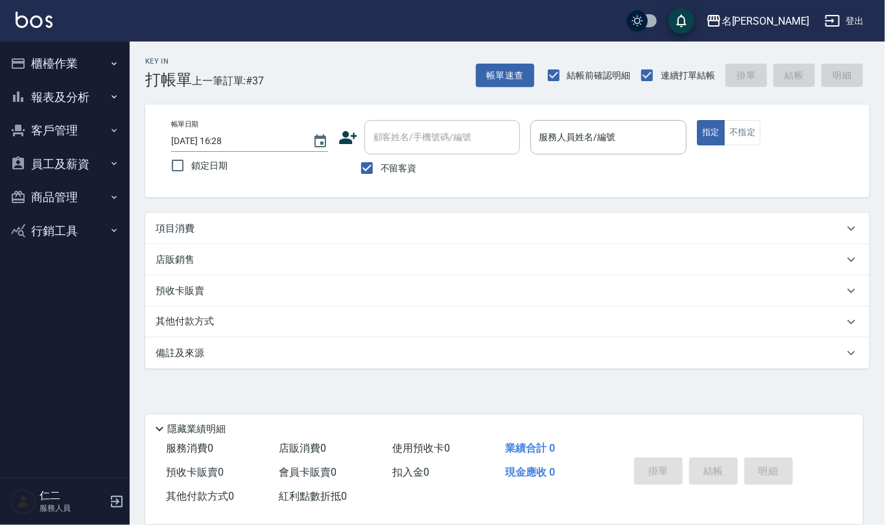
click at [516, 222] on div "項目消費" at bounding box center [500, 229] width 688 height 14
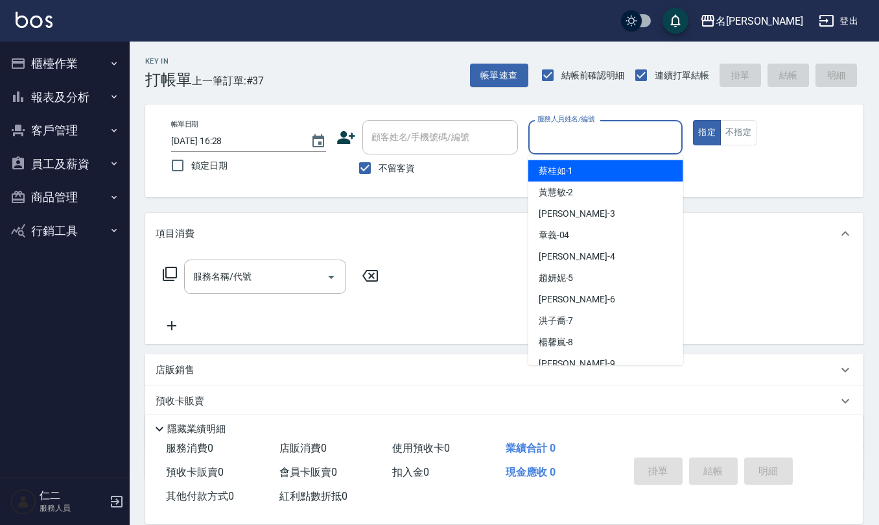
click at [545, 132] on input "服務人員姓名/編號" at bounding box center [605, 137] width 143 height 23
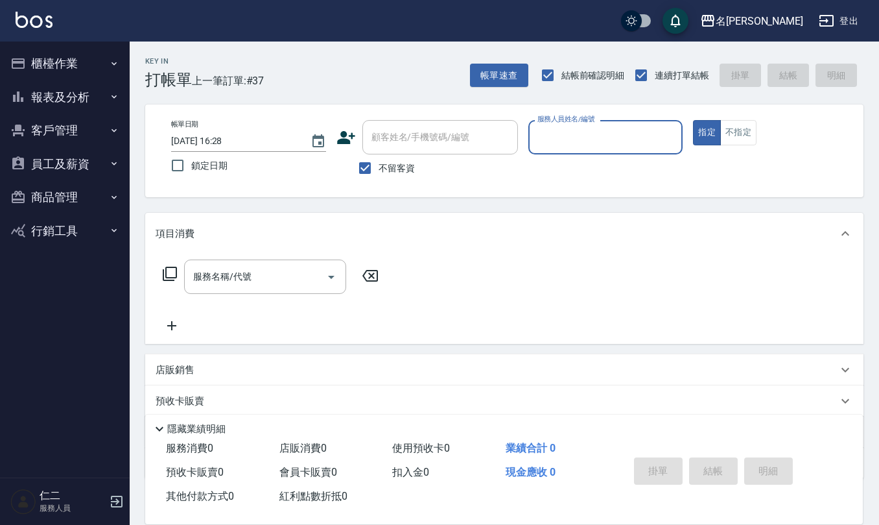
click at [545, 132] on input "服務人員姓名/編號" at bounding box center [605, 137] width 143 height 23
type input "楊馨嵐-8"
type button "true"
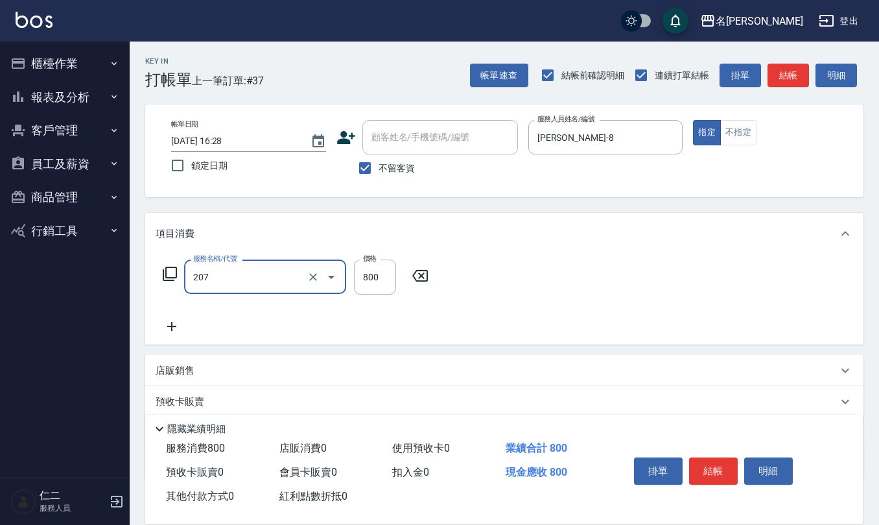
type input "清潔洗(207)"
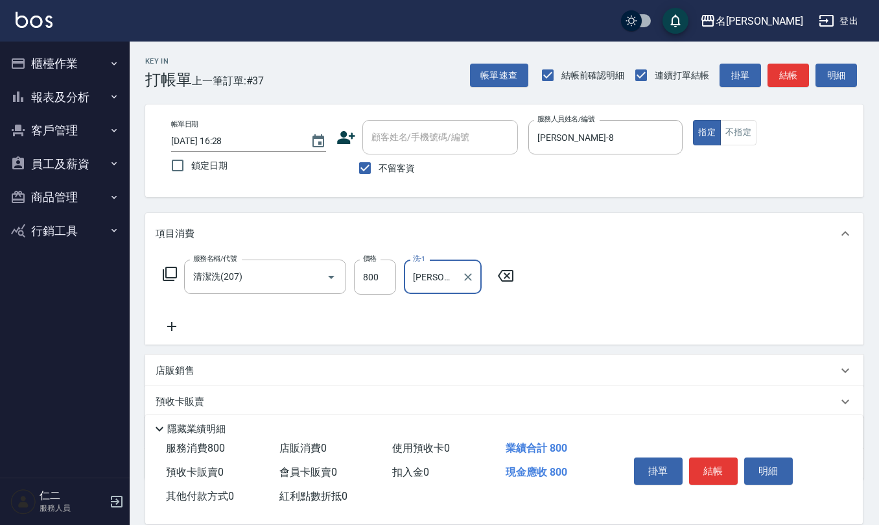
type input "[PERSON_NAME]-25"
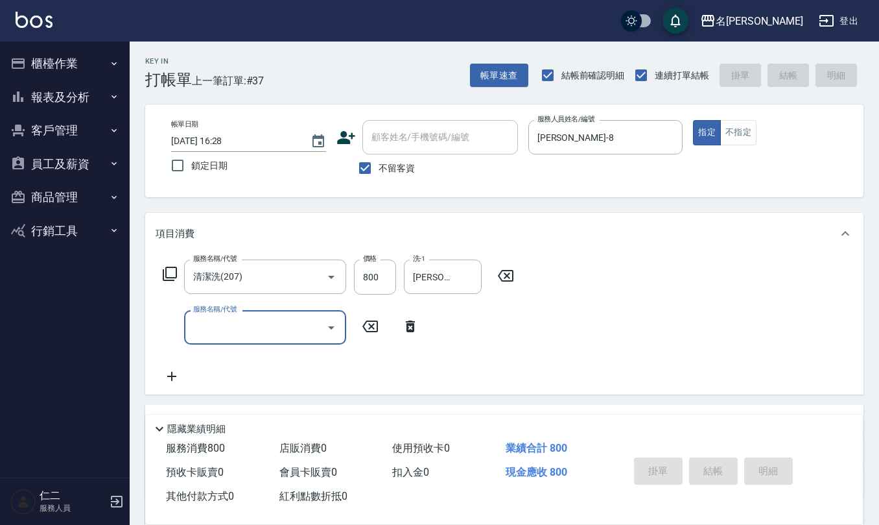
type input "2025/08/25 16:37"
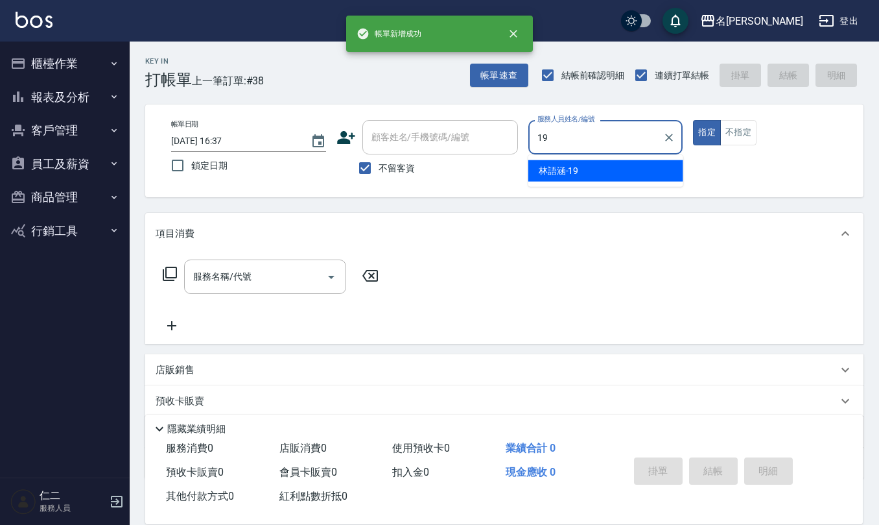
type input "林語涵-19"
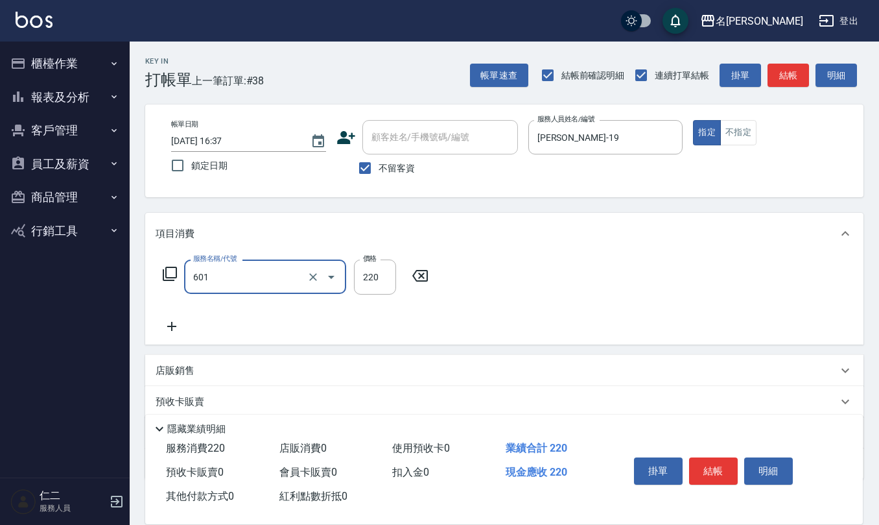
type input "單梳(601)"
type input "200"
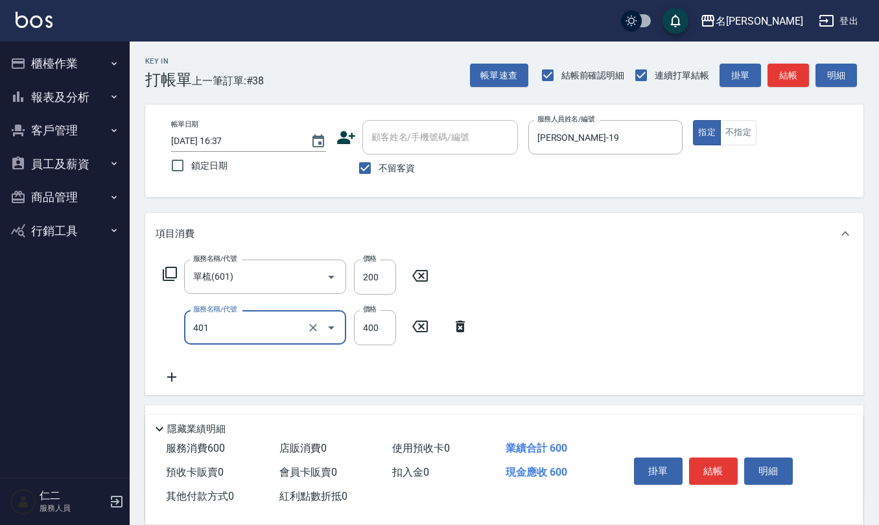
type input "剪髮(401)"
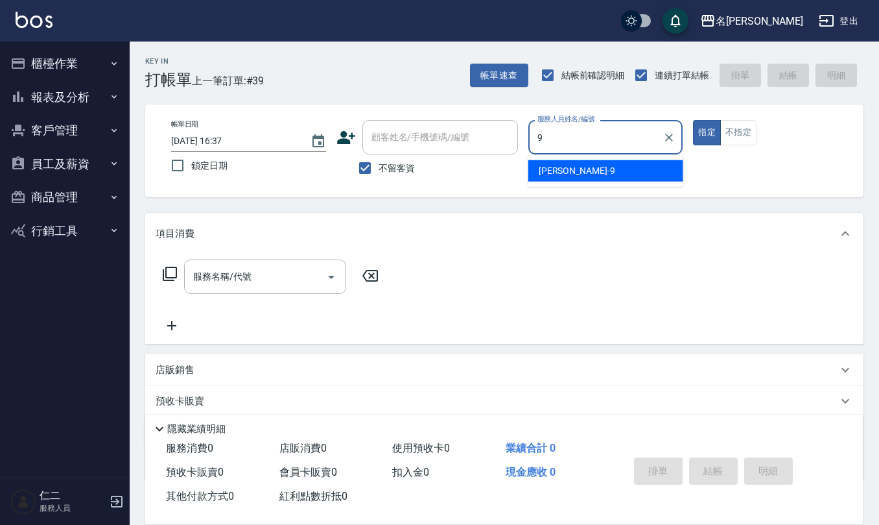
type input "[PERSON_NAME]-9"
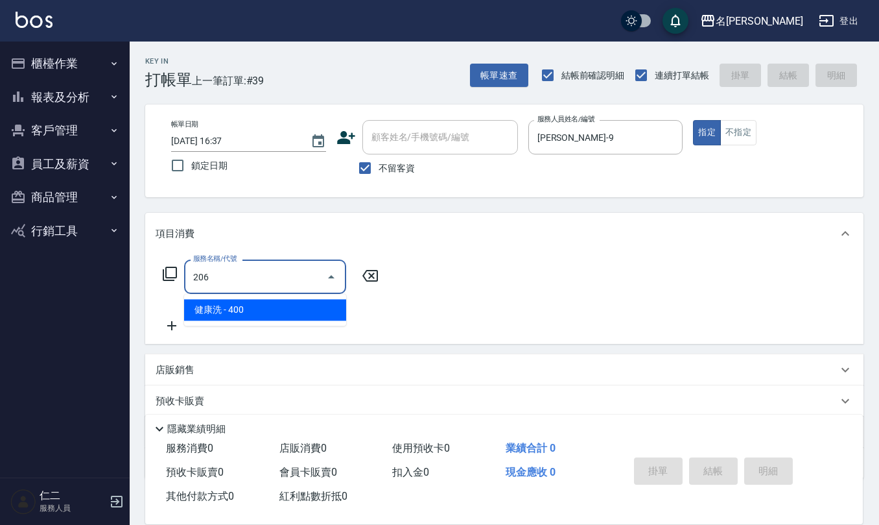
type input "健康洗(206)"
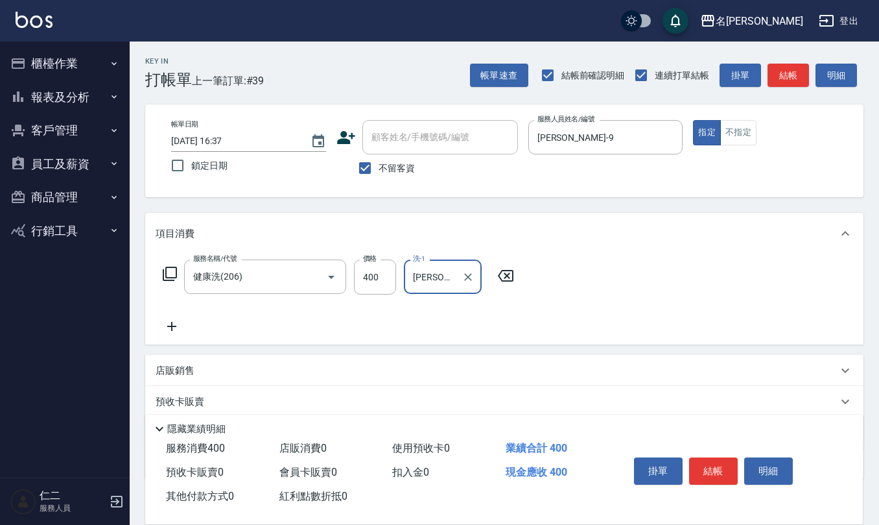
type input "[PERSON_NAME]-32"
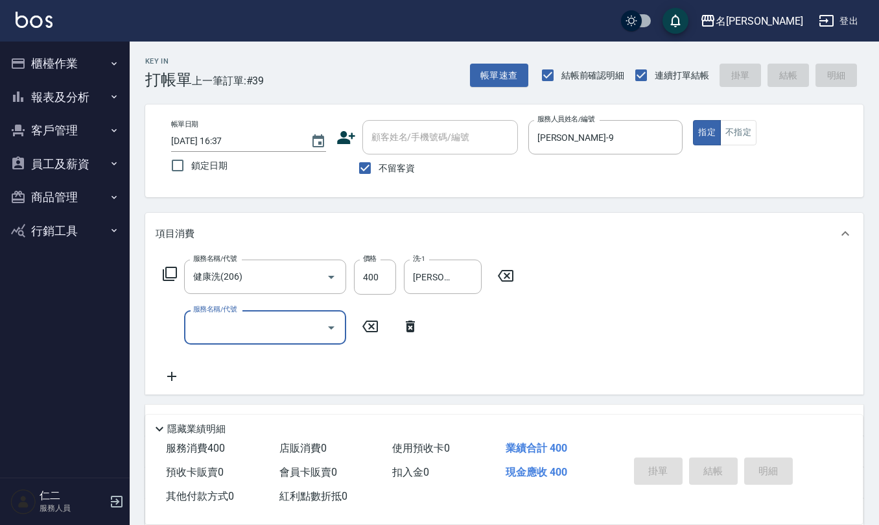
type input "2025/08/25 16:41"
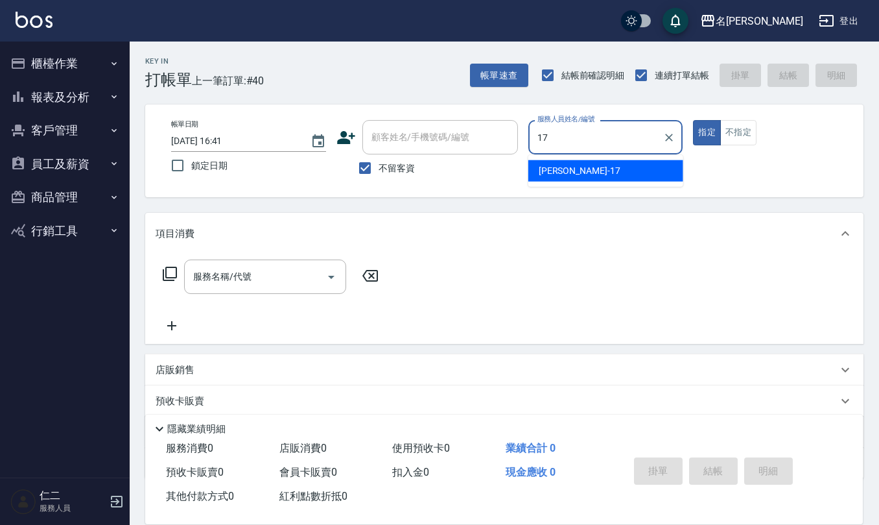
type input "[PERSON_NAME]-17"
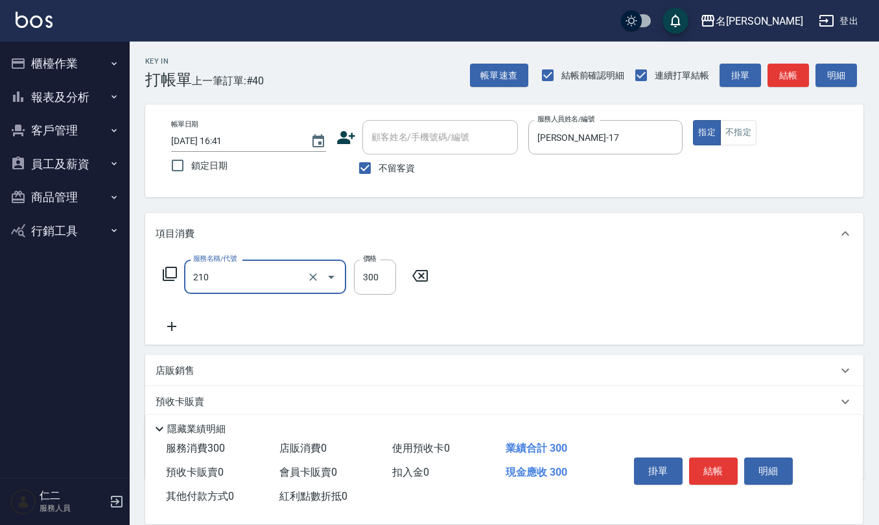
type input "[PERSON_NAME]洗髮精(210)"
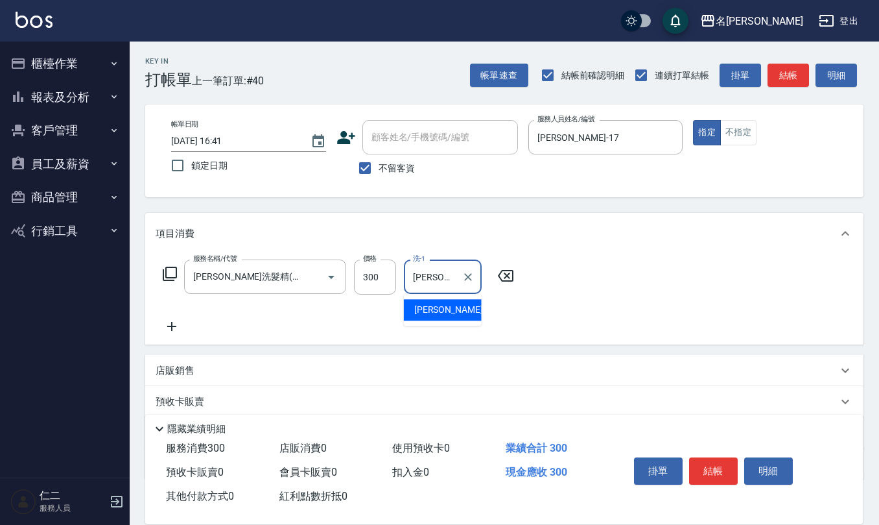
type input "[PERSON_NAME]-17"
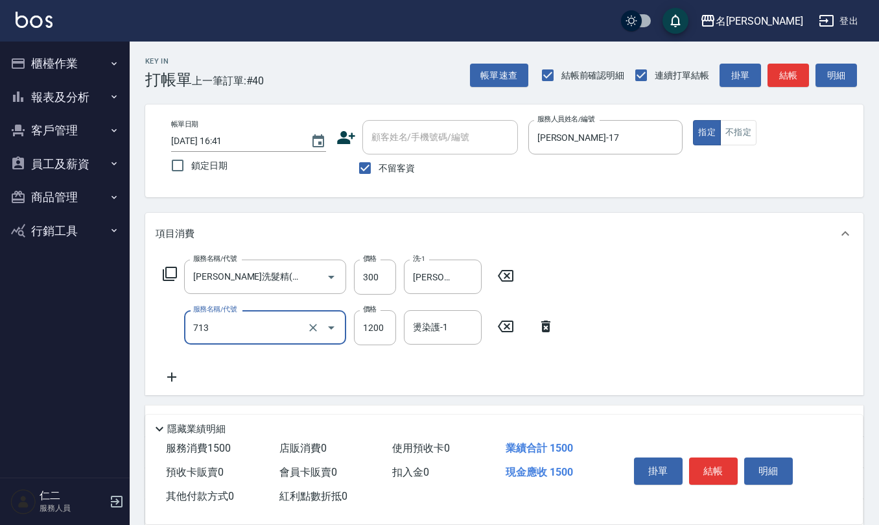
type input "水樣結構式1200(713)"
type input "840"
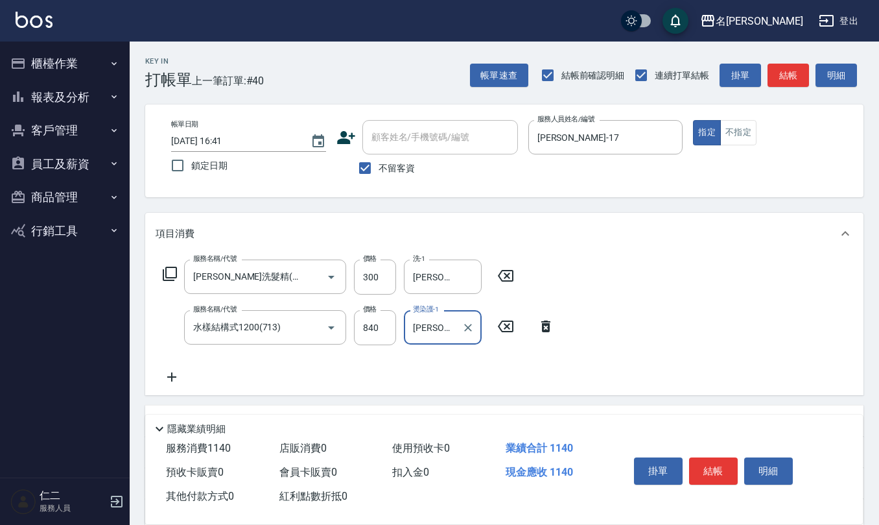
type input "[PERSON_NAME]-17"
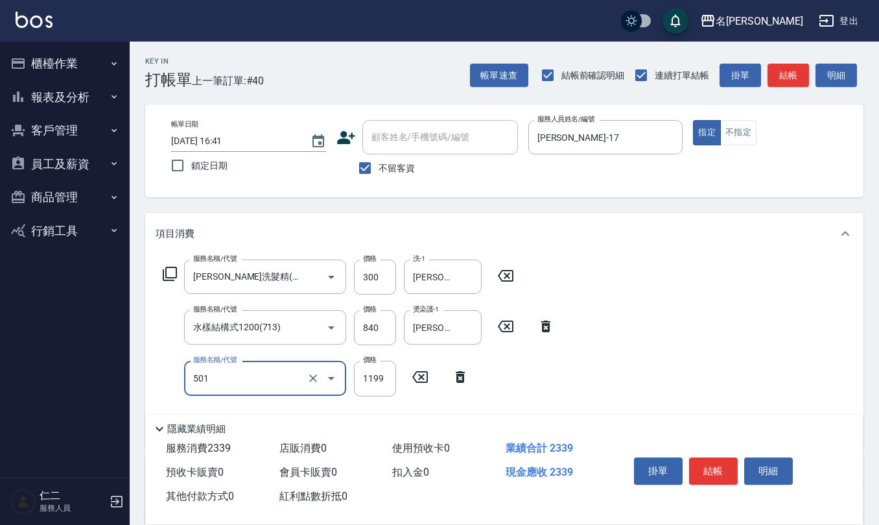
type input "染髮(501)"
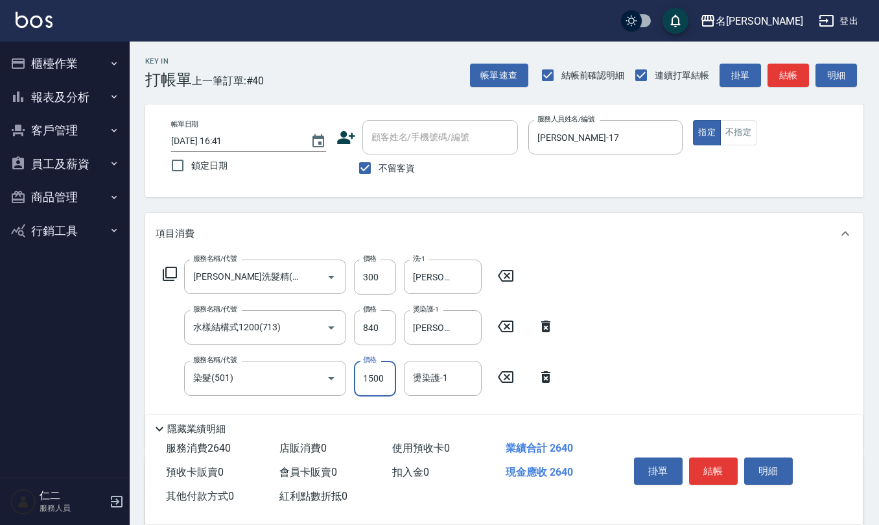
type input "1500"
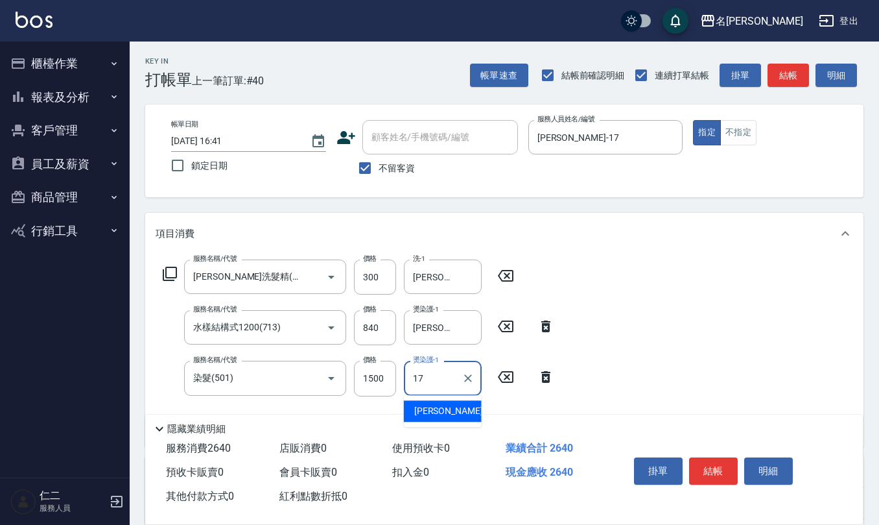
type input "[PERSON_NAME]-17"
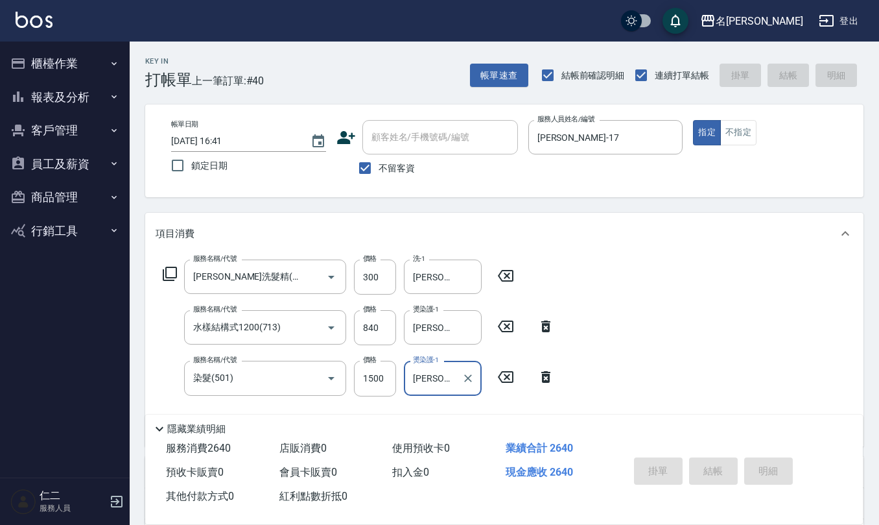
type input "2025/08/25 16:44"
